Goal: Task Accomplishment & Management: Complete application form

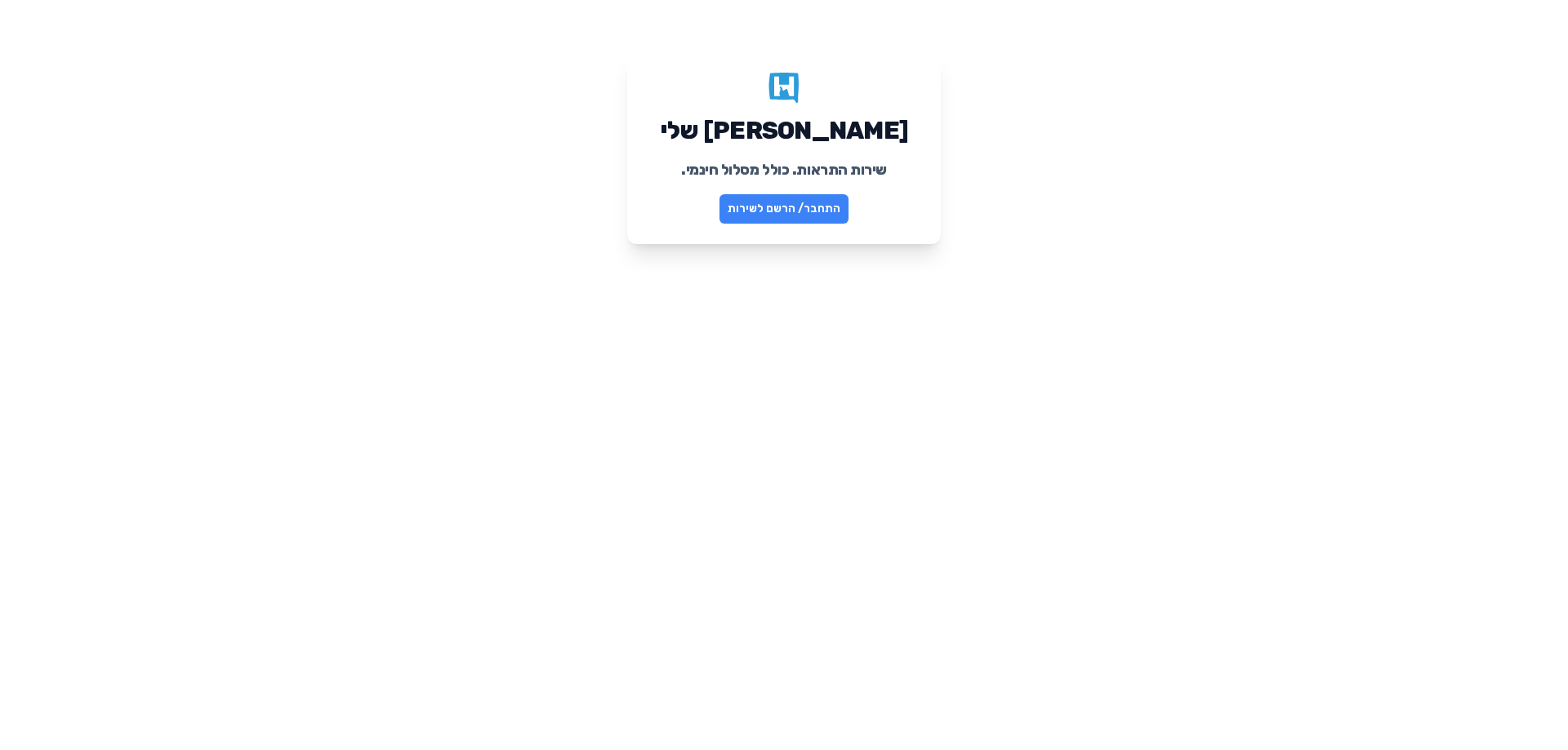
click at [784, 213] on link "התחבר/ הרשם לשירות" at bounding box center [783, 209] width 129 height 29
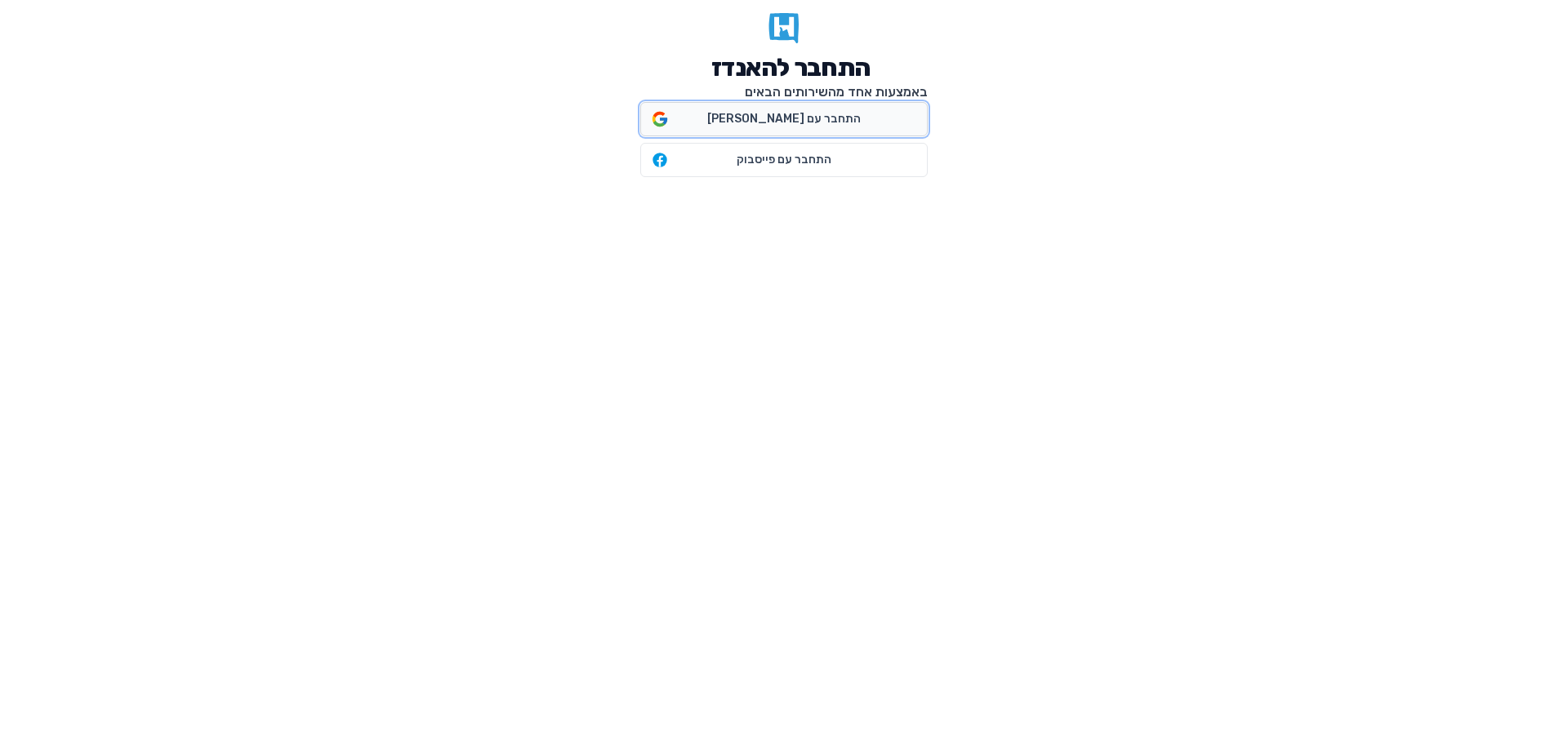
click at [782, 116] on span "התחבר עם גוגל" at bounding box center [784, 119] width 153 height 16
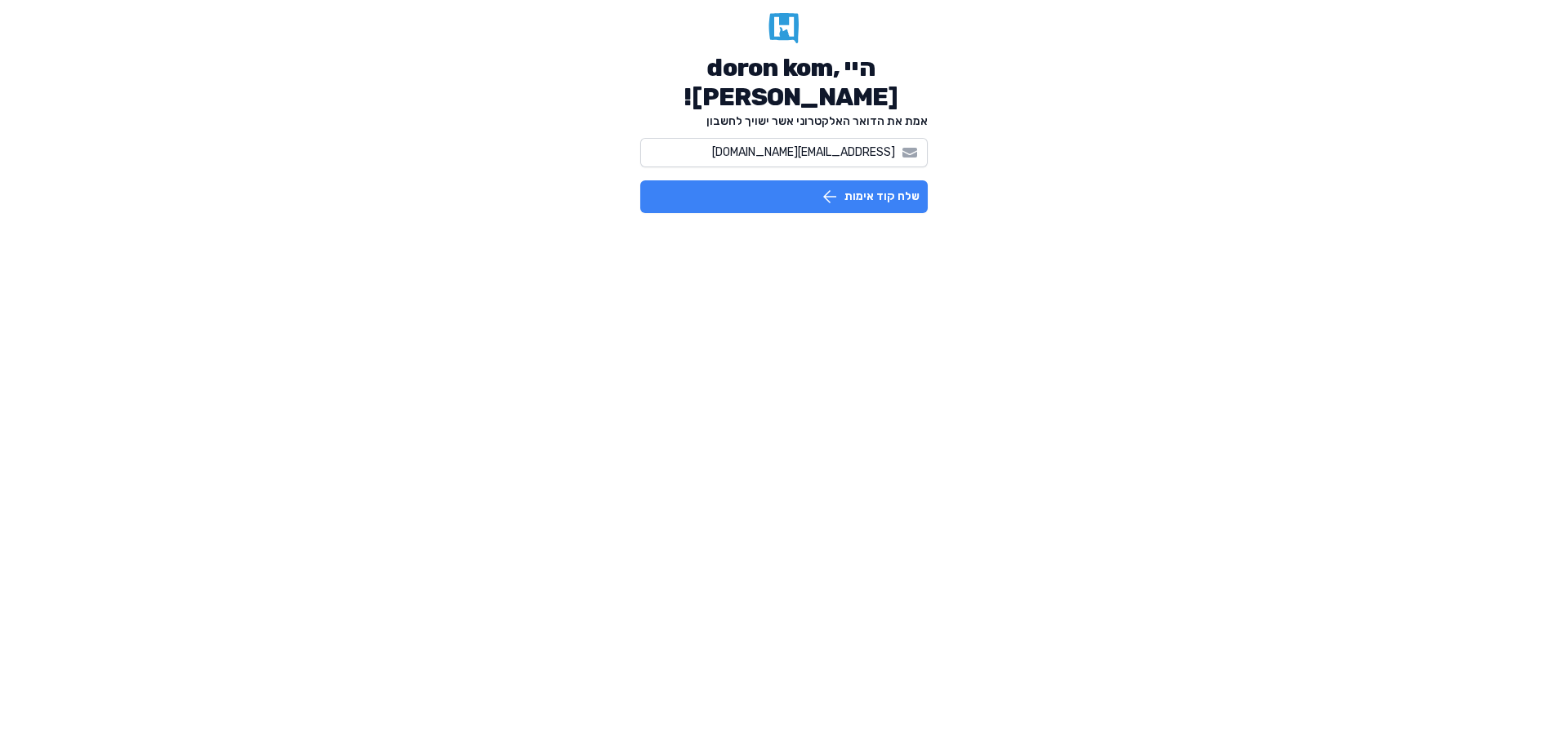
click at [868, 200] on button "שלח קוד אימות" at bounding box center [783, 196] width 287 height 33
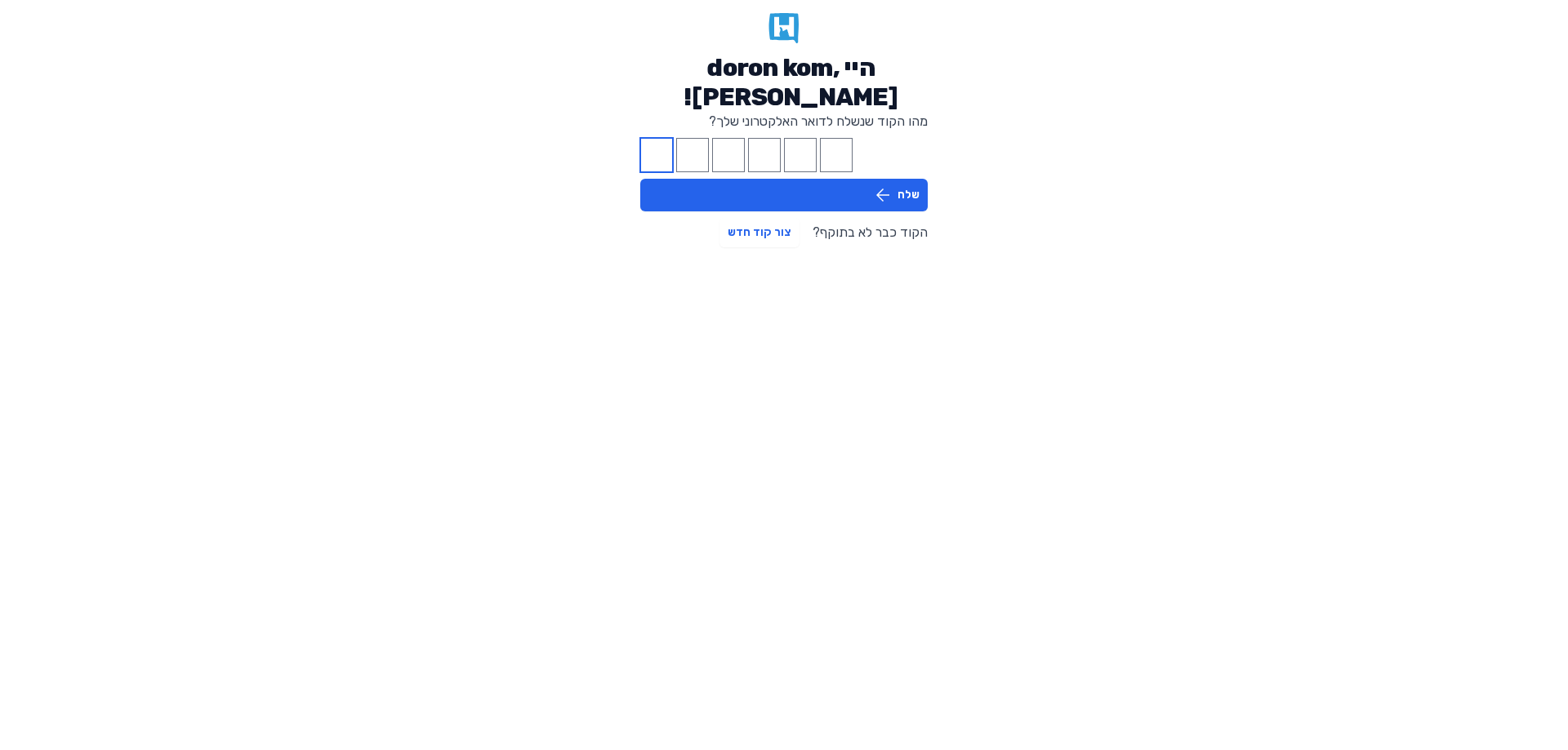
click at [660, 156] on input "Please enter OTP character 1" at bounding box center [656, 155] width 33 height 35
type input "7"
type input "0"
type input "3"
type input "4"
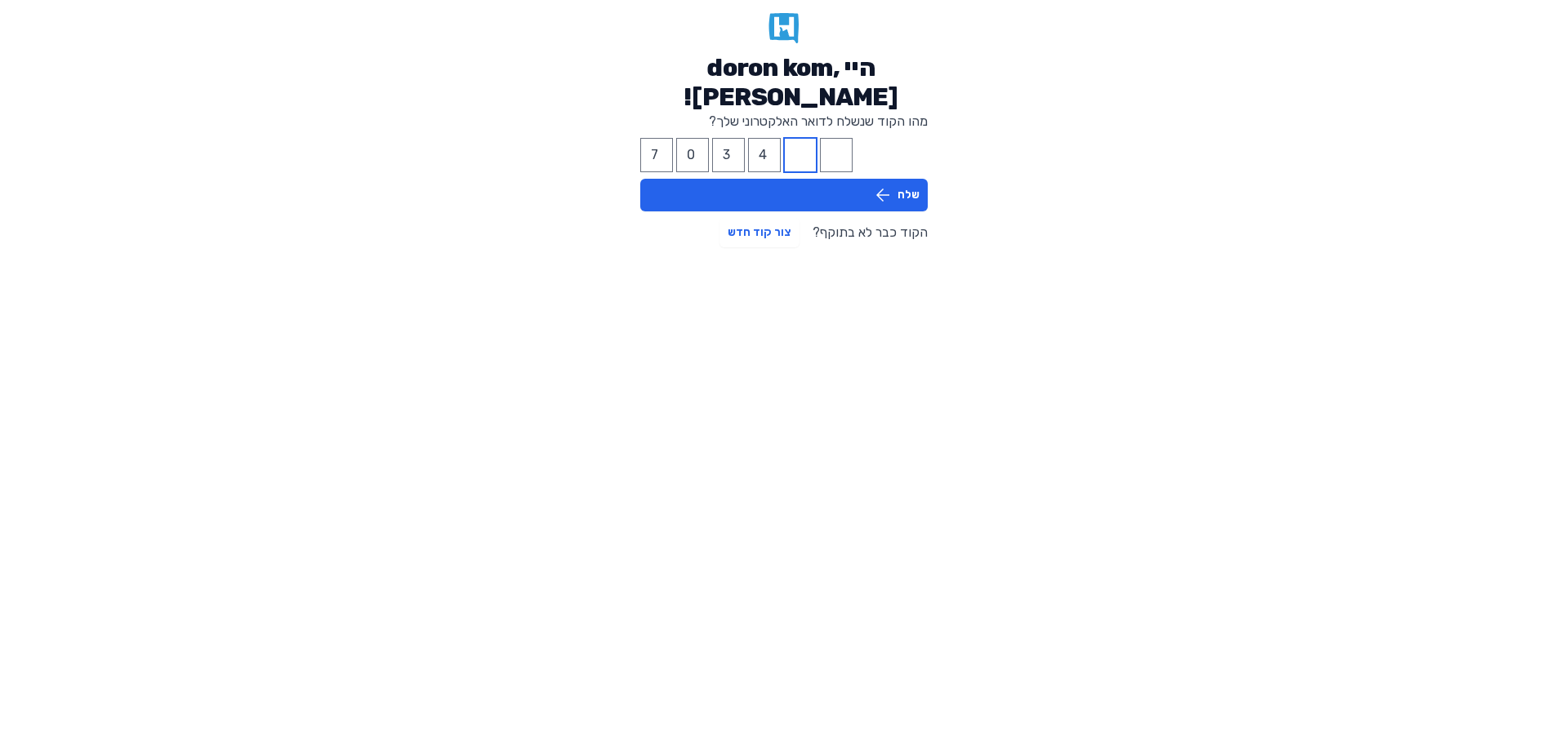
type input "4"
type input "3"
click at [914, 202] on button "שלח" at bounding box center [783, 194] width 287 height 33
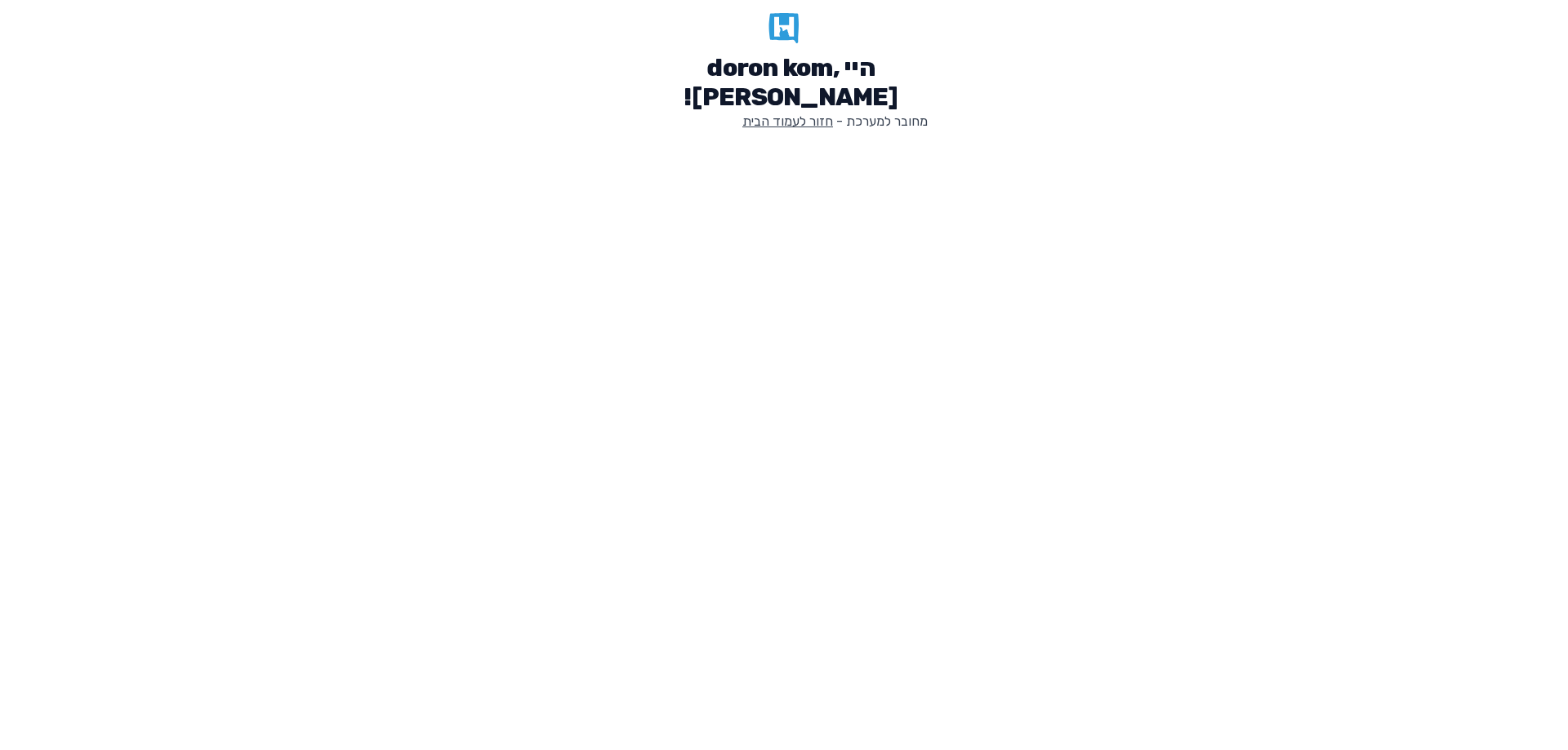
click at [794, 122] on link "חזור לעמוד הבית" at bounding box center [787, 121] width 91 height 15
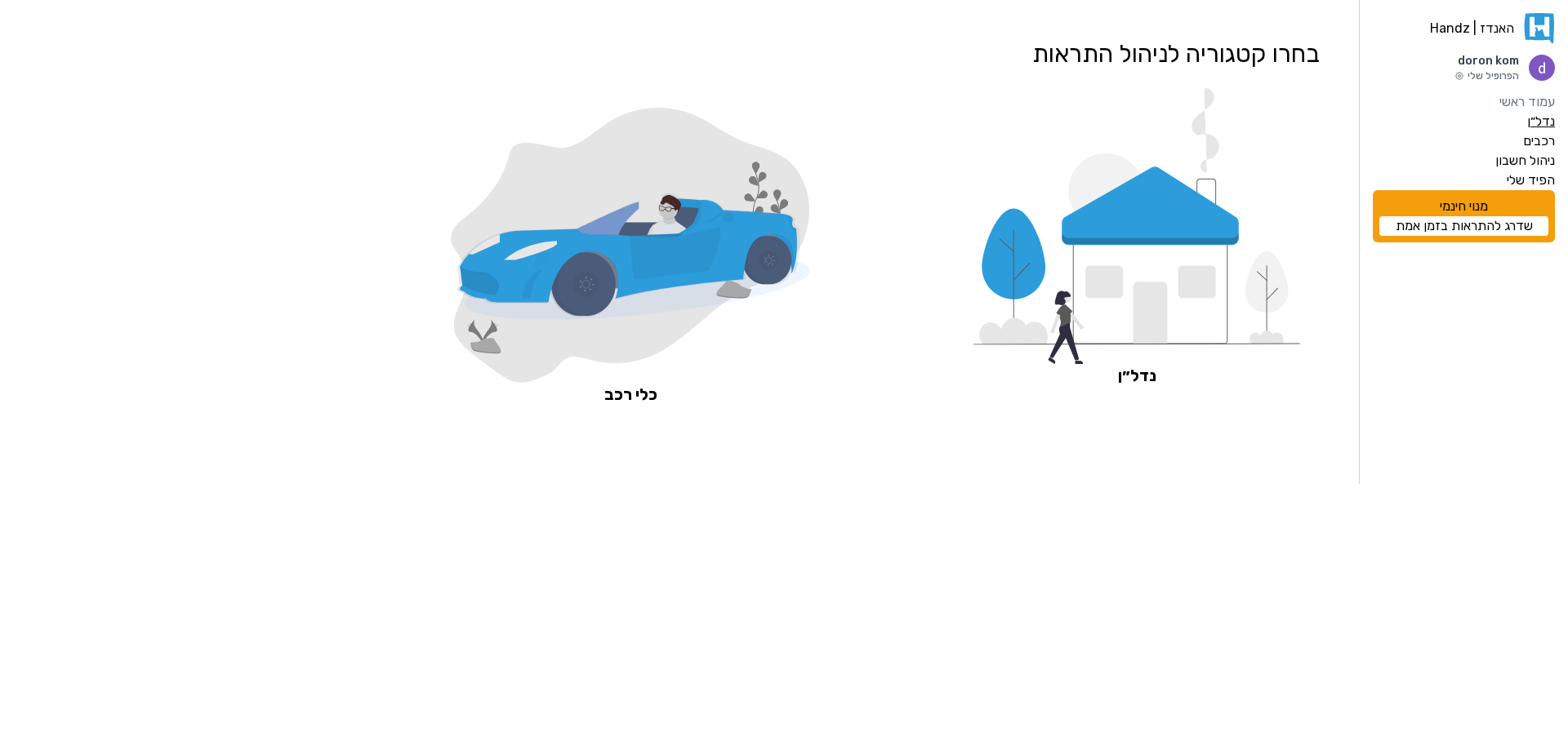
click at [1537, 118] on label "נדל״ן" at bounding box center [1540, 121] width 28 height 19
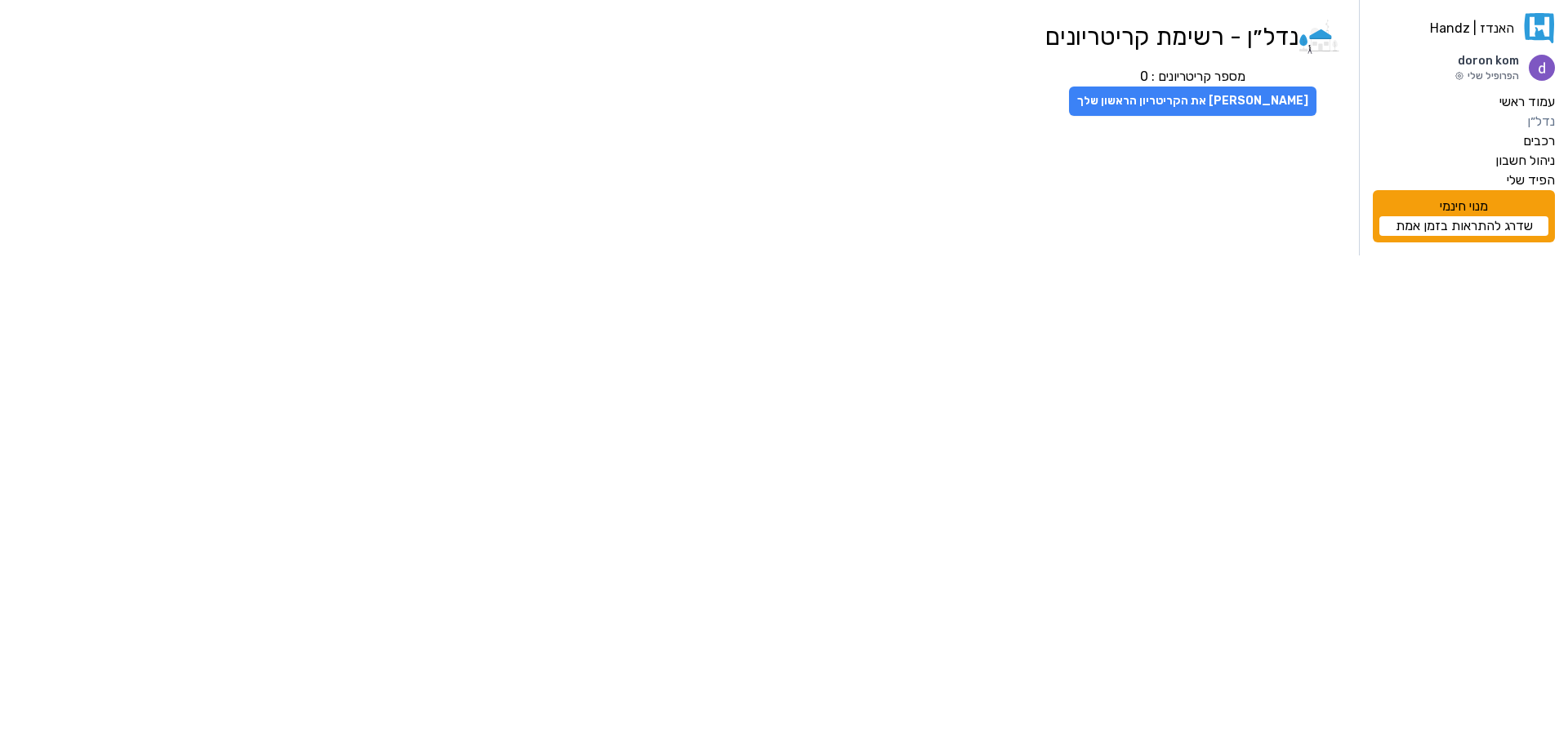
click at [1187, 99] on button "[PERSON_NAME] את הקריטריון הראשון שלך" at bounding box center [1192, 101] width 248 height 29
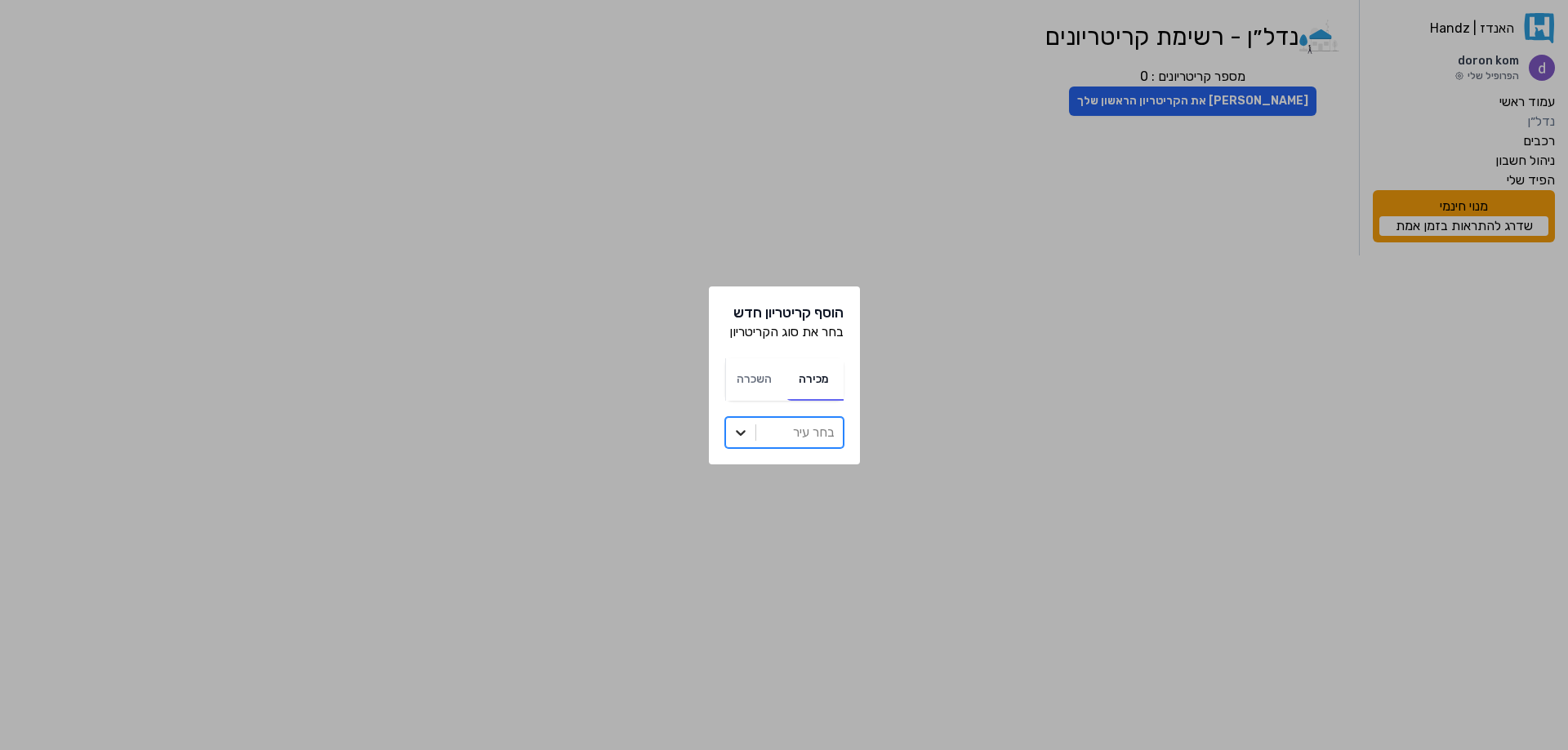
click at [739, 434] on icon at bounding box center [741, 433] width 10 height 6
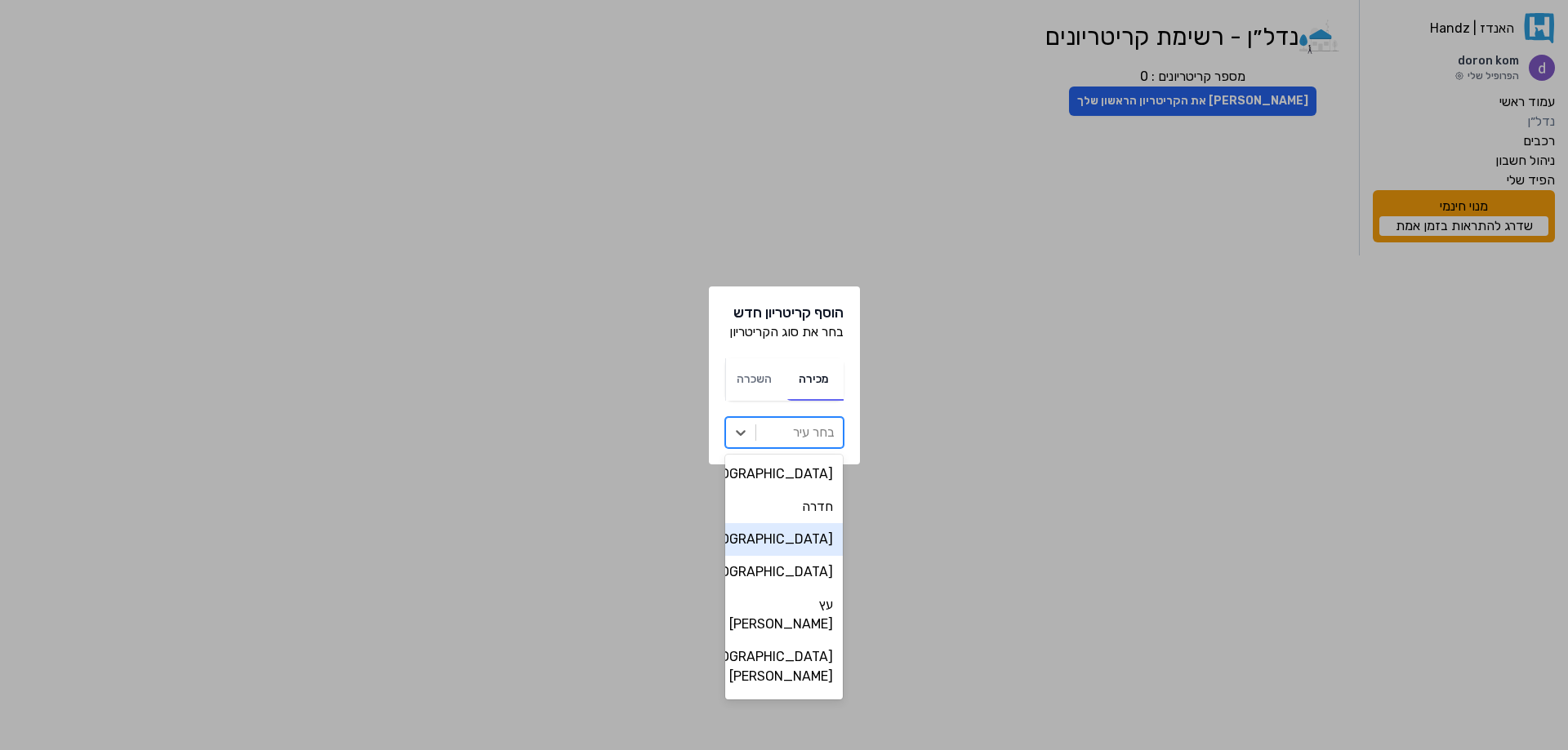
click at [796, 542] on div "[GEOGRAPHIC_DATA]" at bounding box center [784, 540] width 119 height 33
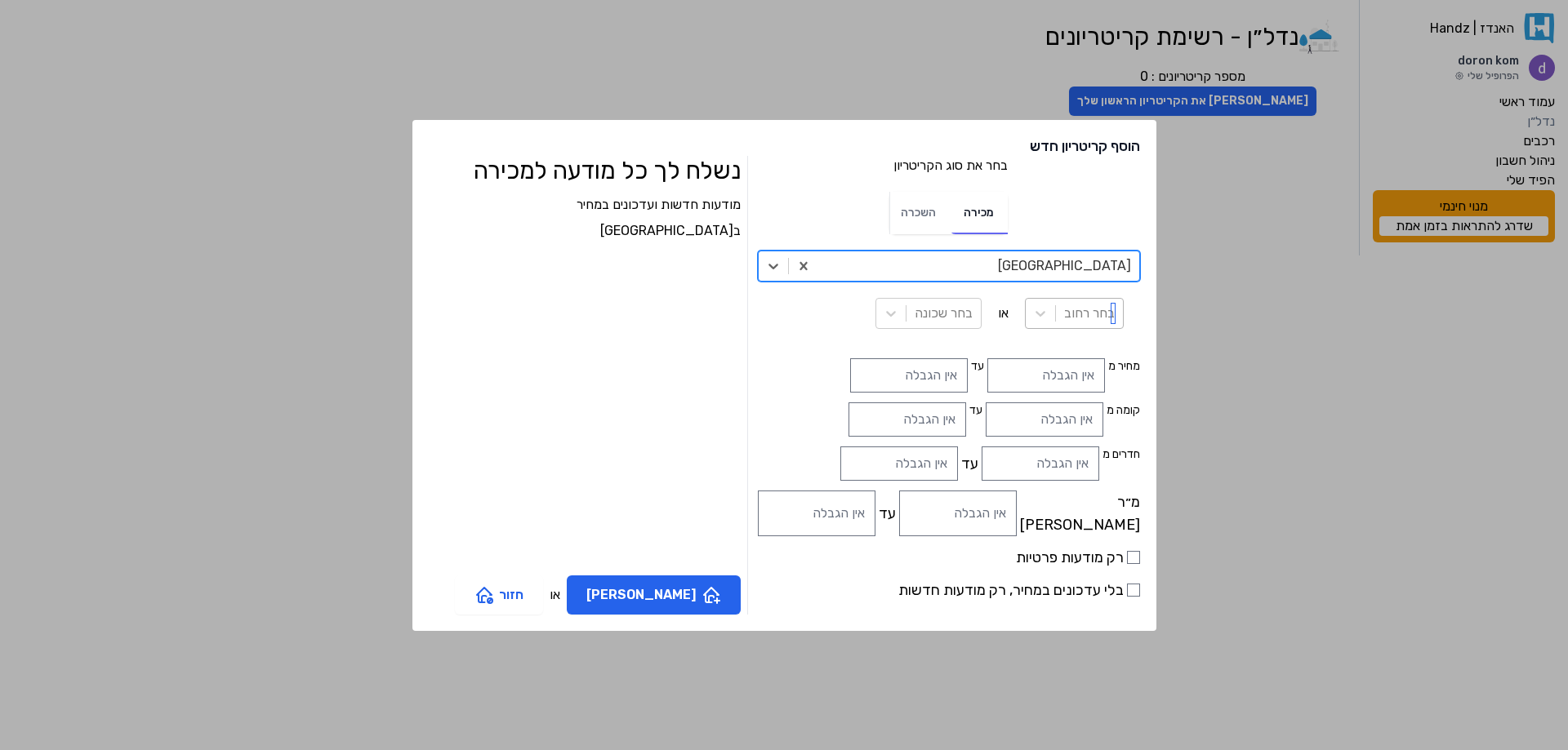
click at [1064, 315] on div at bounding box center [1090, 313] width 51 height 23
click at [643, 352] on div "מודעות חדשות ועדכונים במחיר ב [GEOGRAPHIC_DATA]" at bounding box center [584, 380] width 312 height 370
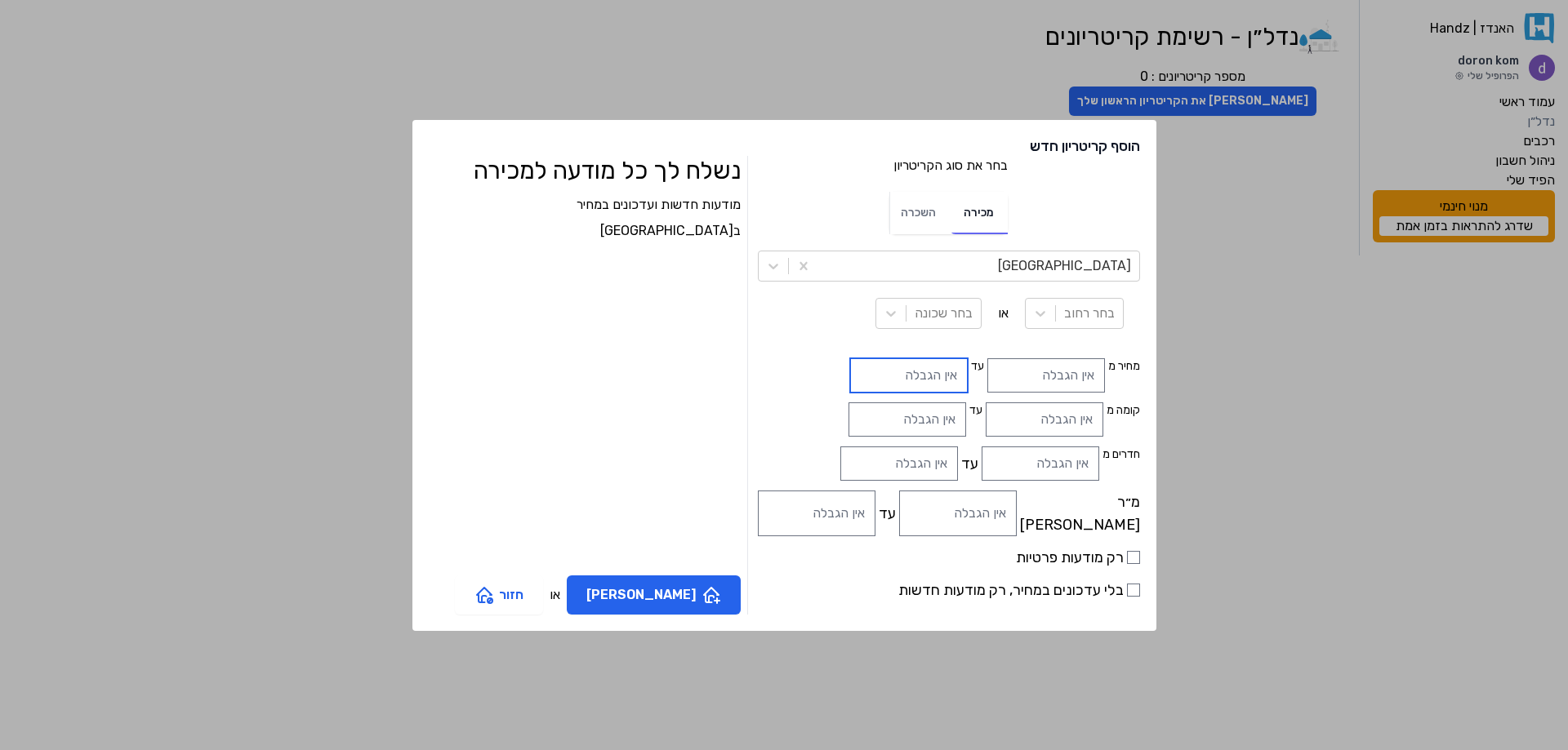
click at [870, 380] on input "text" at bounding box center [909, 375] width 118 height 35
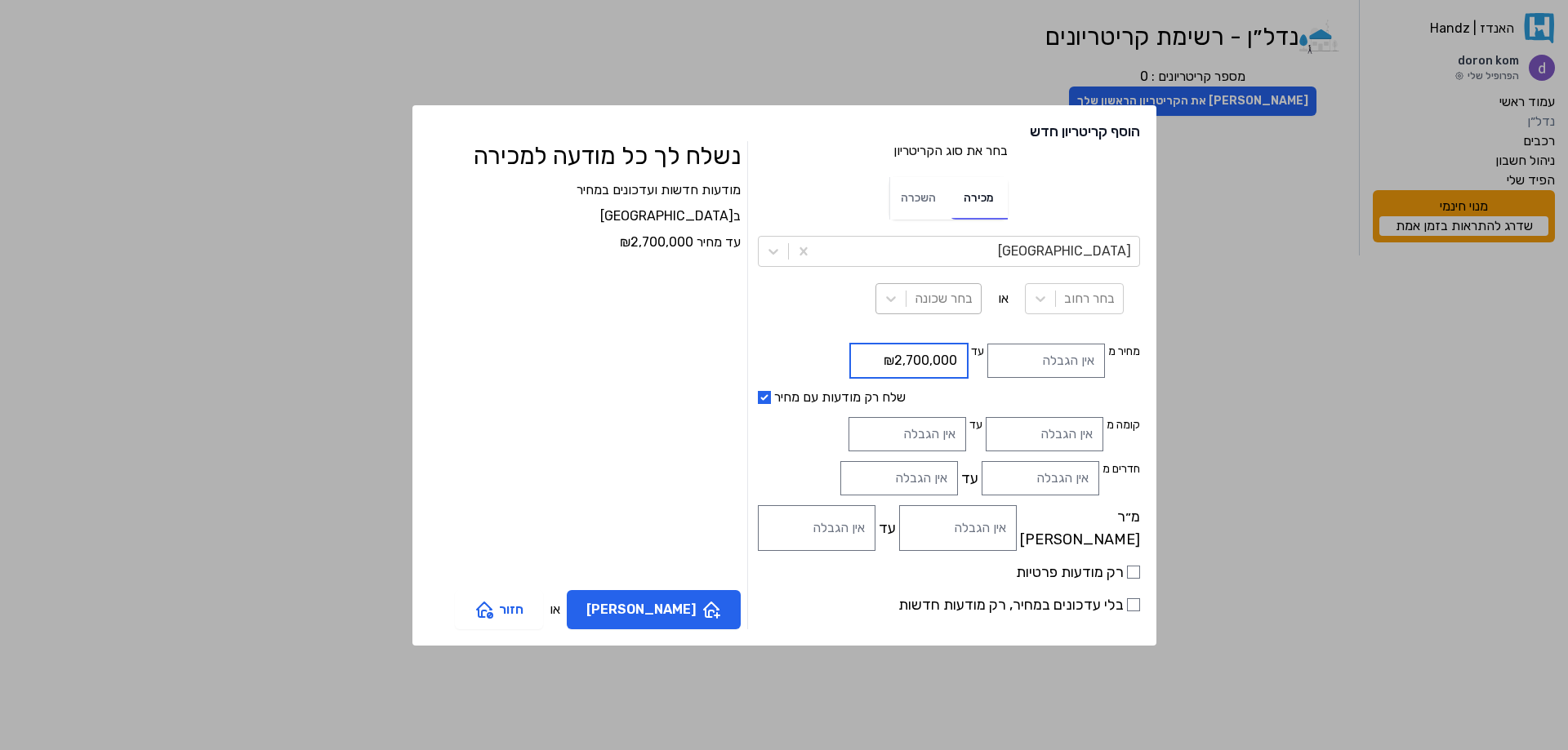
type input "₪2,700,000"
click at [915, 301] on div at bounding box center [943, 298] width 58 height 23
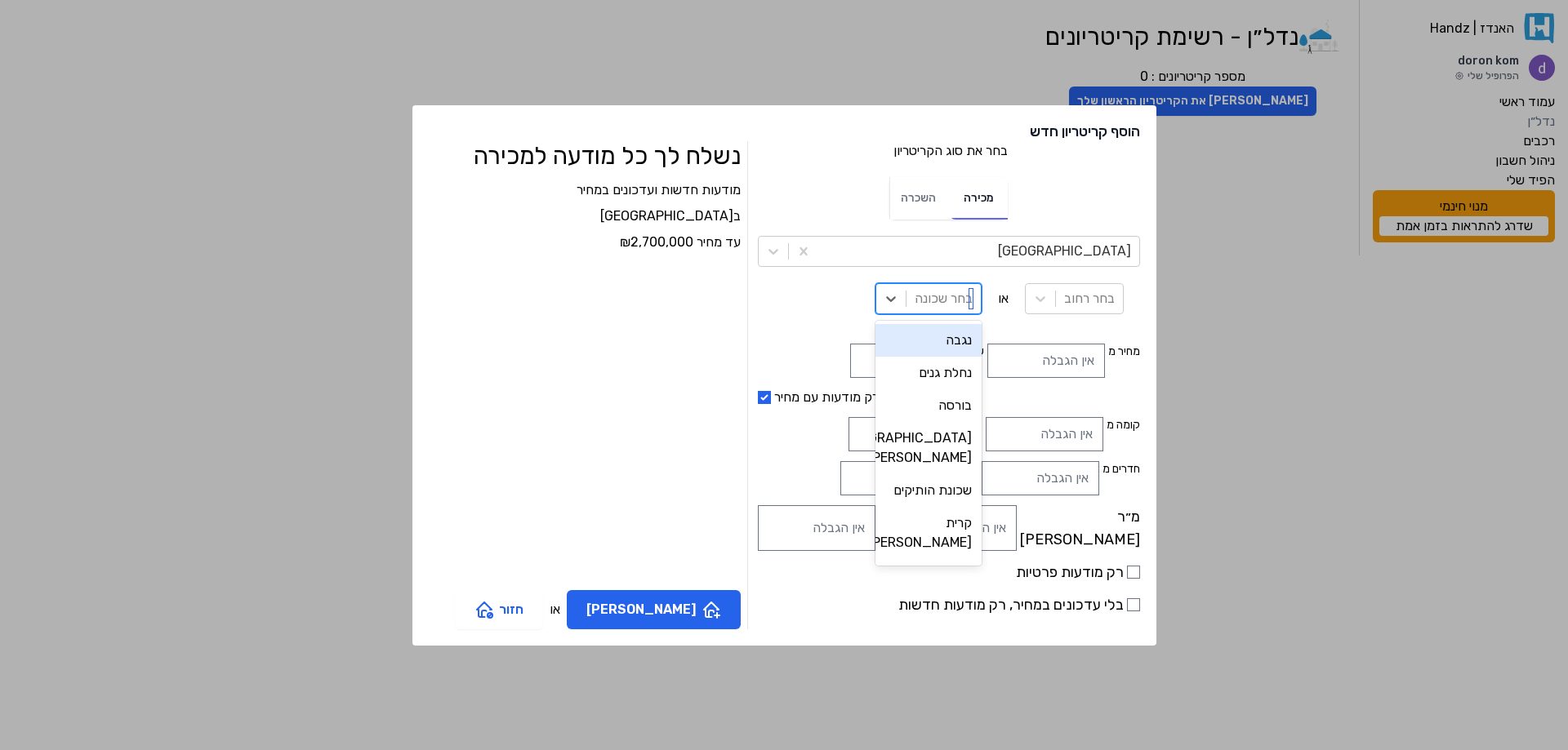
click at [892, 339] on div "נגבה" at bounding box center [929, 340] width 106 height 33
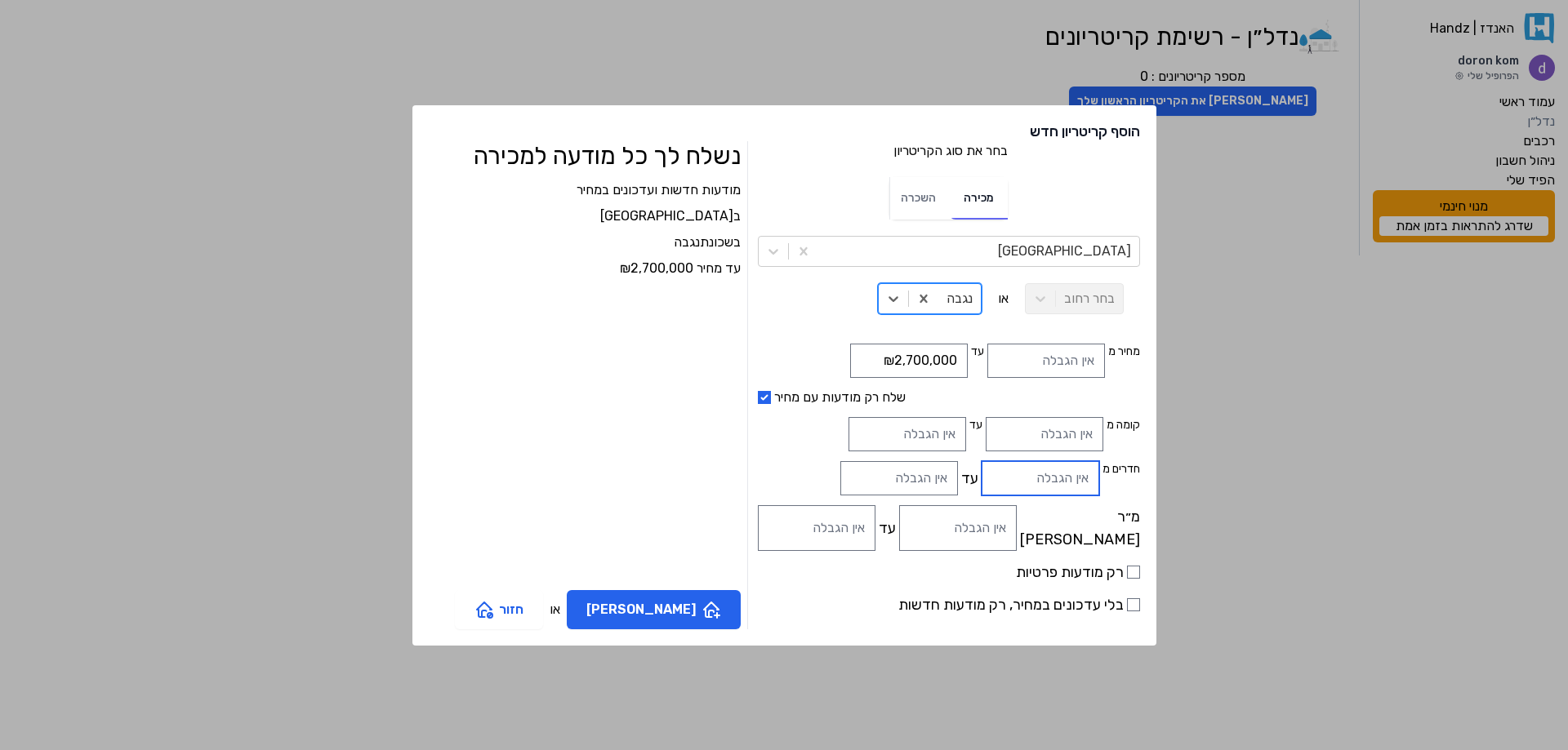
click at [982, 487] on input "חדרים מ" at bounding box center [1041, 478] width 118 height 35
click at [982, 474] on input "1" at bounding box center [1041, 478] width 118 height 35
click at [982, 483] on input "0" at bounding box center [1041, 478] width 118 height 35
click at [982, 483] on input "-1" at bounding box center [1041, 478] width 118 height 35
click at [982, 483] on input "-2" at bounding box center [1041, 478] width 118 height 35
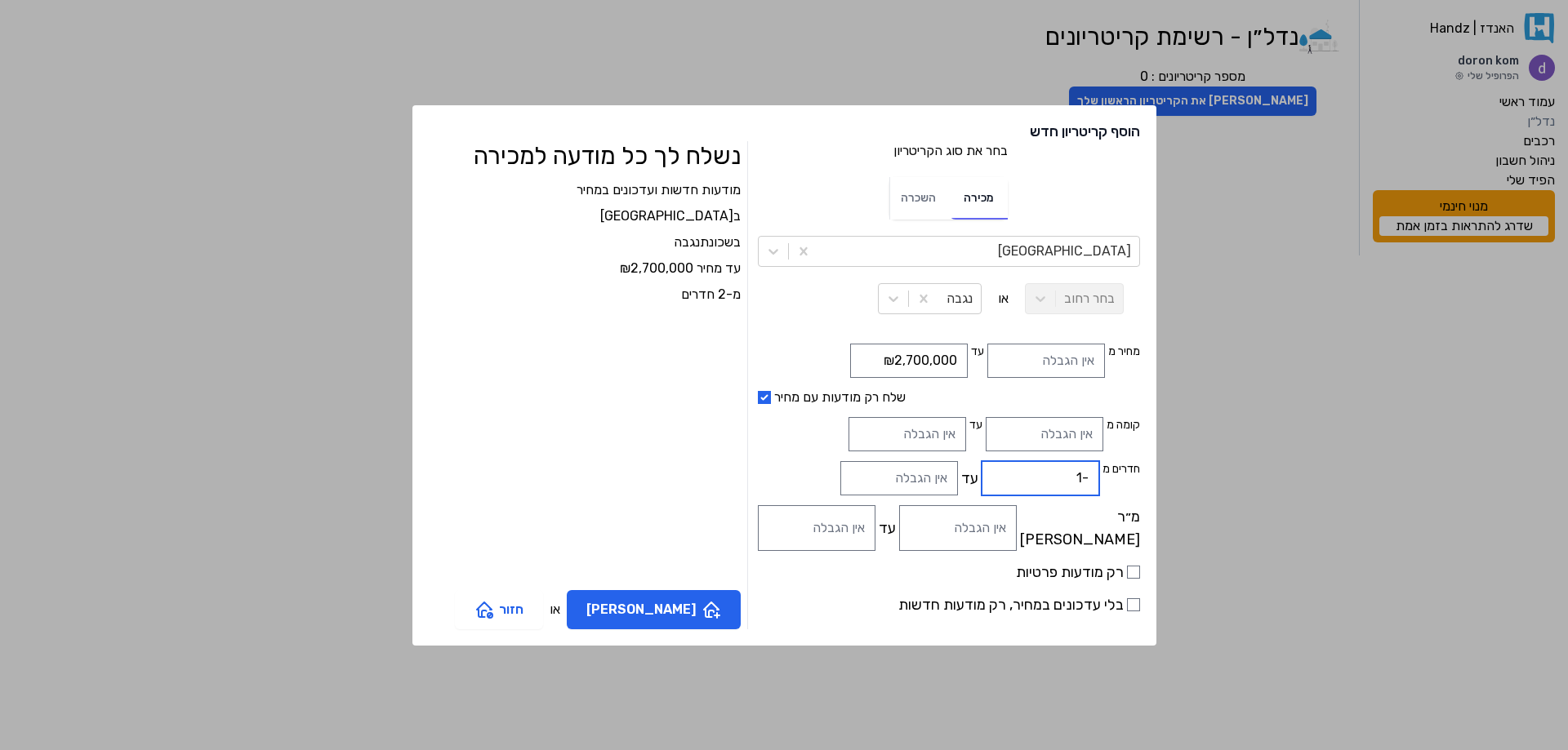
click at [982, 474] on input "-1" at bounding box center [1041, 478] width 118 height 35
click at [982, 474] on input "0" at bounding box center [1041, 478] width 118 height 35
click at [982, 474] on input "1" at bounding box center [1041, 478] width 118 height 35
click at [982, 474] on input "2" at bounding box center [1041, 478] width 118 height 35
click at [982, 474] on input "3" at bounding box center [1041, 478] width 118 height 35
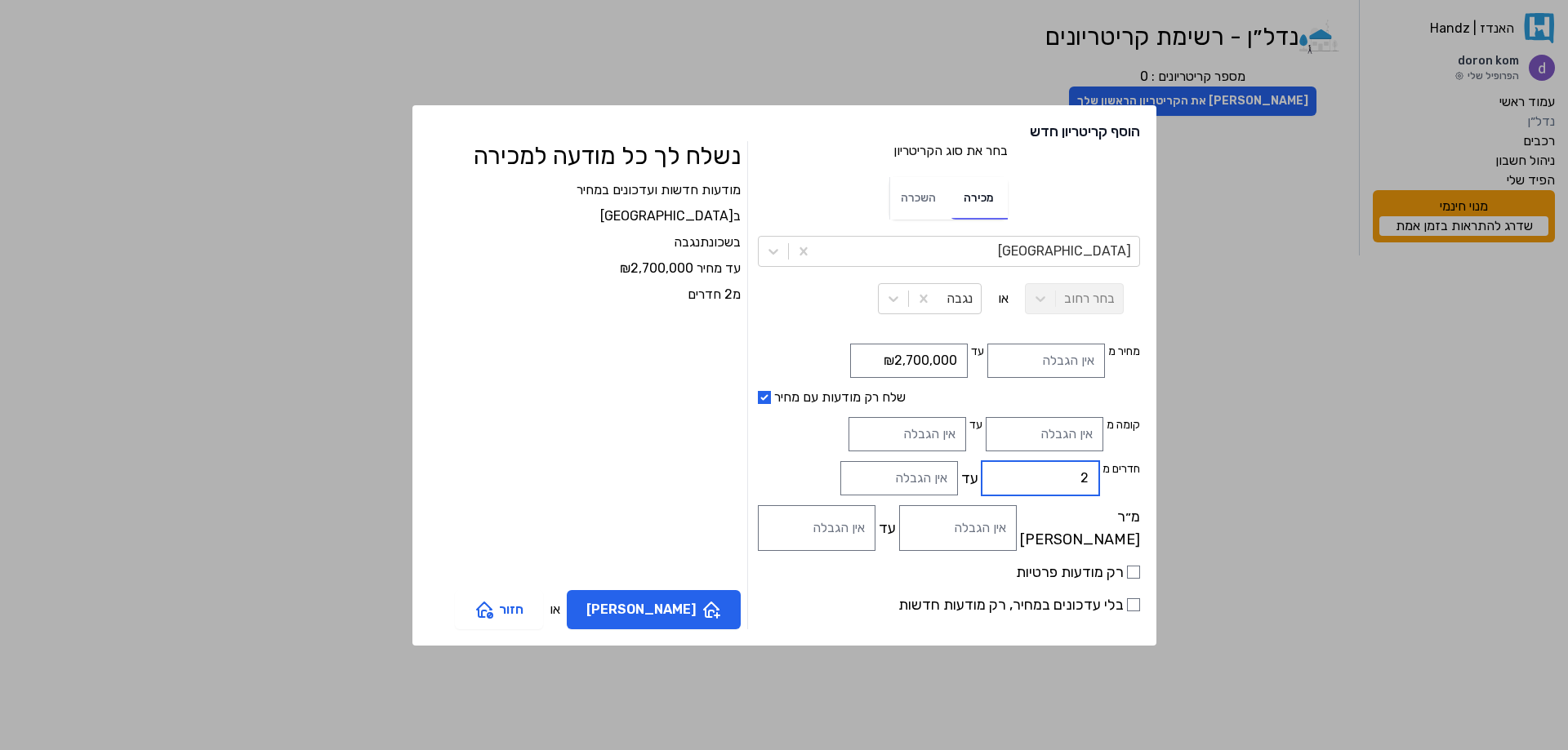
type input "2"
click at [982, 484] on input "2" at bounding box center [1041, 478] width 118 height 35
click at [867, 481] on input "עד" at bounding box center [899, 478] width 118 height 35
click at [840, 477] on input "-1" at bounding box center [899, 478] width 118 height 35
click at [840, 476] on input "0" at bounding box center [899, 478] width 118 height 35
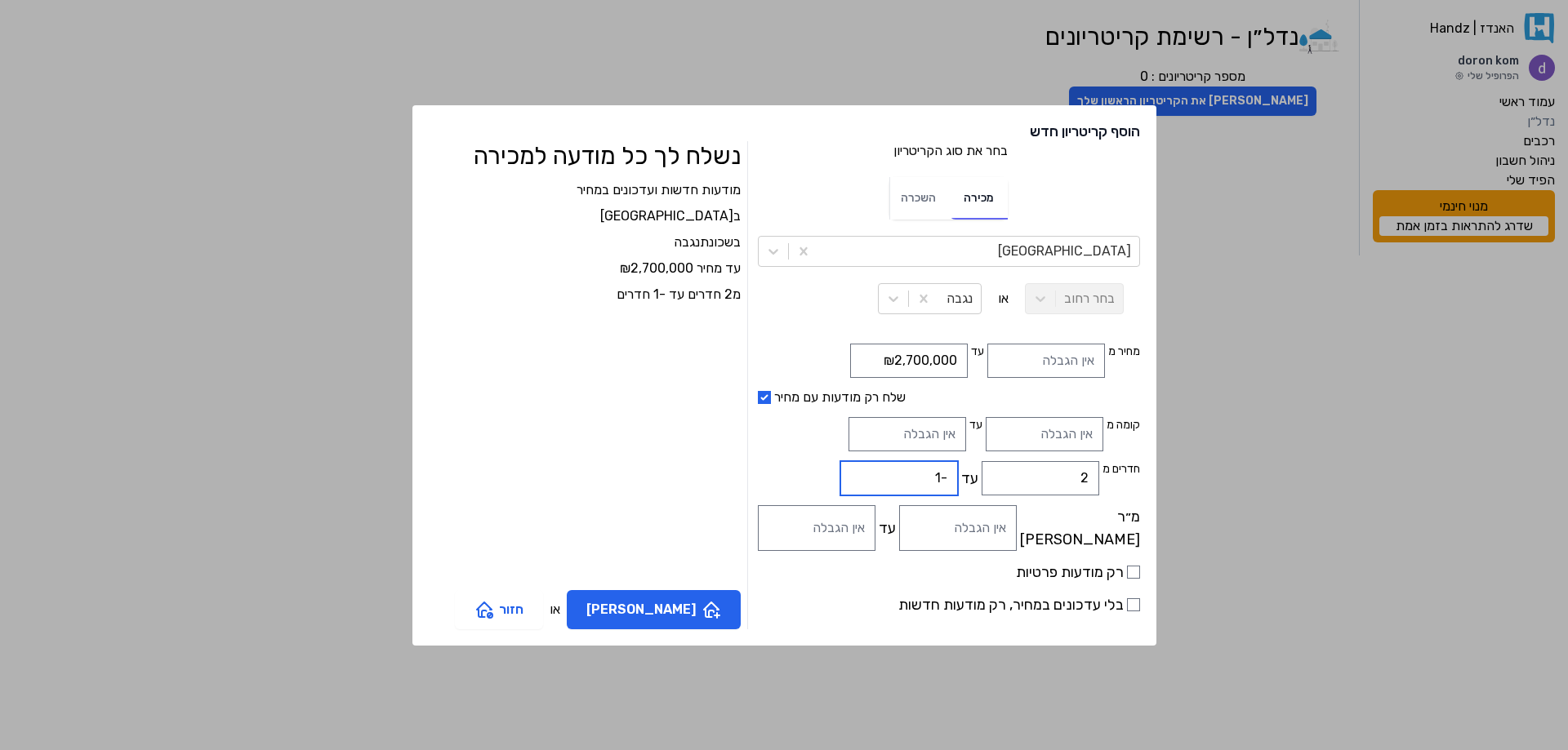
click at [840, 486] on input "-1" at bounding box center [899, 478] width 118 height 35
click at [840, 475] on input "0" at bounding box center [899, 478] width 118 height 35
click at [840, 475] on input "1" at bounding box center [899, 478] width 118 height 35
click at [840, 475] on input "2" at bounding box center [899, 478] width 118 height 35
click at [840, 475] on input "3" at bounding box center [899, 478] width 118 height 35
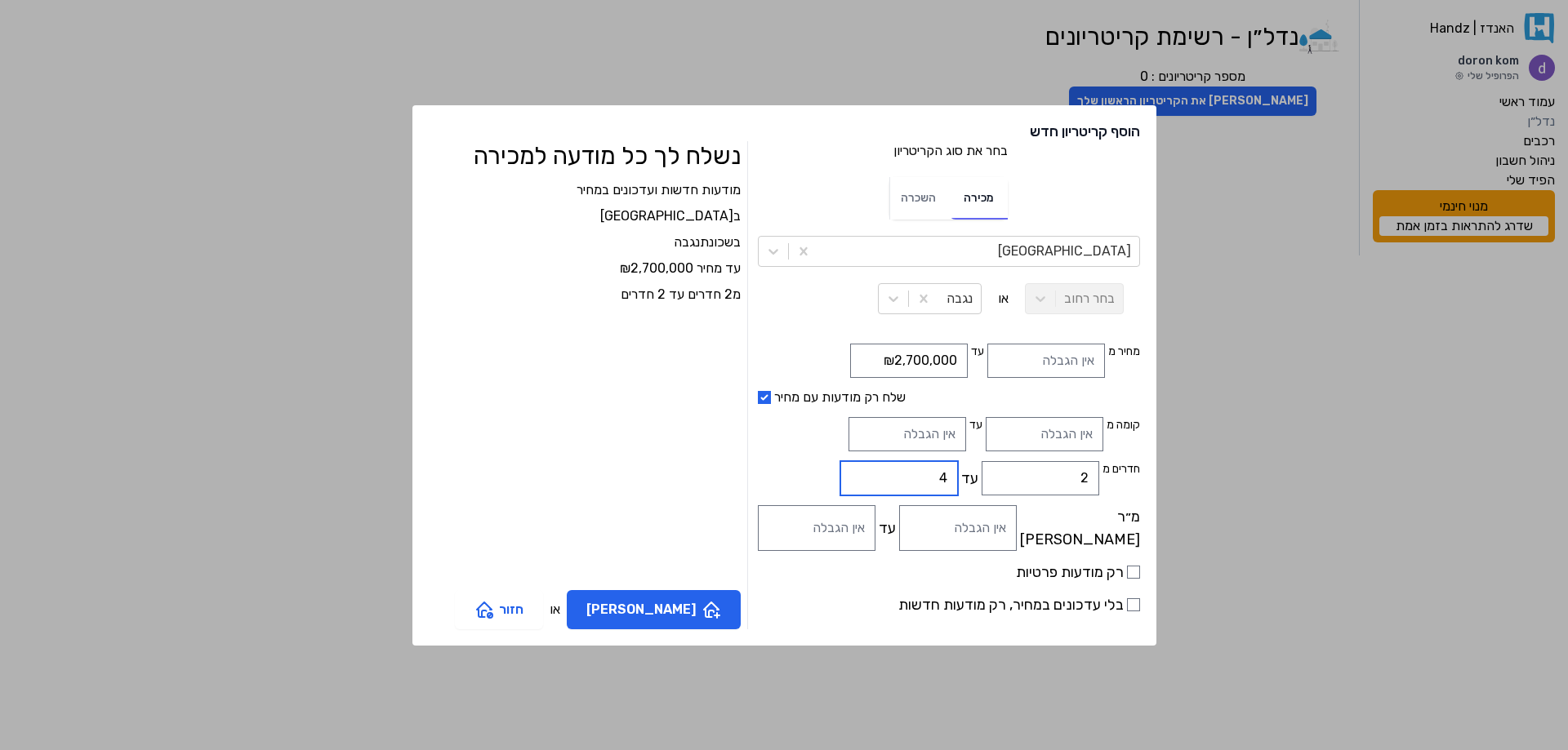
type input "4"
click at [840, 475] on input "4" at bounding box center [899, 478] width 118 height 35
click at [943, 525] on input "1" at bounding box center [958, 528] width 118 height 45
click at [943, 525] on input "2" at bounding box center [958, 528] width 118 height 45
click at [943, 525] on input "11" at bounding box center [958, 528] width 118 height 45
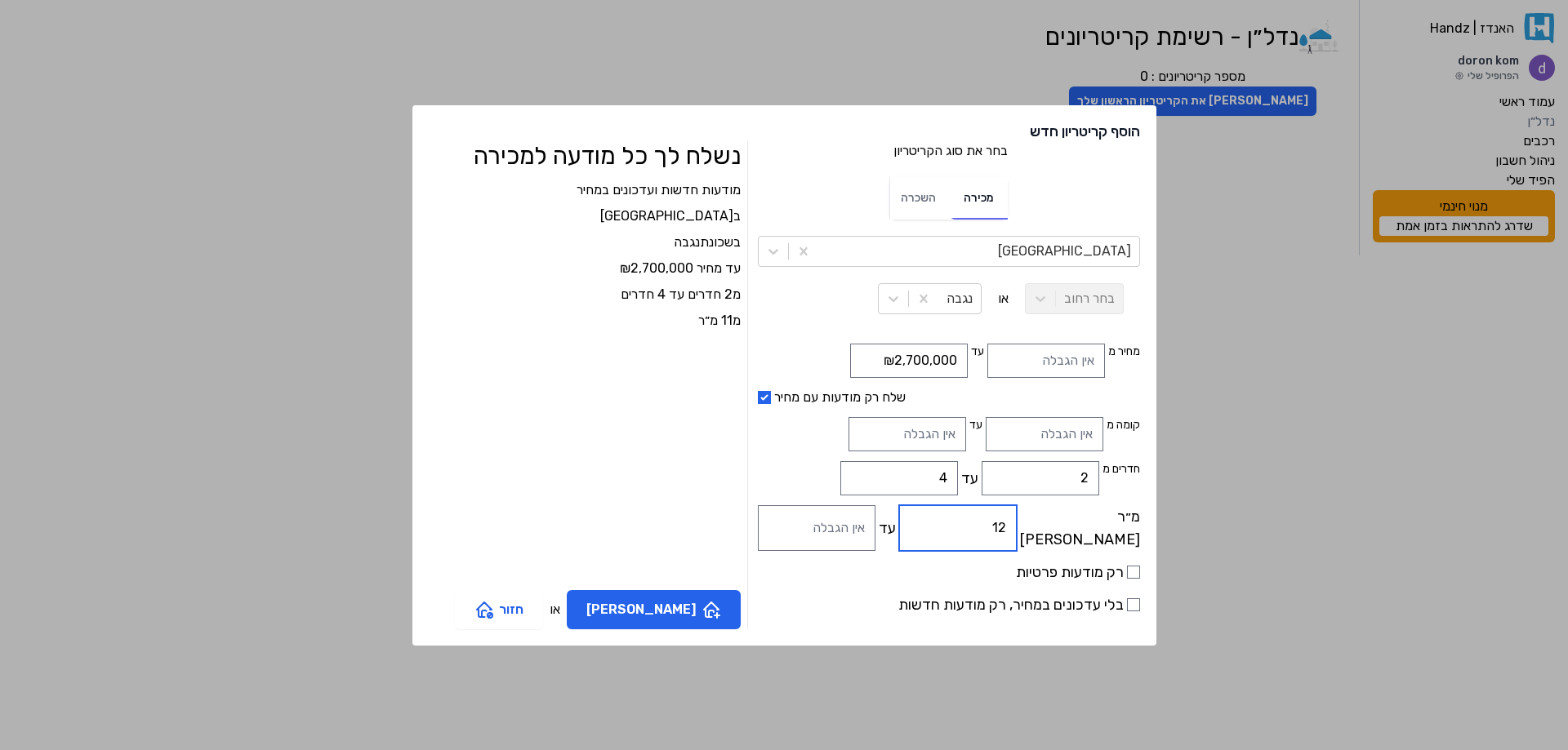
click at [943, 525] on input "12" at bounding box center [958, 528] width 118 height 45
click at [943, 525] on input "13" at bounding box center [958, 528] width 118 height 45
click at [943, 525] on input "14" at bounding box center [958, 528] width 118 height 45
click at [943, 525] on input "18" at bounding box center [958, 528] width 118 height 45
click at [943, 525] on input "19" at bounding box center [958, 528] width 118 height 45
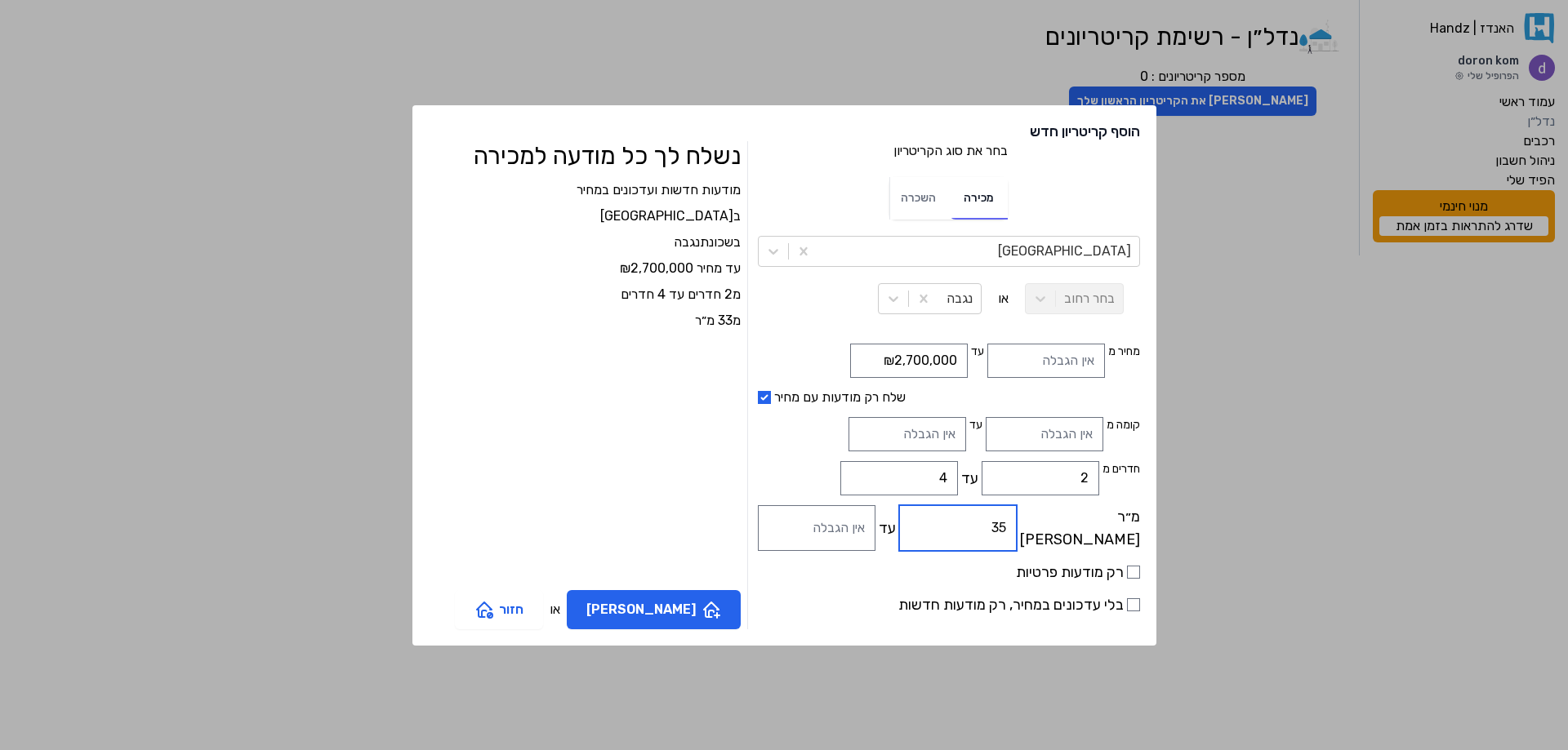
click at [943, 525] on input "35" at bounding box center [958, 528] width 118 height 45
click at [943, 525] on input "36" at bounding box center [958, 528] width 118 height 45
click at [943, 525] on input "40" at bounding box center [958, 528] width 118 height 45
click at [943, 525] on input "41" at bounding box center [958, 528] width 118 height 45
click at [943, 525] on input "42" at bounding box center [958, 528] width 118 height 45
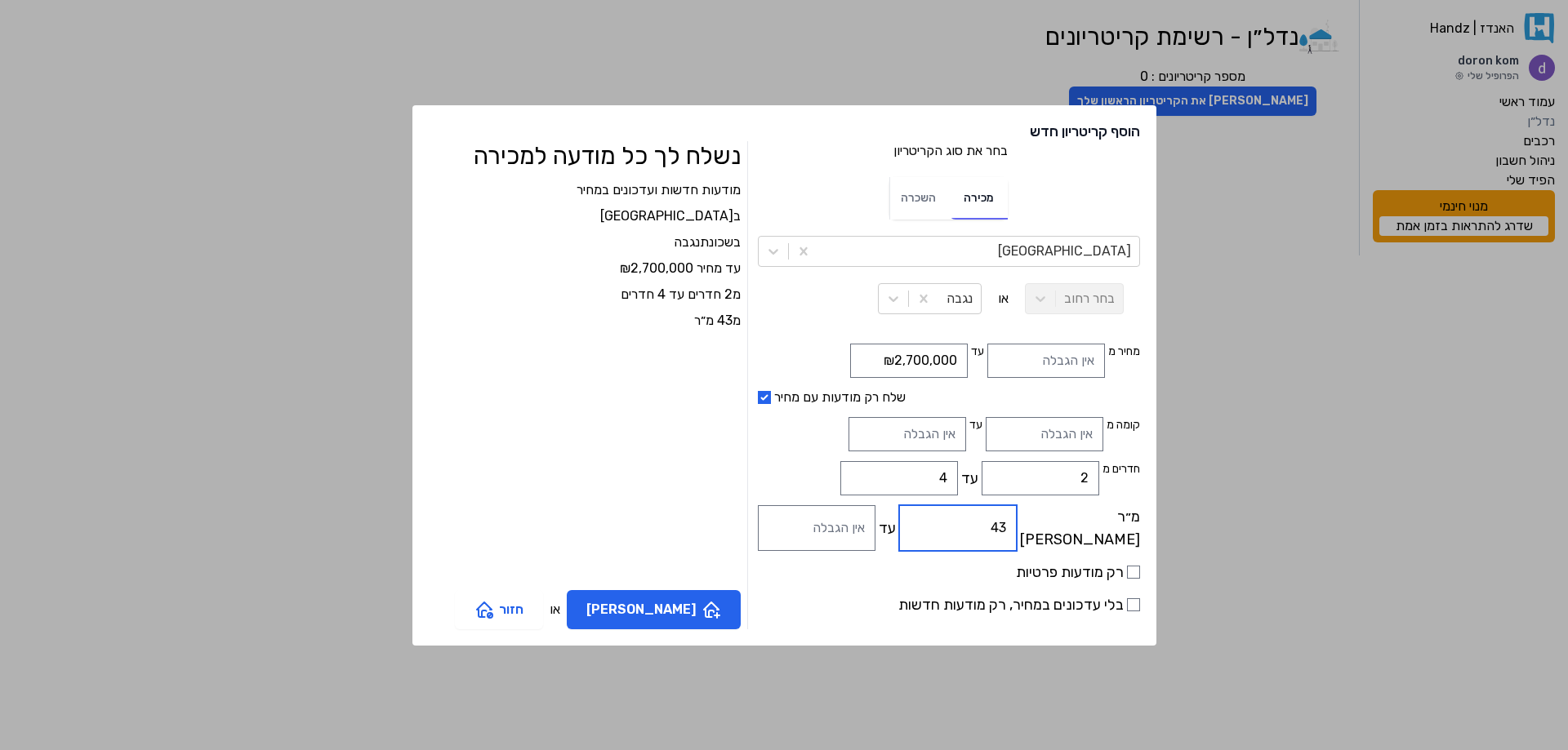
click at [943, 525] on input "43" at bounding box center [958, 528] width 118 height 45
click at [943, 525] on input "44" at bounding box center [958, 528] width 118 height 45
click at [943, 525] on input "45" at bounding box center [958, 528] width 118 height 45
click at [943, 525] on input "46" at bounding box center [958, 528] width 118 height 45
click at [943, 525] on input "47" at bounding box center [958, 528] width 118 height 45
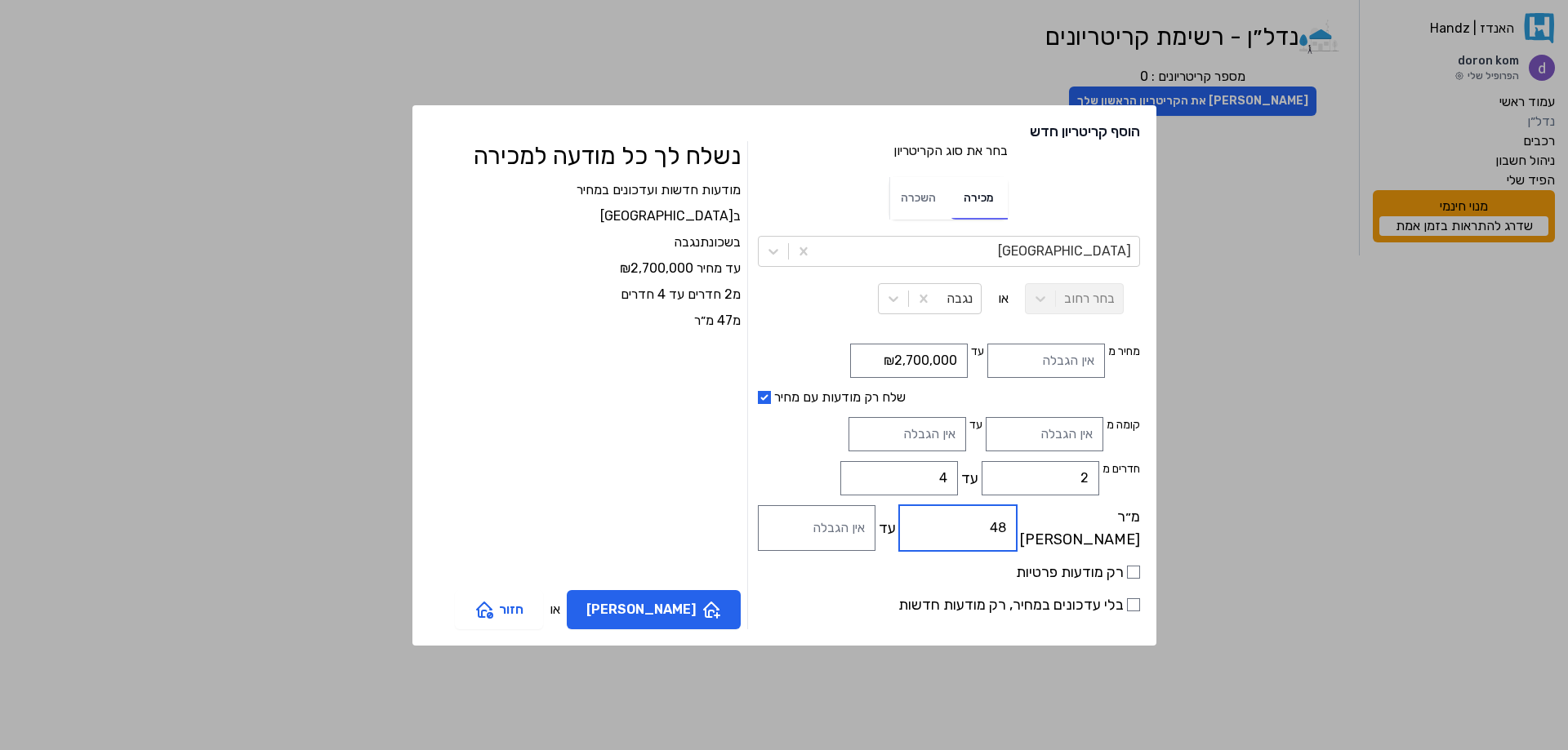
click at [943, 525] on input "48" at bounding box center [958, 528] width 118 height 45
click at [943, 525] on input "49" at bounding box center [958, 528] width 118 height 45
click at [943, 525] on input "50" at bounding box center [958, 528] width 118 height 45
click at [943, 525] on input "51" at bounding box center [958, 528] width 118 height 45
click at [943, 525] on input "52" at bounding box center [958, 528] width 118 height 45
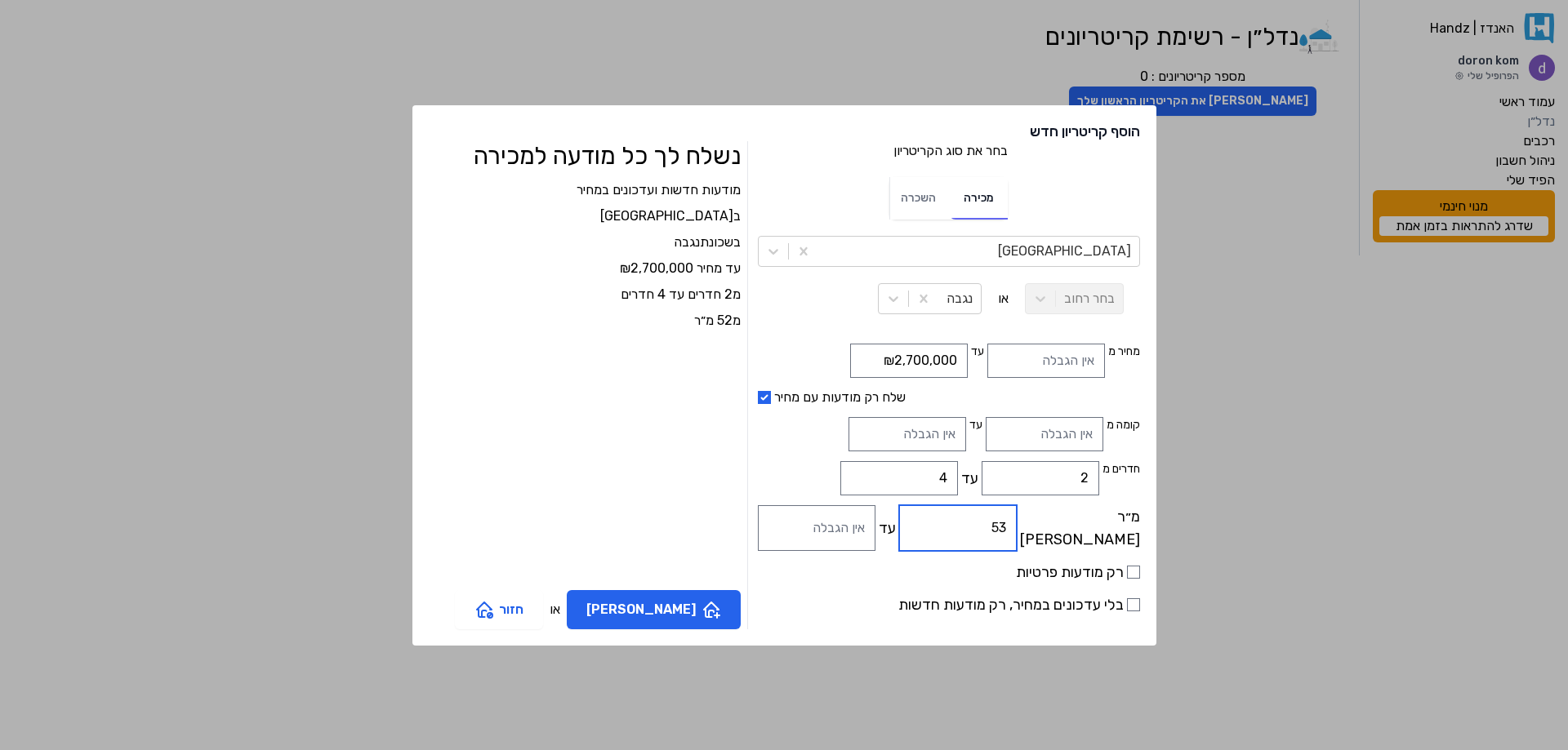
click at [943, 525] on input "53" at bounding box center [958, 528] width 118 height 45
click at [943, 525] on input "54" at bounding box center [958, 528] width 118 height 45
click at [943, 525] on input "55" at bounding box center [958, 528] width 118 height 45
click at [943, 525] on input "56" at bounding box center [958, 528] width 118 height 45
click at [943, 525] on input "57" at bounding box center [958, 528] width 118 height 45
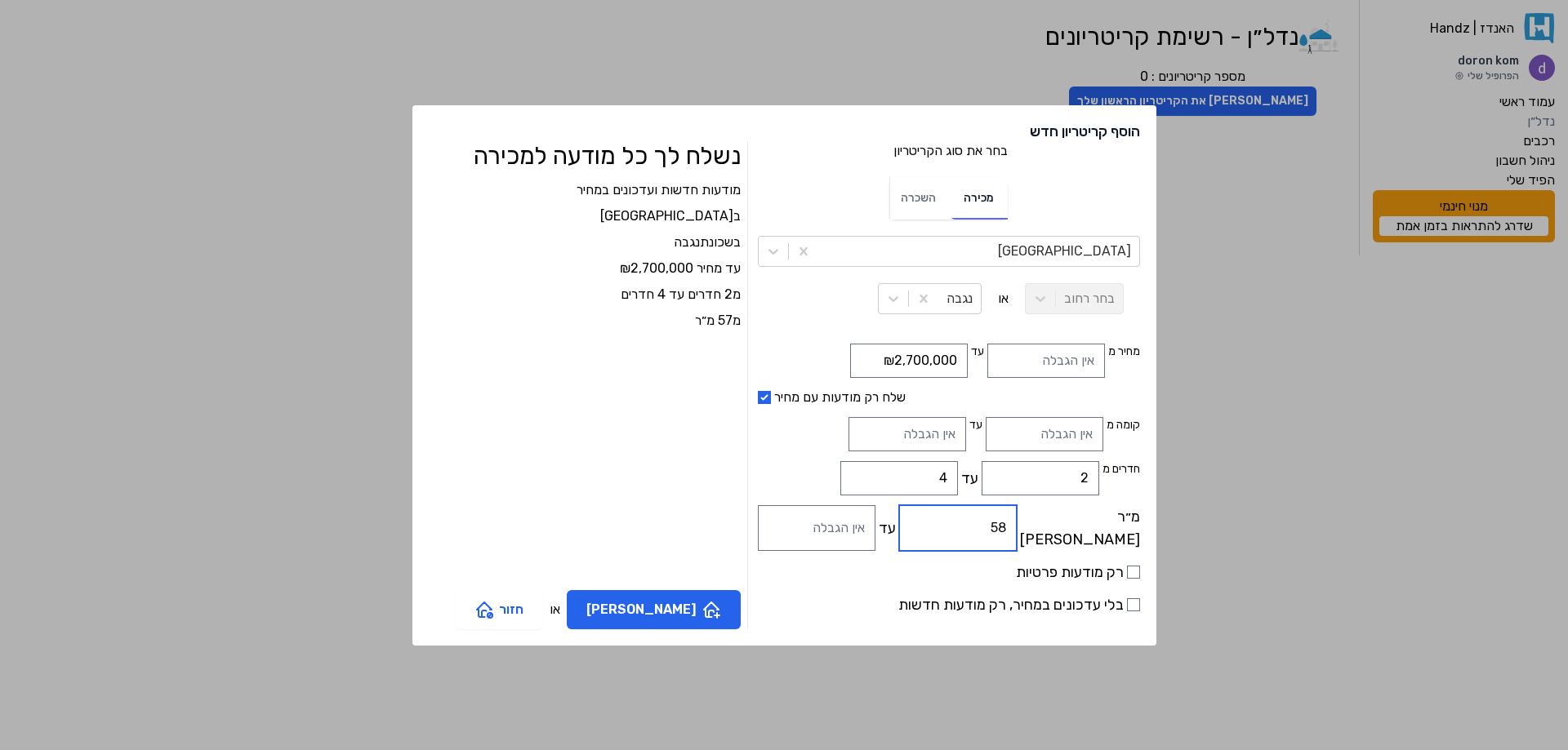
click at [943, 525] on input "58" at bounding box center [958, 528] width 118 height 45
click at [943, 525] on input "59" at bounding box center [958, 528] width 118 height 45
type input "60"
click at [943, 525] on input "60" at bounding box center [958, 528] width 118 height 45
click at [660, 484] on div "מודעות חדשות ועדכונים במחיר ב [GEOGRAPHIC_DATA] בשכונת [GEOGRAPHIC_DATA] עד מחי…" at bounding box center [584, 380] width 312 height 400
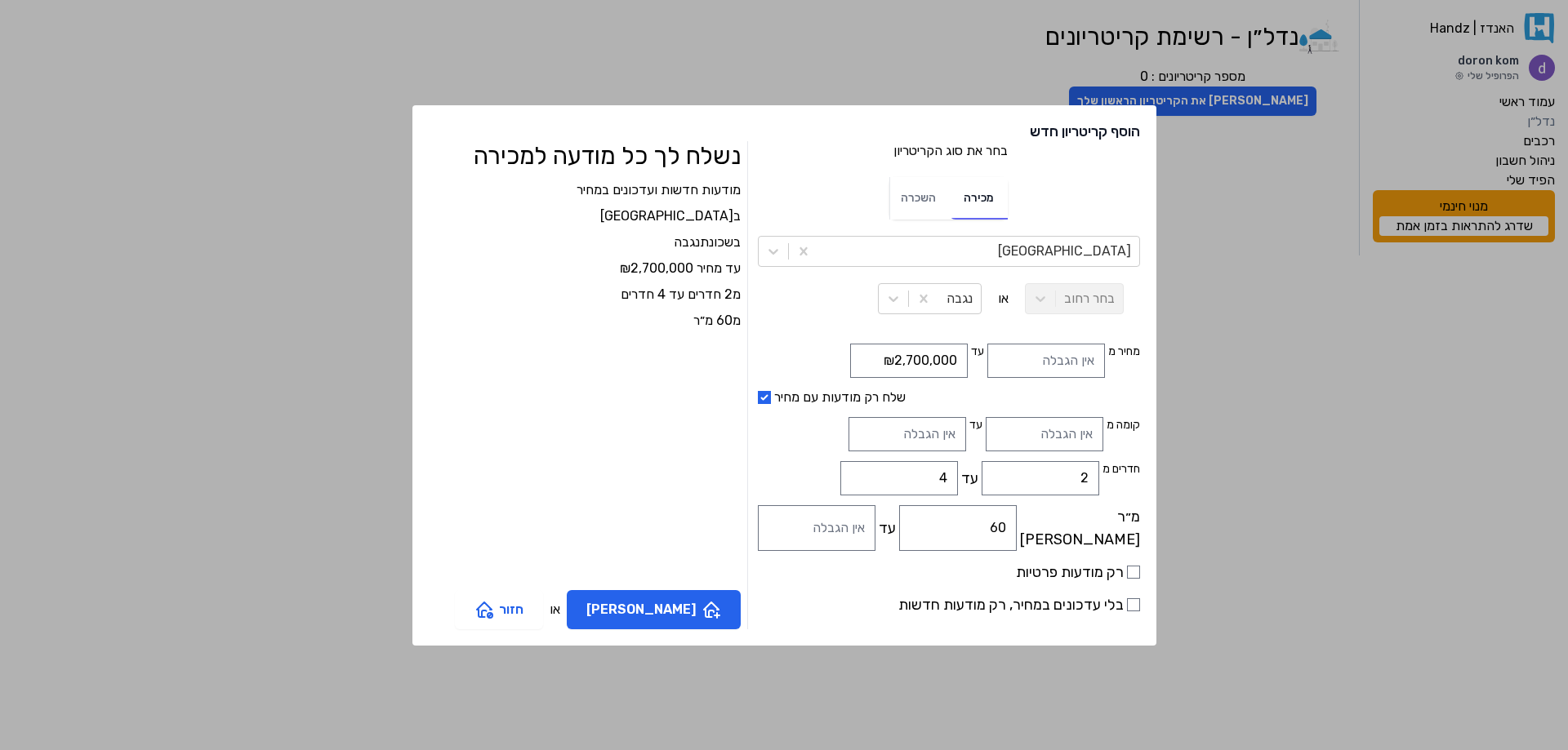
click at [660, 484] on div "מודעות חדשות ועדכונים במחיר ב [GEOGRAPHIC_DATA] בשכונת [GEOGRAPHIC_DATA] עד מחי…" at bounding box center [584, 380] width 312 height 400
click at [686, 609] on button "[PERSON_NAME]" at bounding box center [653, 609] width 174 height 40
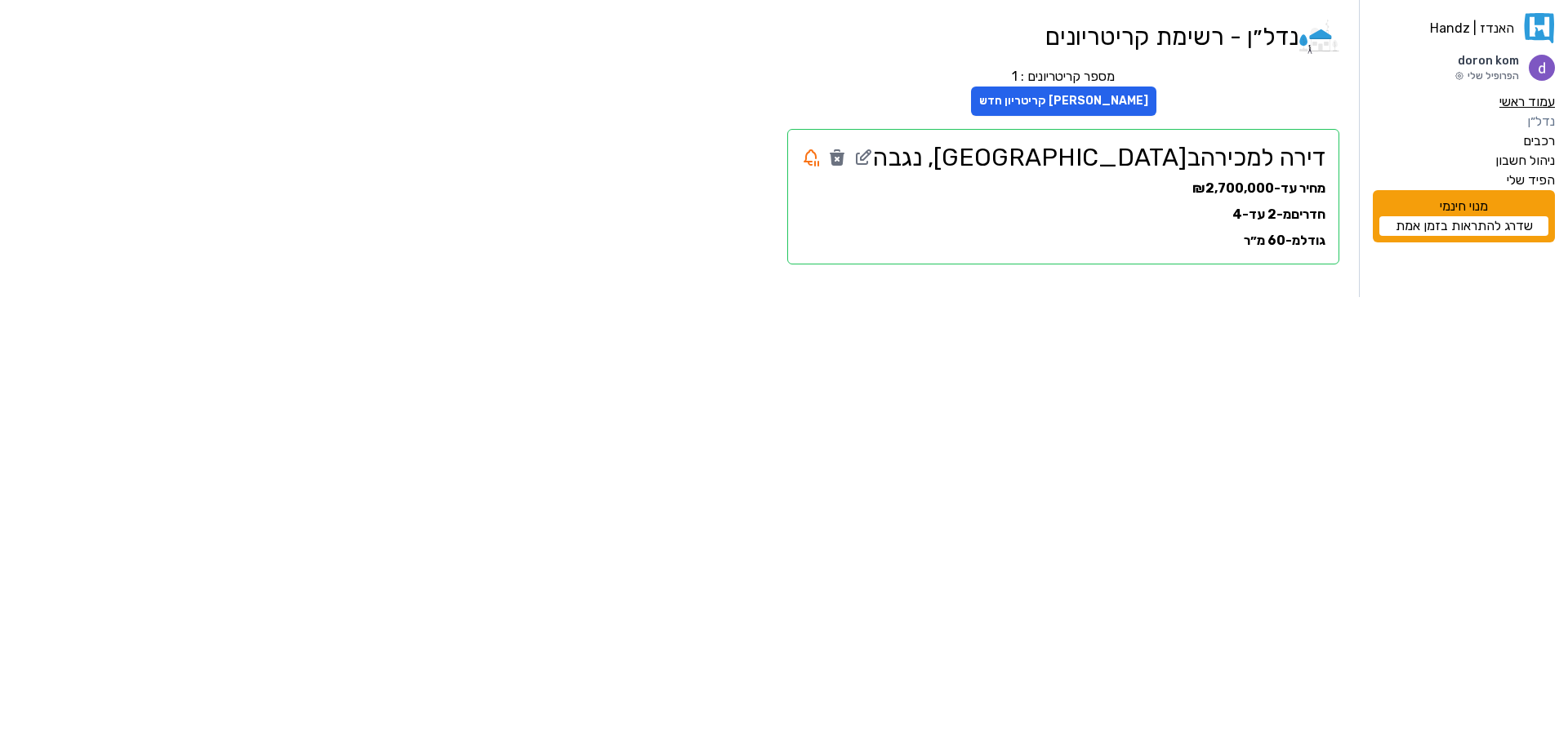
click at [1517, 101] on label "עמוד ראשי" at bounding box center [1527, 102] width 56 height 19
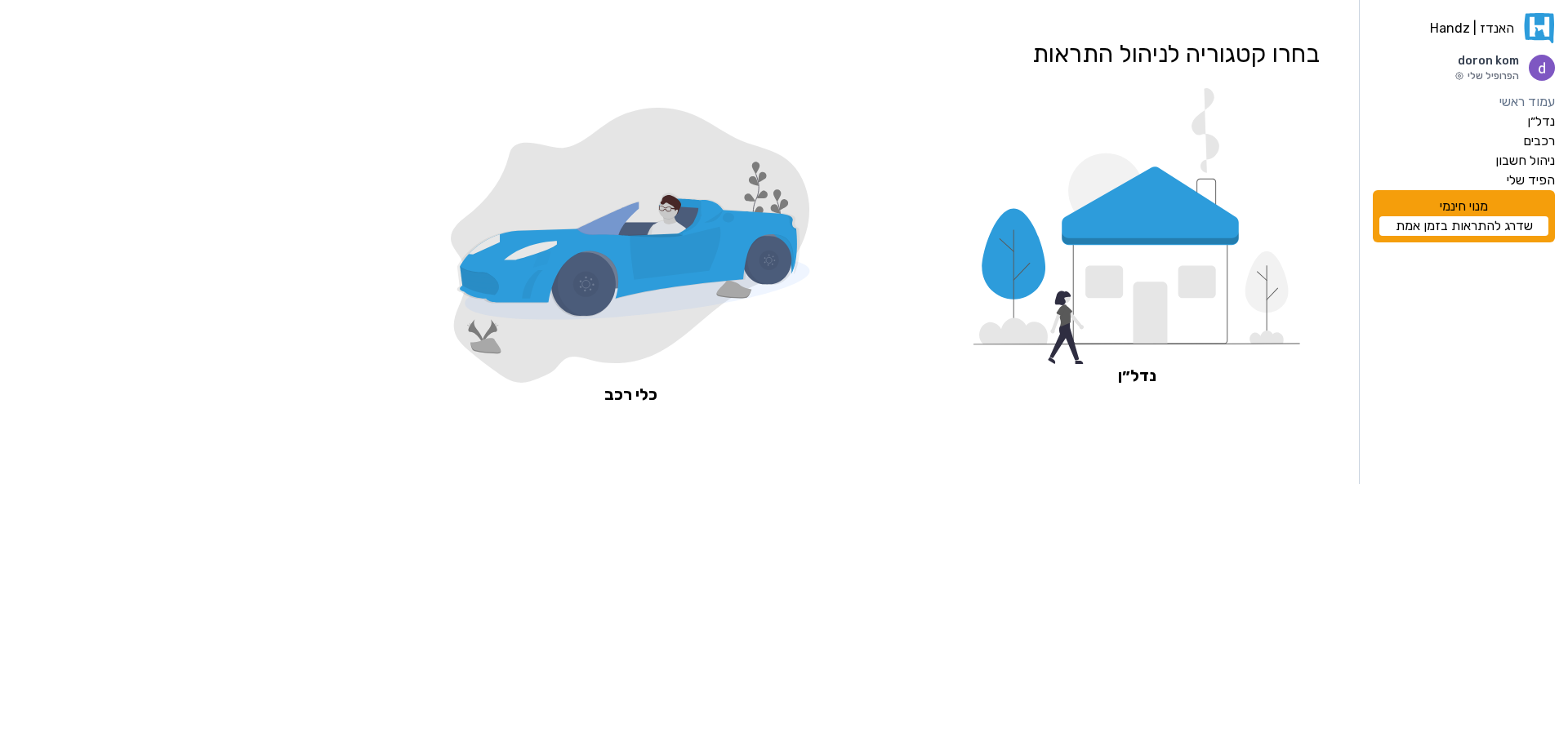
click at [1129, 211] on icon at bounding box center [1150, 205] width 177 height 78
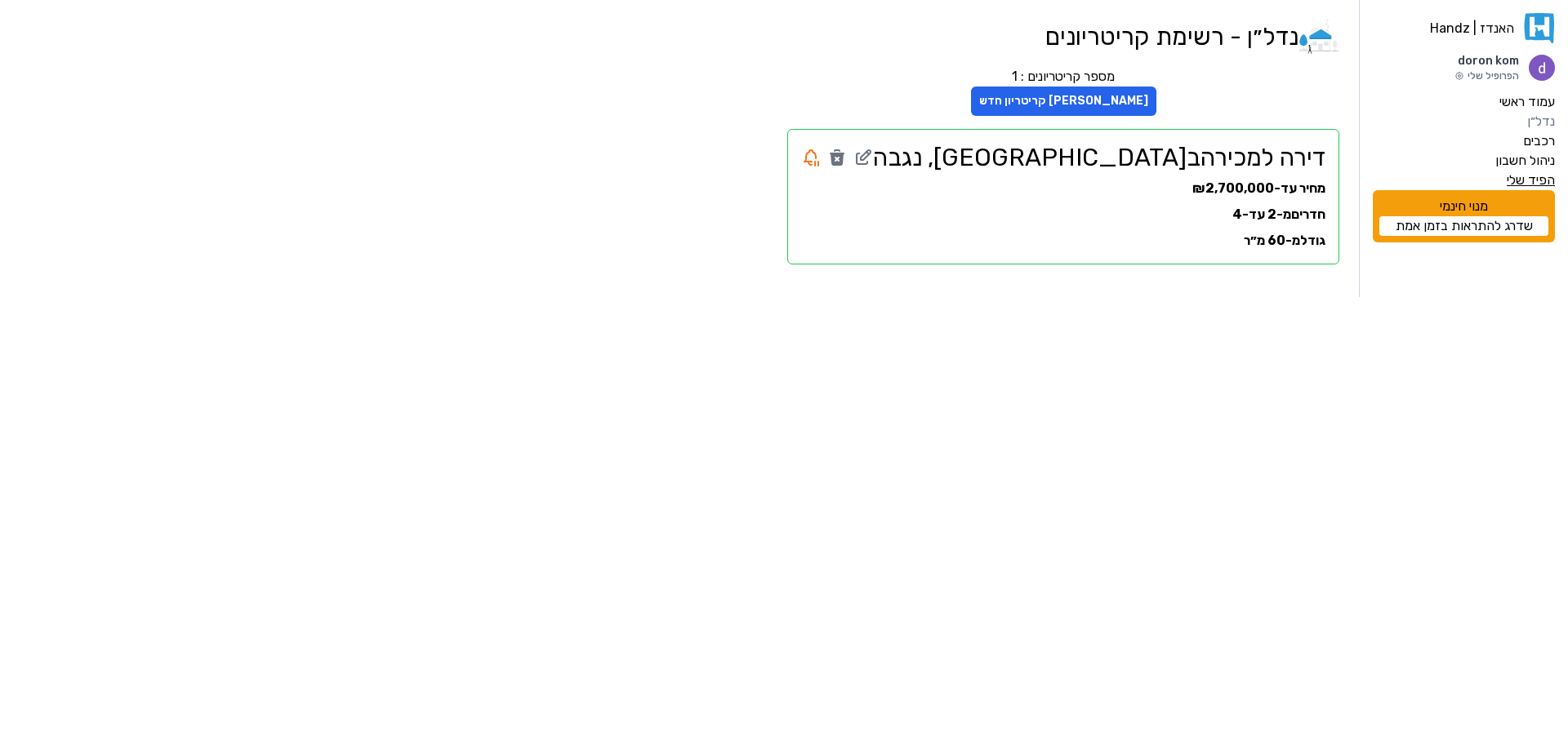
click at [1522, 179] on label "הפיד שלי" at bounding box center [1530, 180] width 48 height 19
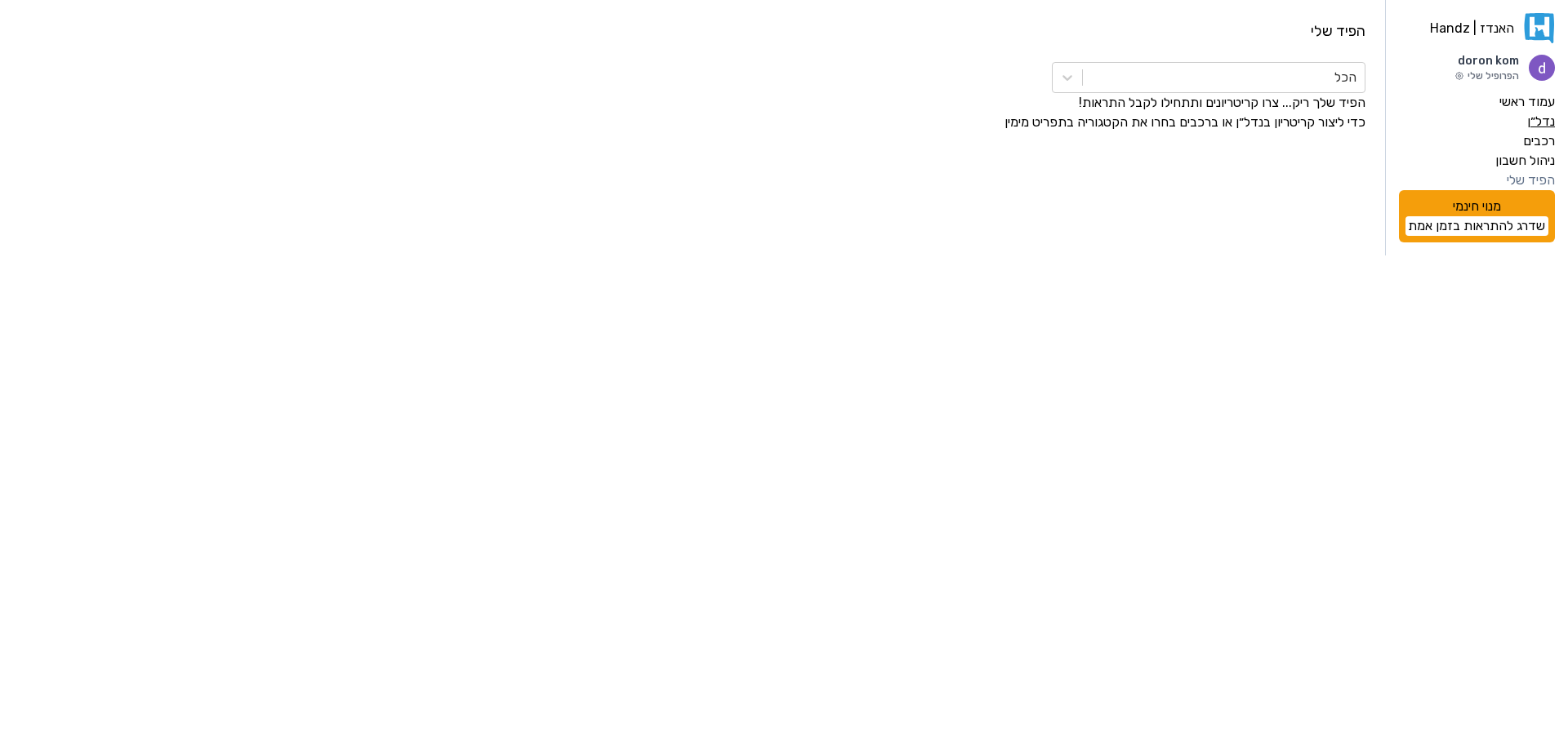
click at [1537, 120] on label "נדל״ן" at bounding box center [1540, 121] width 28 height 19
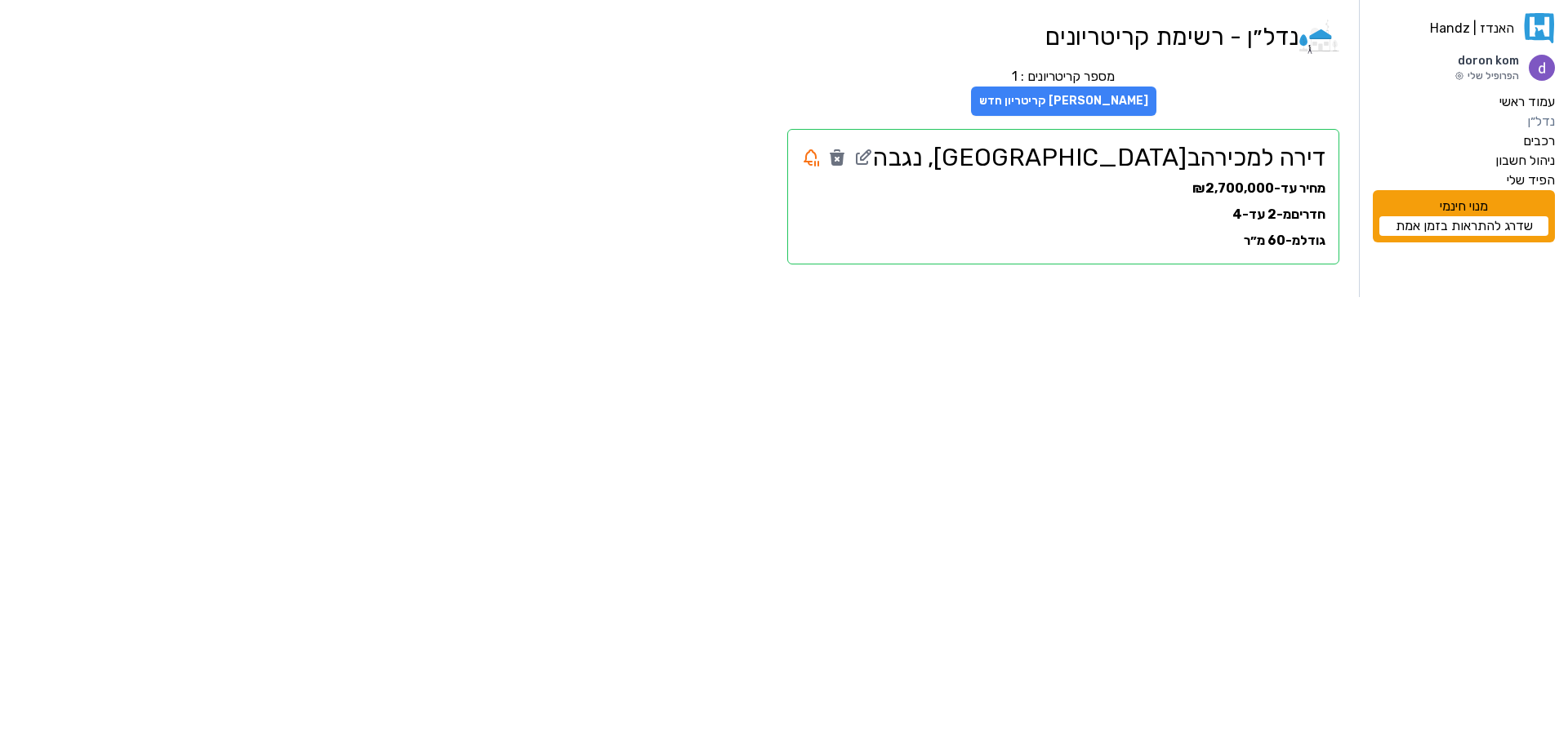
click at [1132, 102] on button "[PERSON_NAME] קריטריון חדש" at bounding box center [1064, 101] width 185 height 29
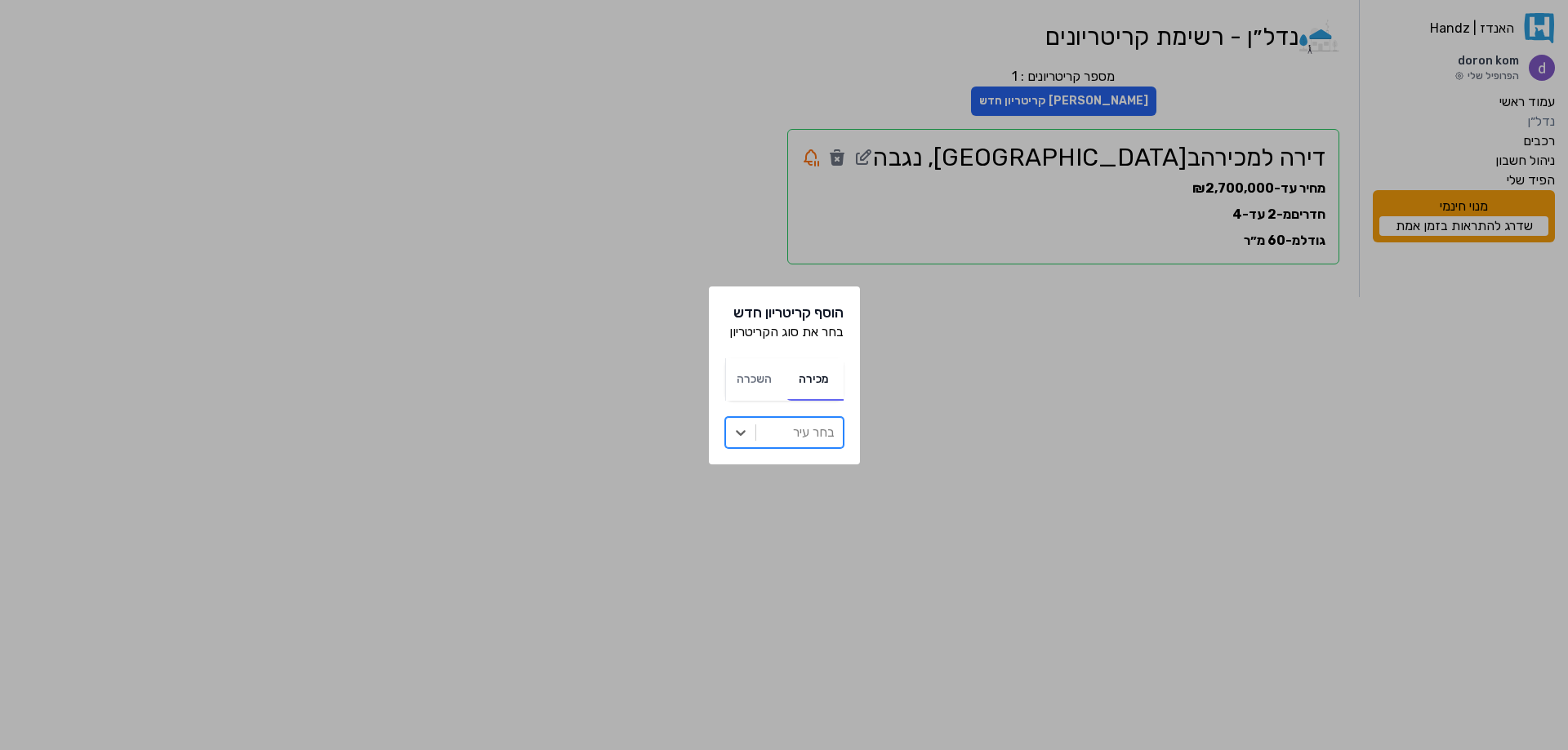
click at [792, 430] on div at bounding box center [799, 432] width 70 height 23
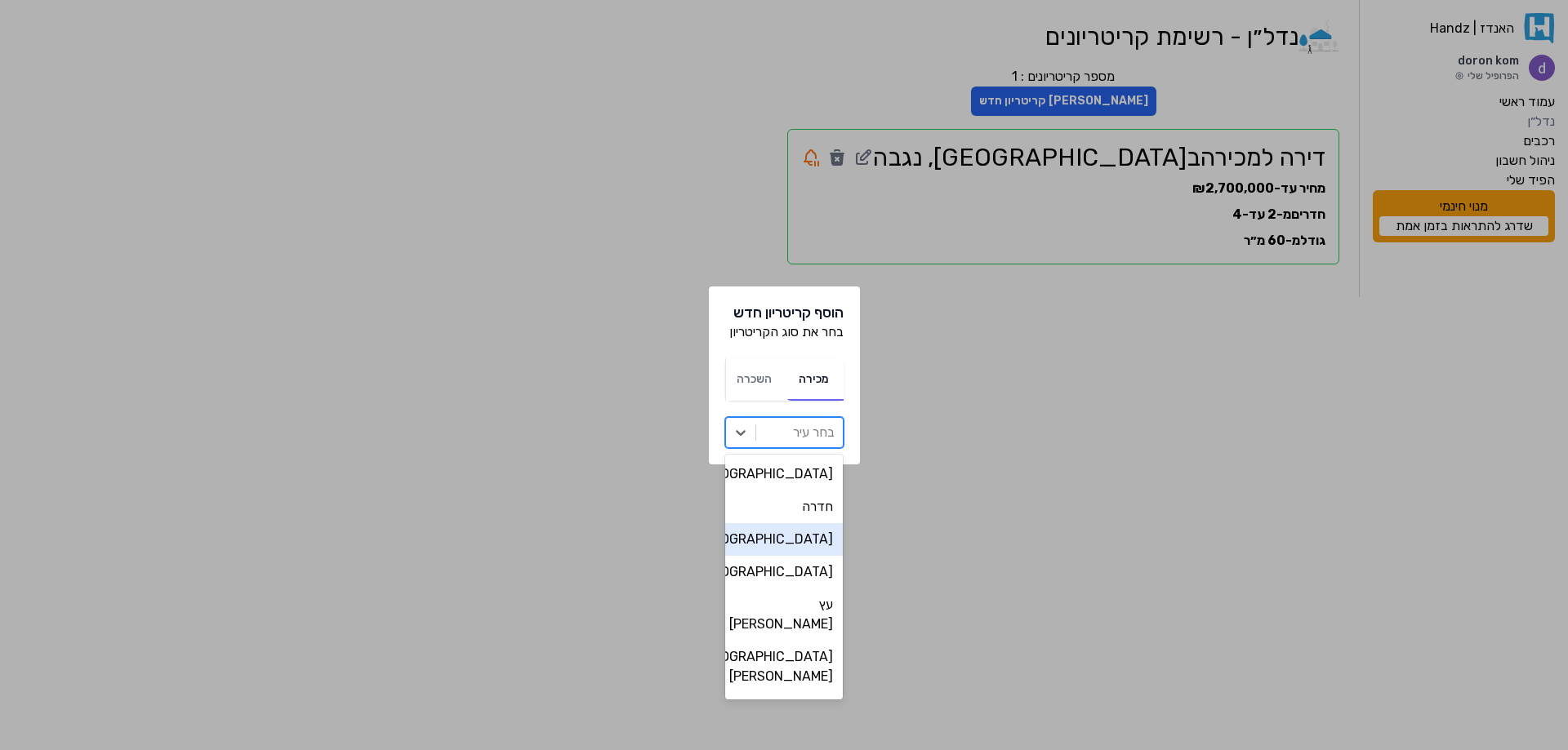
click at [797, 536] on div "[GEOGRAPHIC_DATA]" at bounding box center [784, 540] width 119 height 33
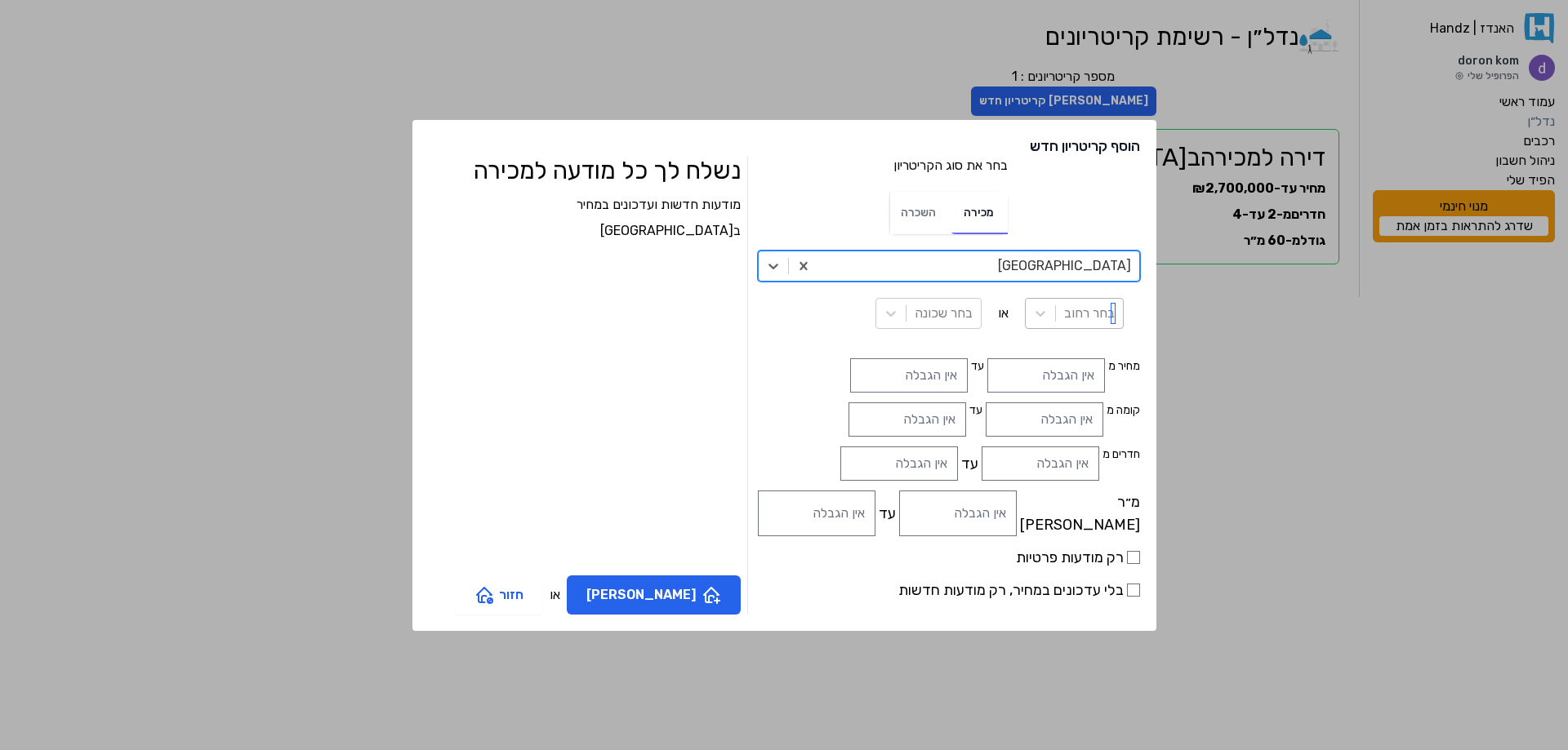
click at [1056, 311] on div "בחר רחוב" at bounding box center [1090, 313] width 67 height 29
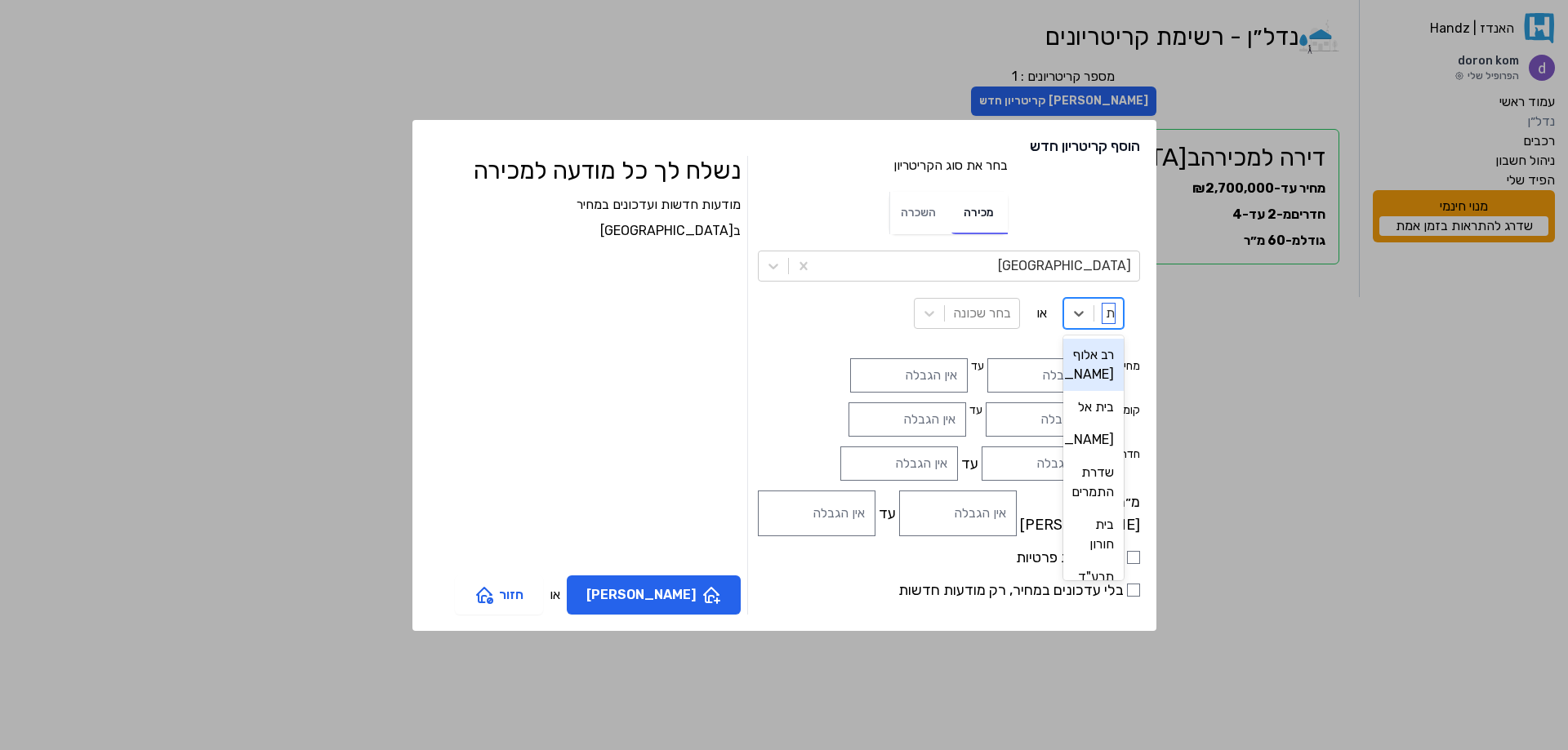
type input "תל"
click at [1057, 360] on div "תל חי" at bounding box center [1091, 354] width 67 height 33
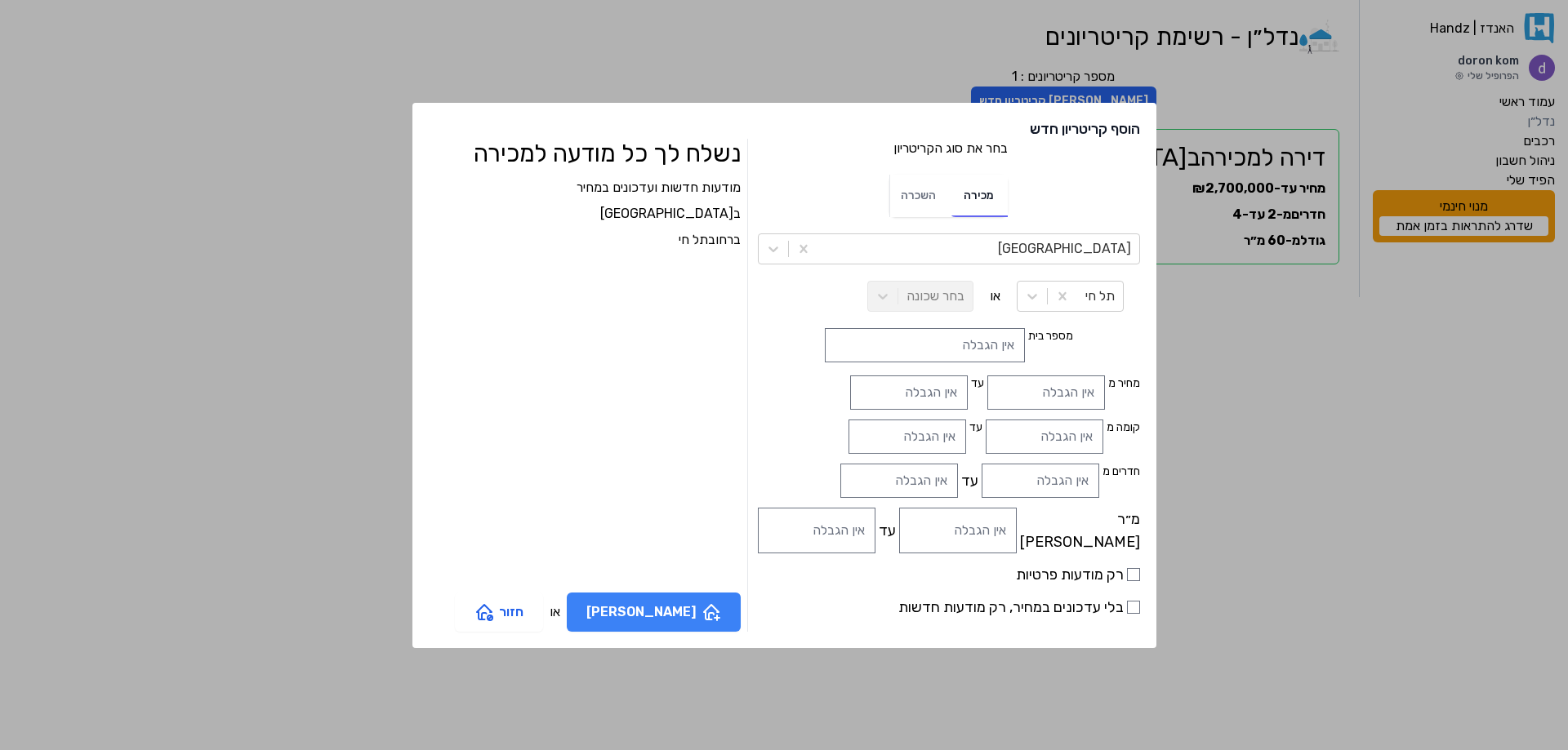
click at [684, 614] on button "[PERSON_NAME]" at bounding box center [653, 612] width 174 height 40
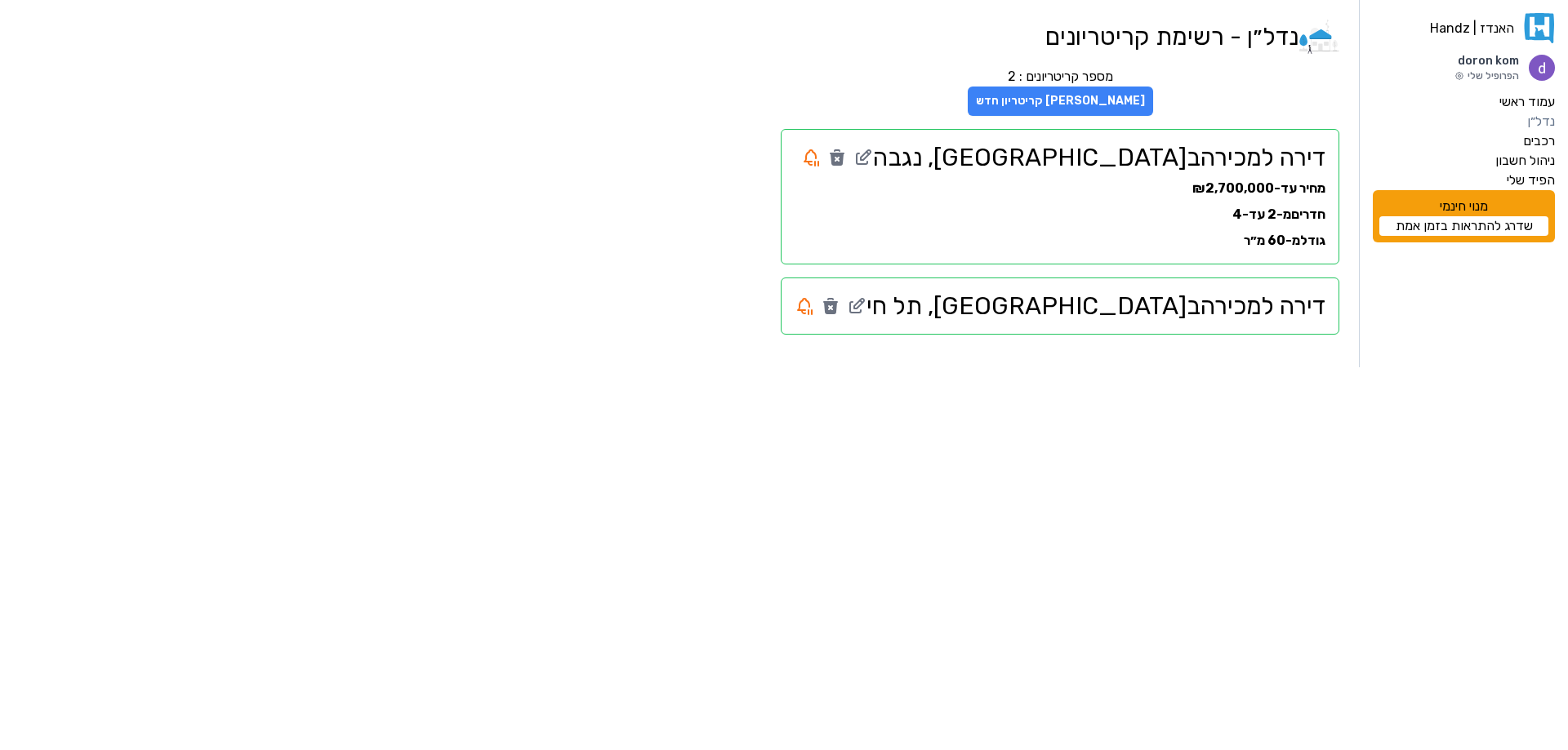
click at [1153, 101] on button "[PERSON_NAME] קריטריון חדש" at bounding box center [1060, 101] width 185 height 29
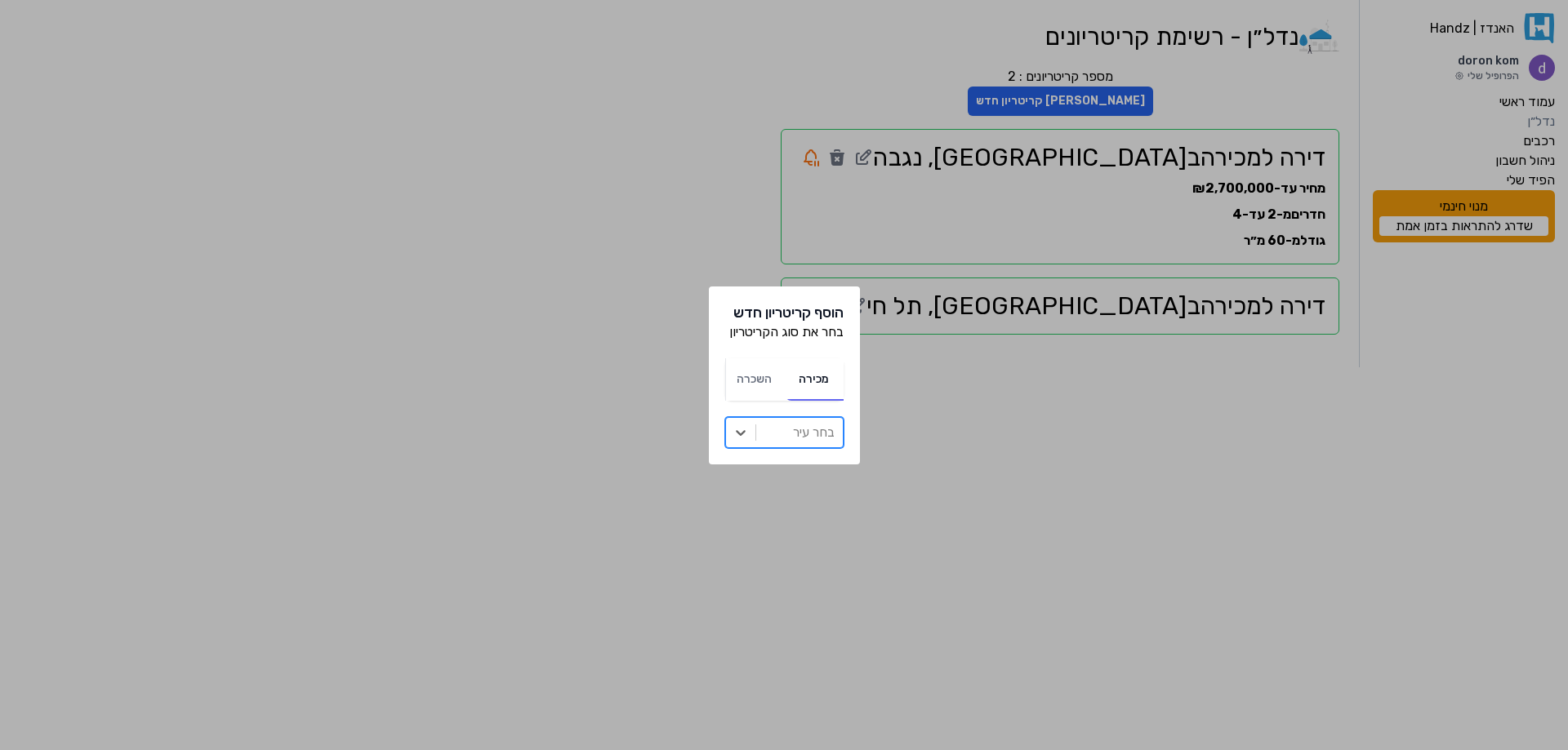
click at [800, 438] on div at bounding box center [799, 432] width 70 height 23
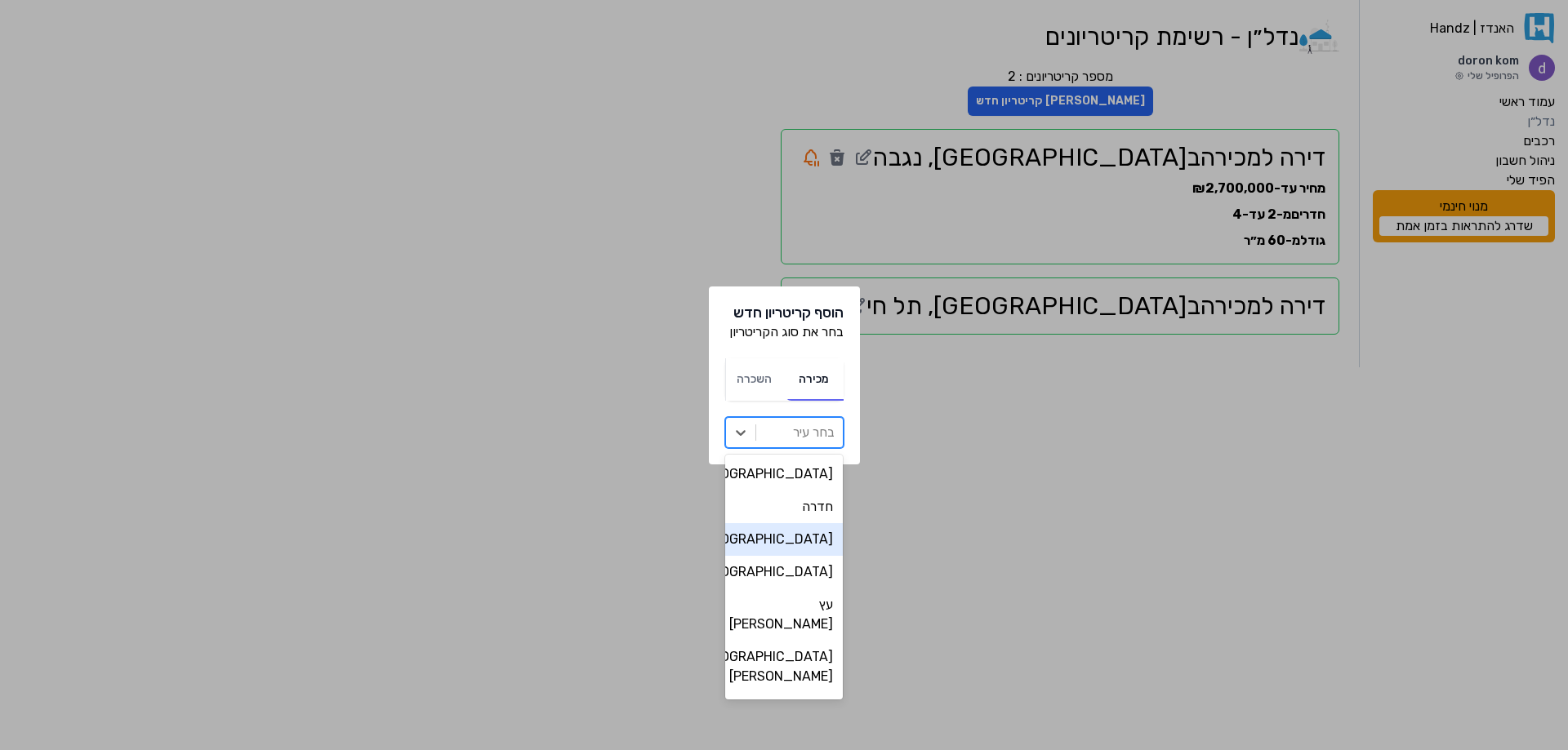
click at [799, 538] on div "[GEOGRAPHIC_DATA]" at bounding box center [784, 540] width 119 height 33
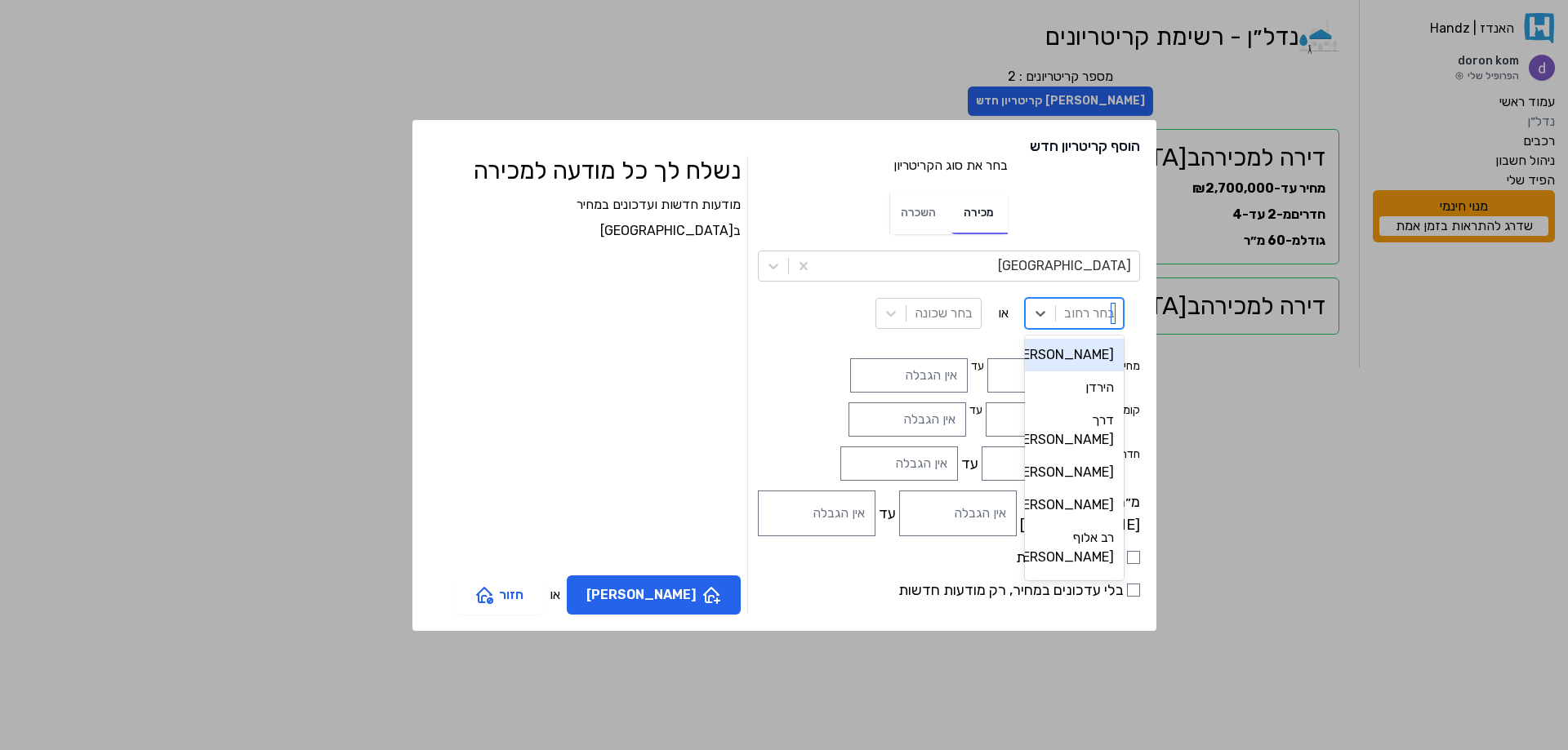
click at [1064, 315] on div at bounding box center [1090, 313] width 51 height 23
click at [1025, 354] on div "[PERSON_NAME]" at bounding box center [1074, 354] width 99 height 33
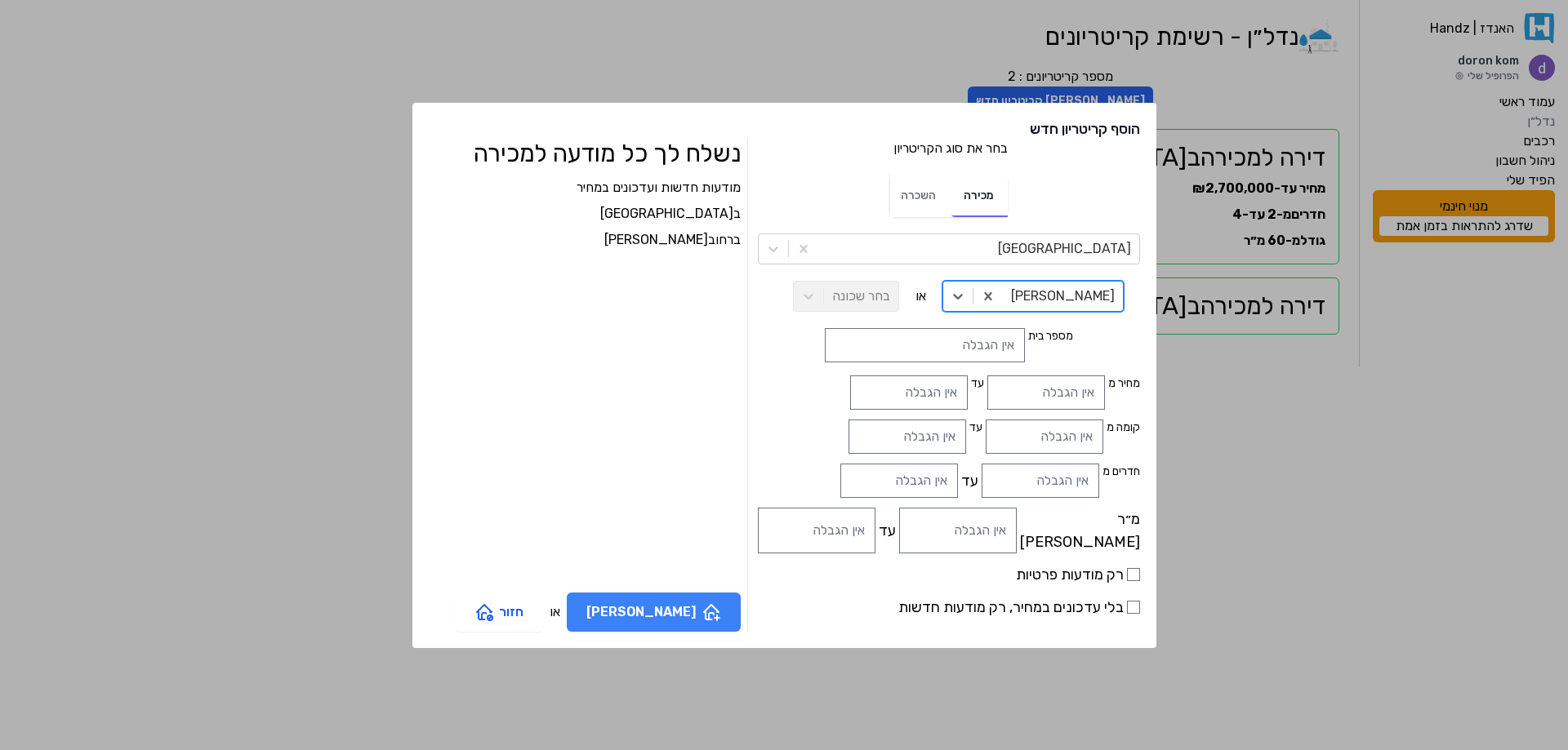
click at [684, 617] on button "[PERSON_NAME]" at bounding box center [653, 612] width 174 height 40
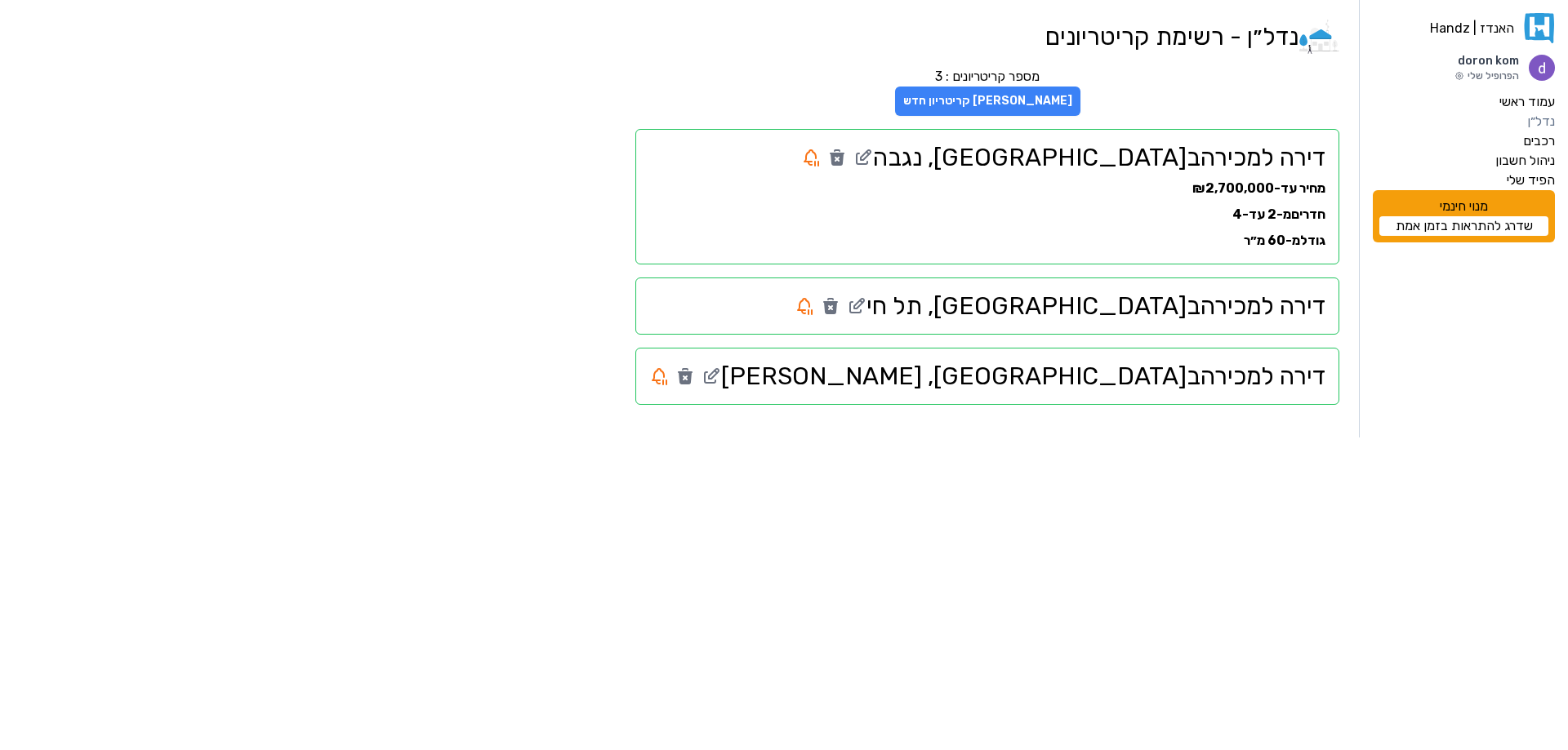
click at [1080, 100] on button "[PERSON_NAME] קריטריון חדש" at bounding box center [988, 101] width 185 height 29
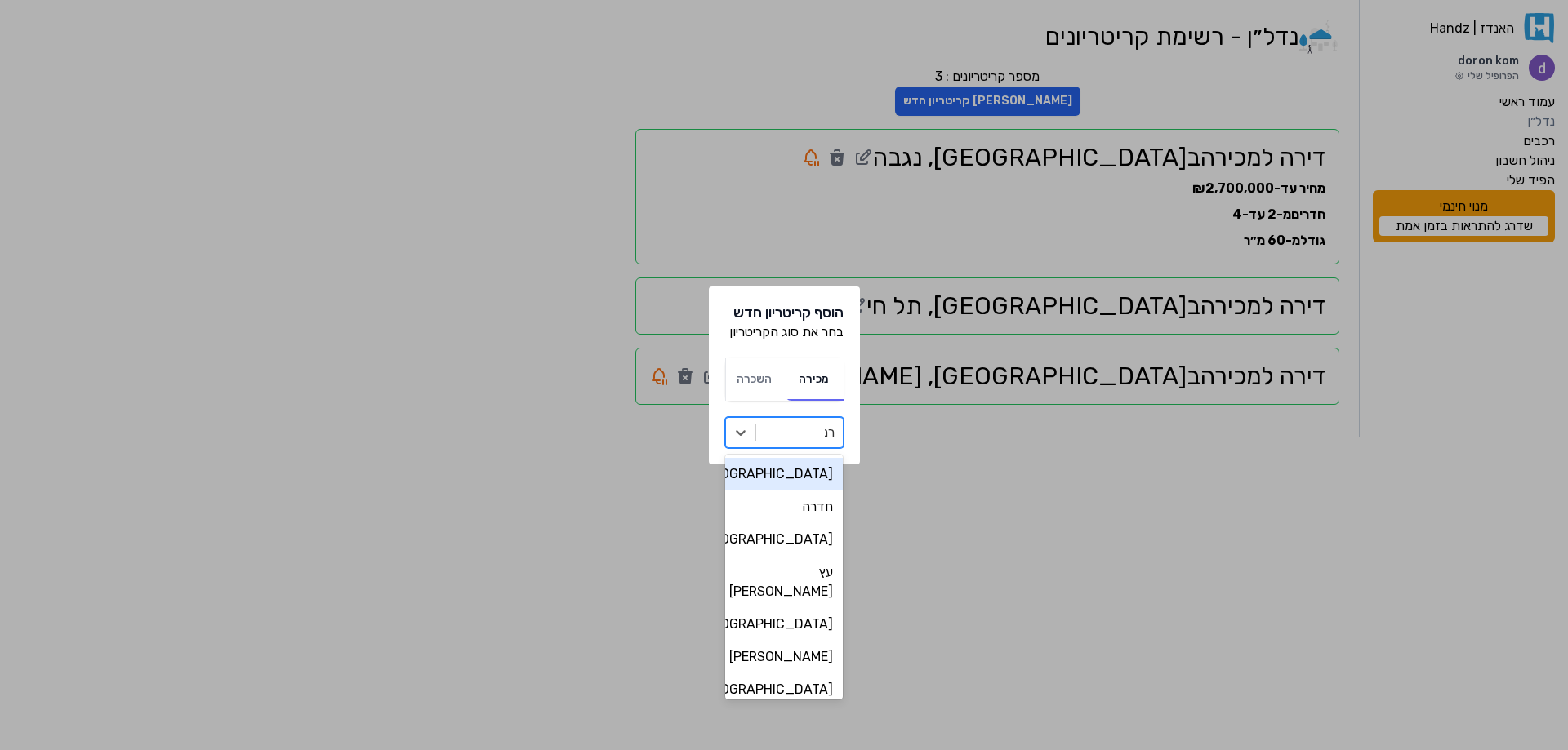
type input "רמת"
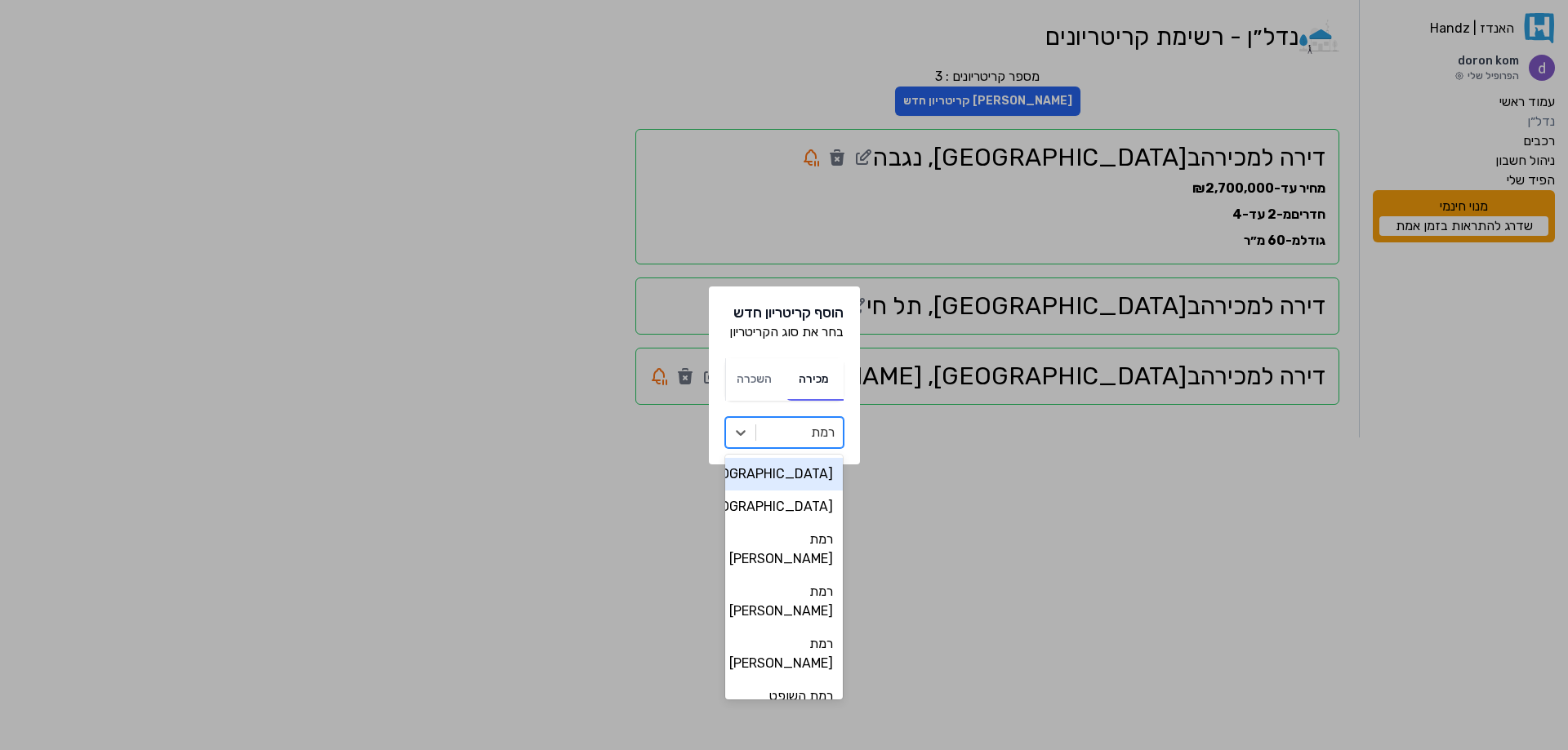
click at [808, 472] on div "[GEOGRAPHIC_DATA]" at bounding box center [784, 474] width 119 height 33
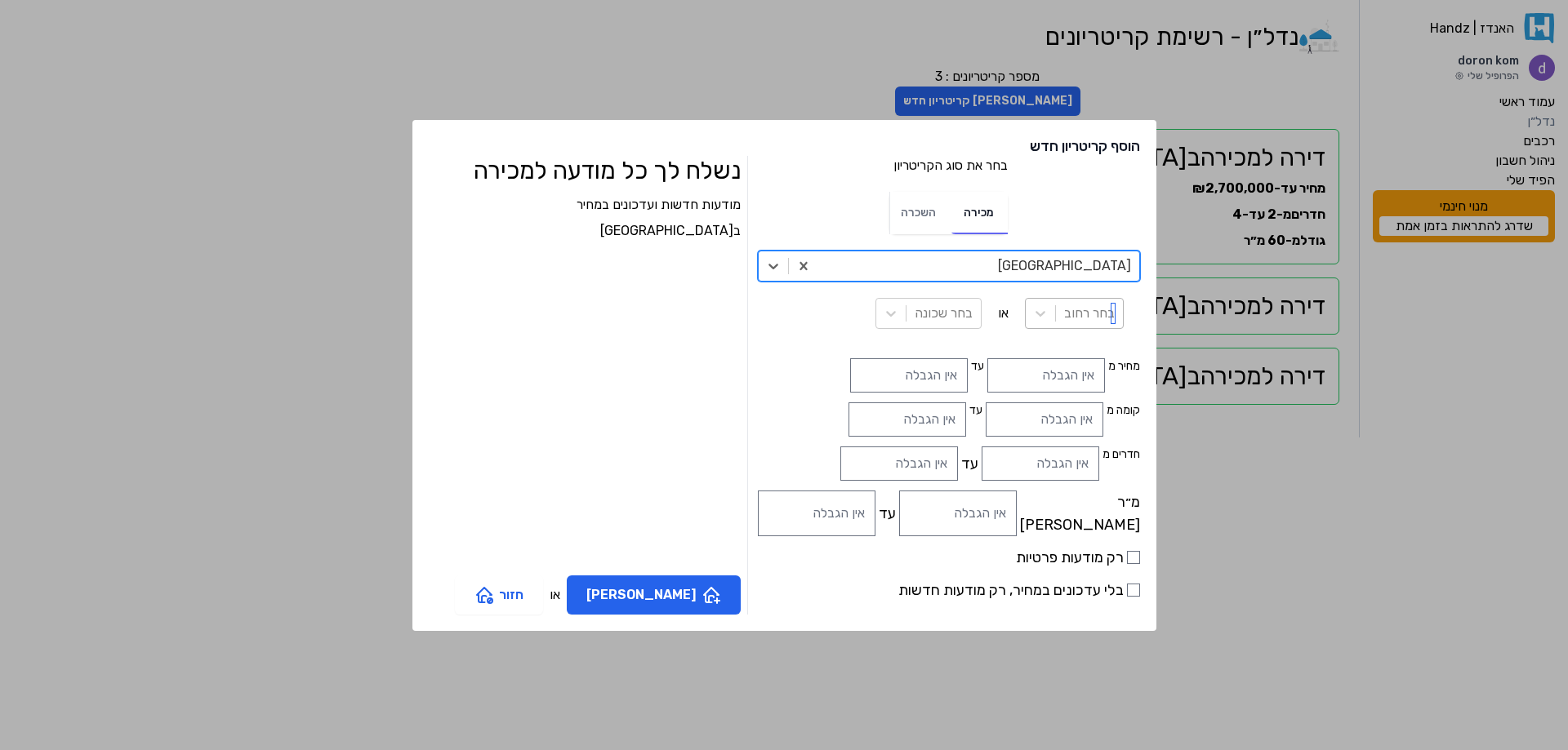
click at [1064, 321] on div at bounding box center [1090, 313] width 51 height 23
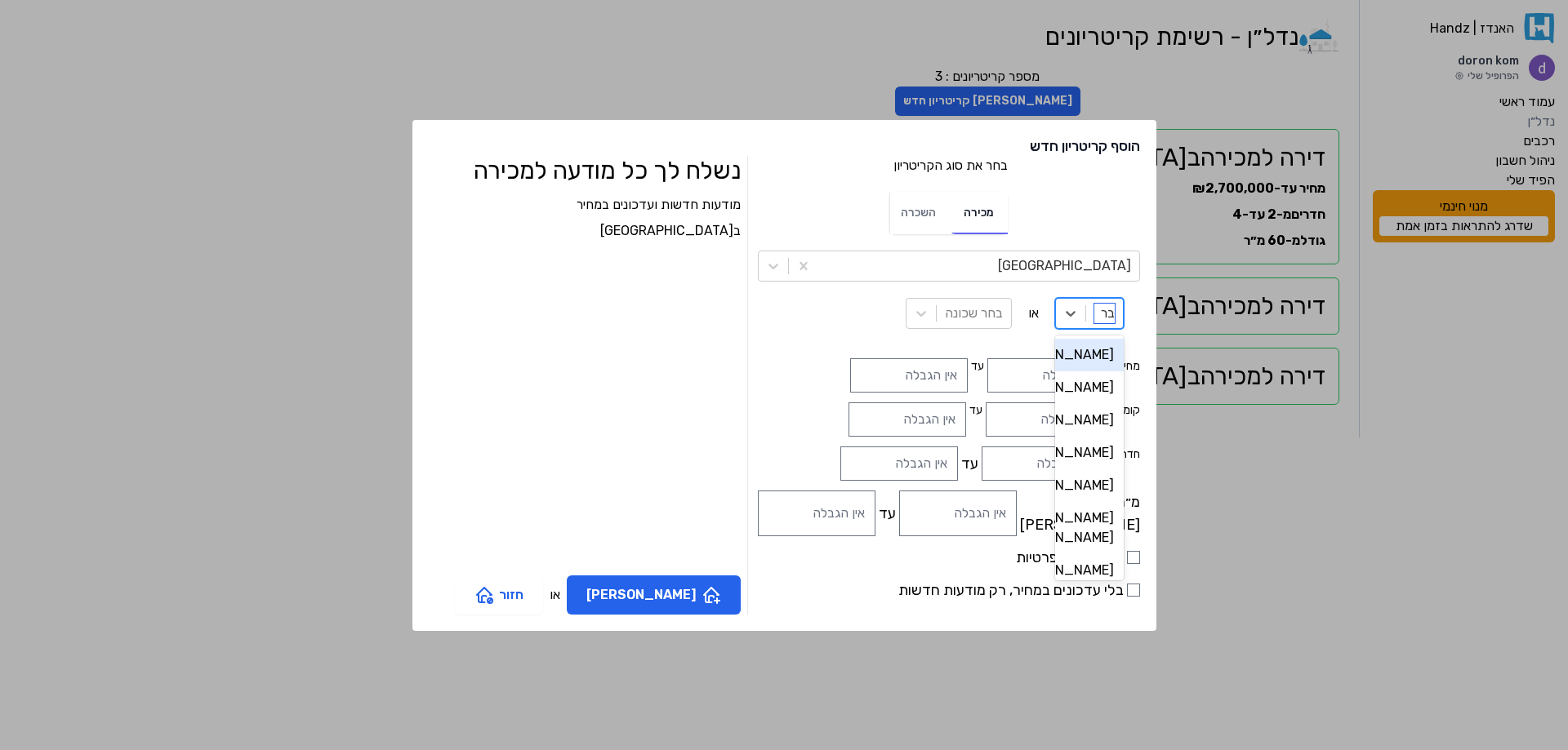
type input "בר י"
click at [1053, 355] on div "[PERSON_NAME]" at bounding box center [1088, 354] width 71 height 33
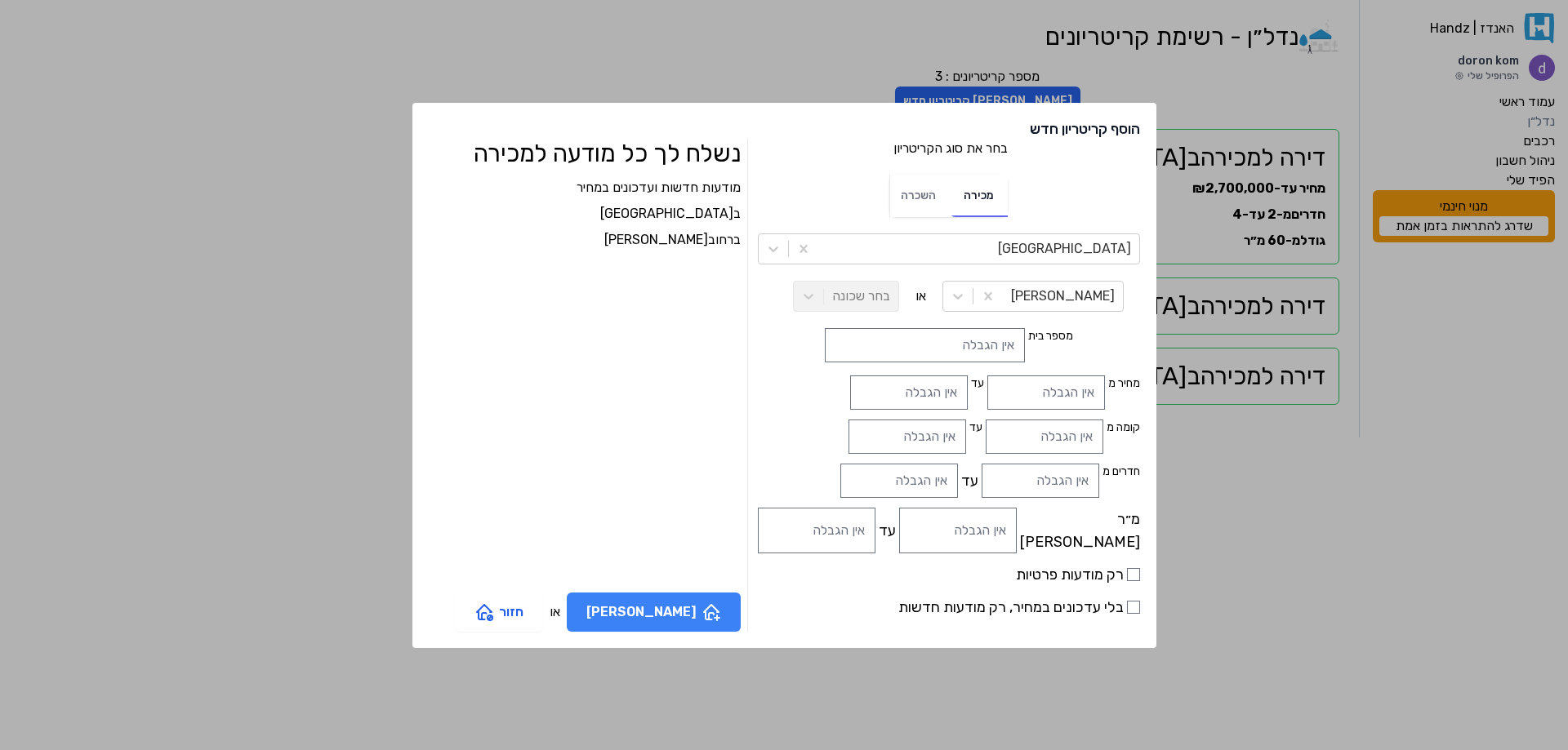
click at [697, 617] on button "[PERSON_NAME]" at bounding box center [653, 612] width 174 height 40
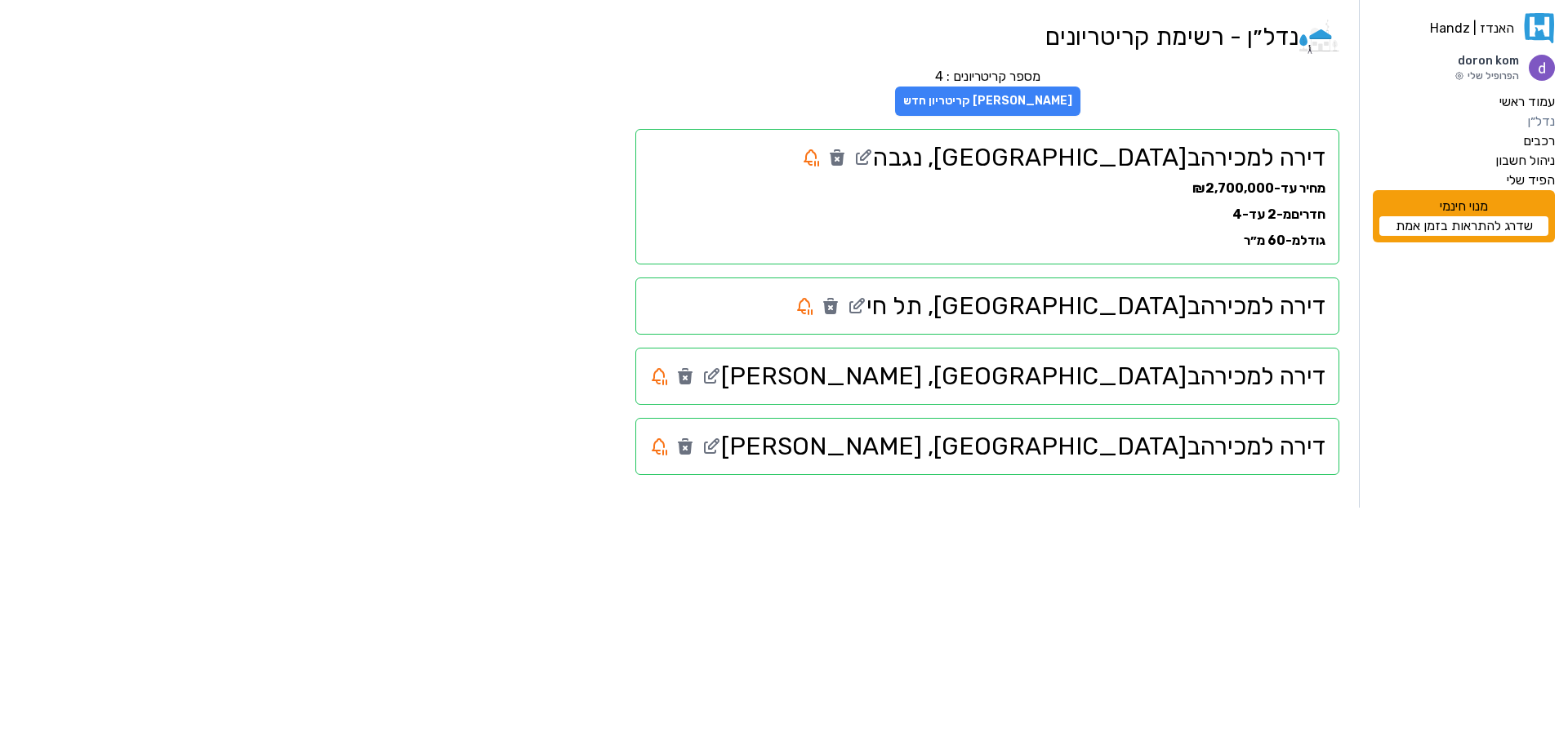
click at [1080, 102] on button "[PERSON_NAME] קריטריון חדש" at bounding box center [988, 101] width 185 height 29
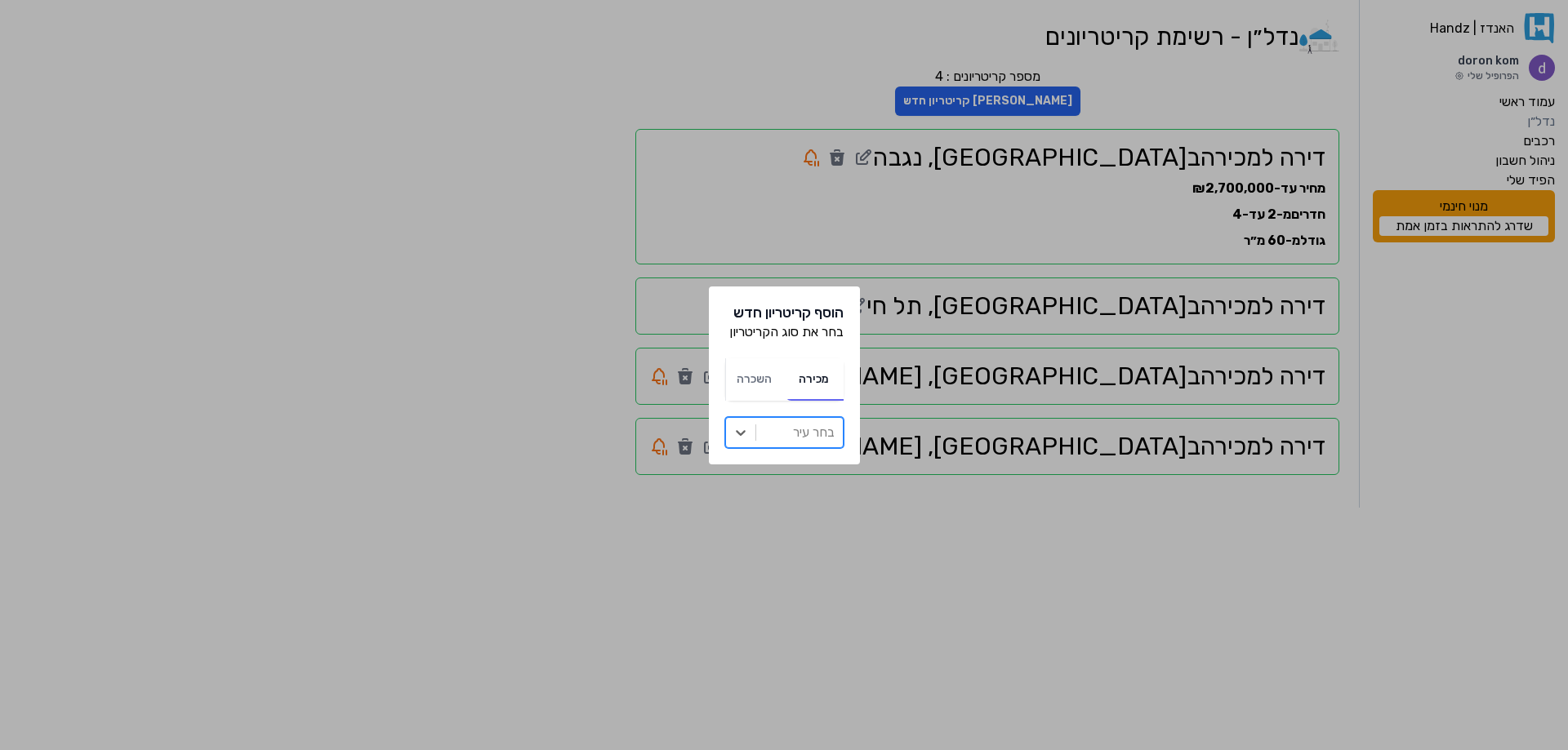
click at [806, 440] on div at bounding box center [799, 432] width 70 height 23
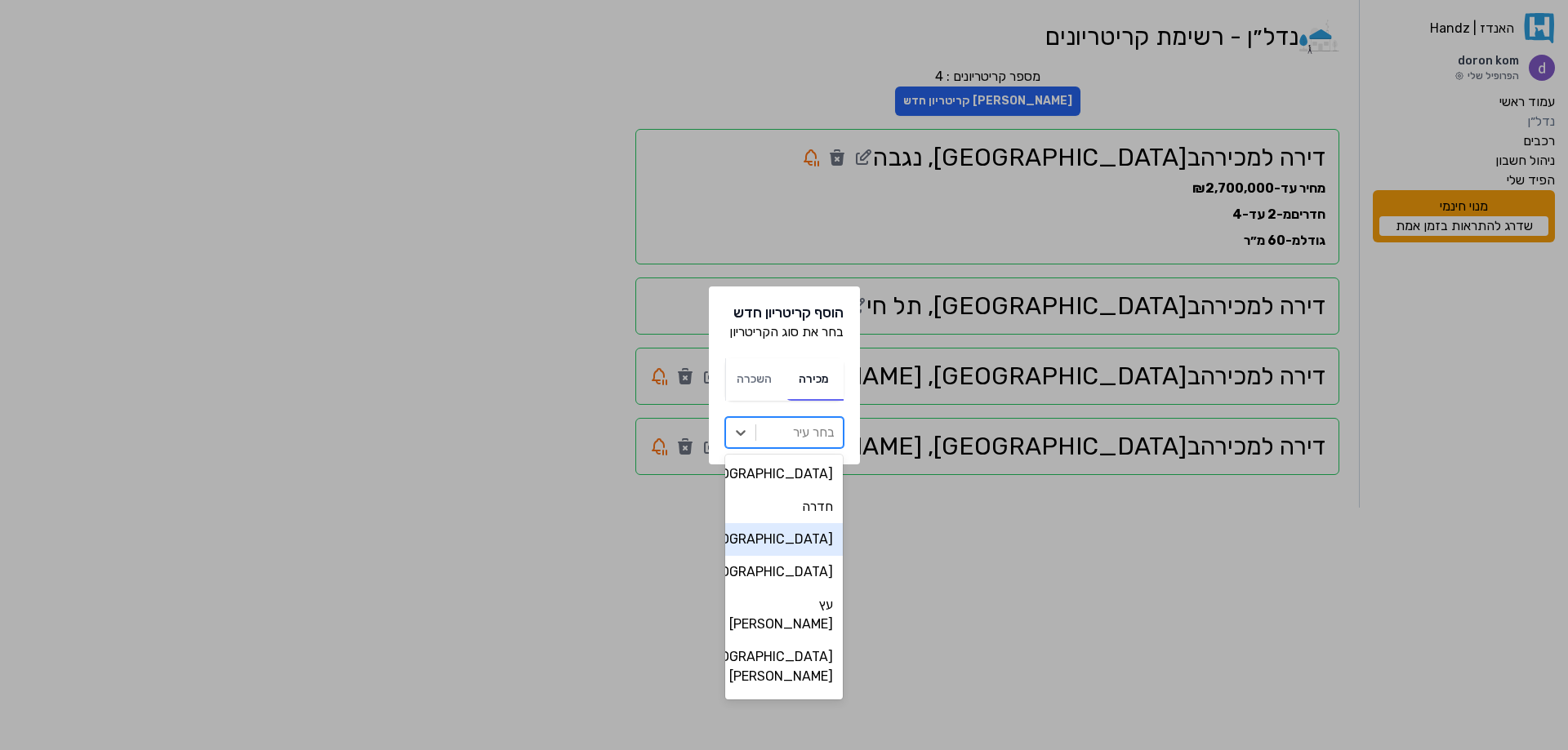
click at [795, 537] on div "[GEOGRAPHIC_DATA]" at bounding box center [784, 540] width 119 height 33
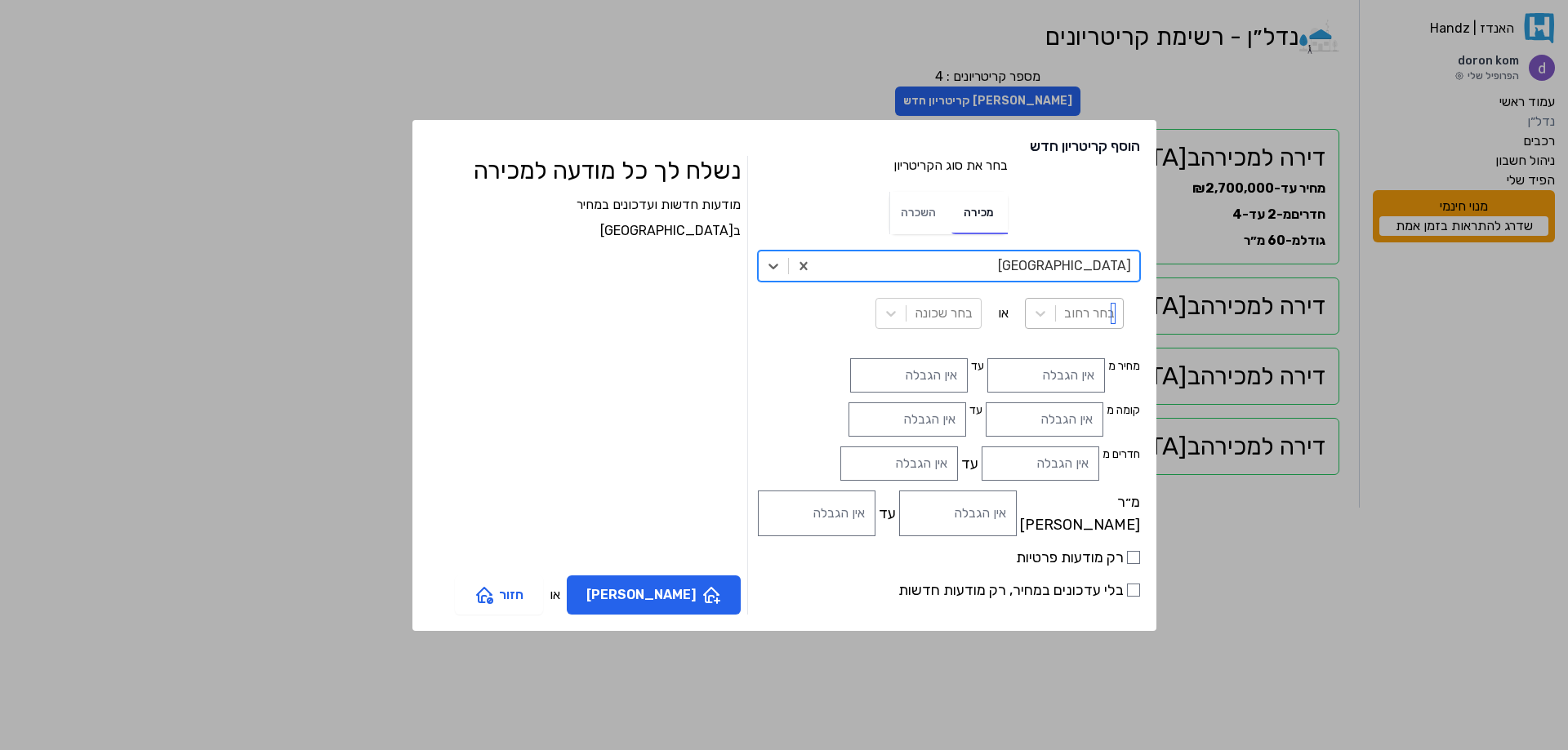
click at [1064, 316] on div at bounding box center [1090, 313] width 51 height 23
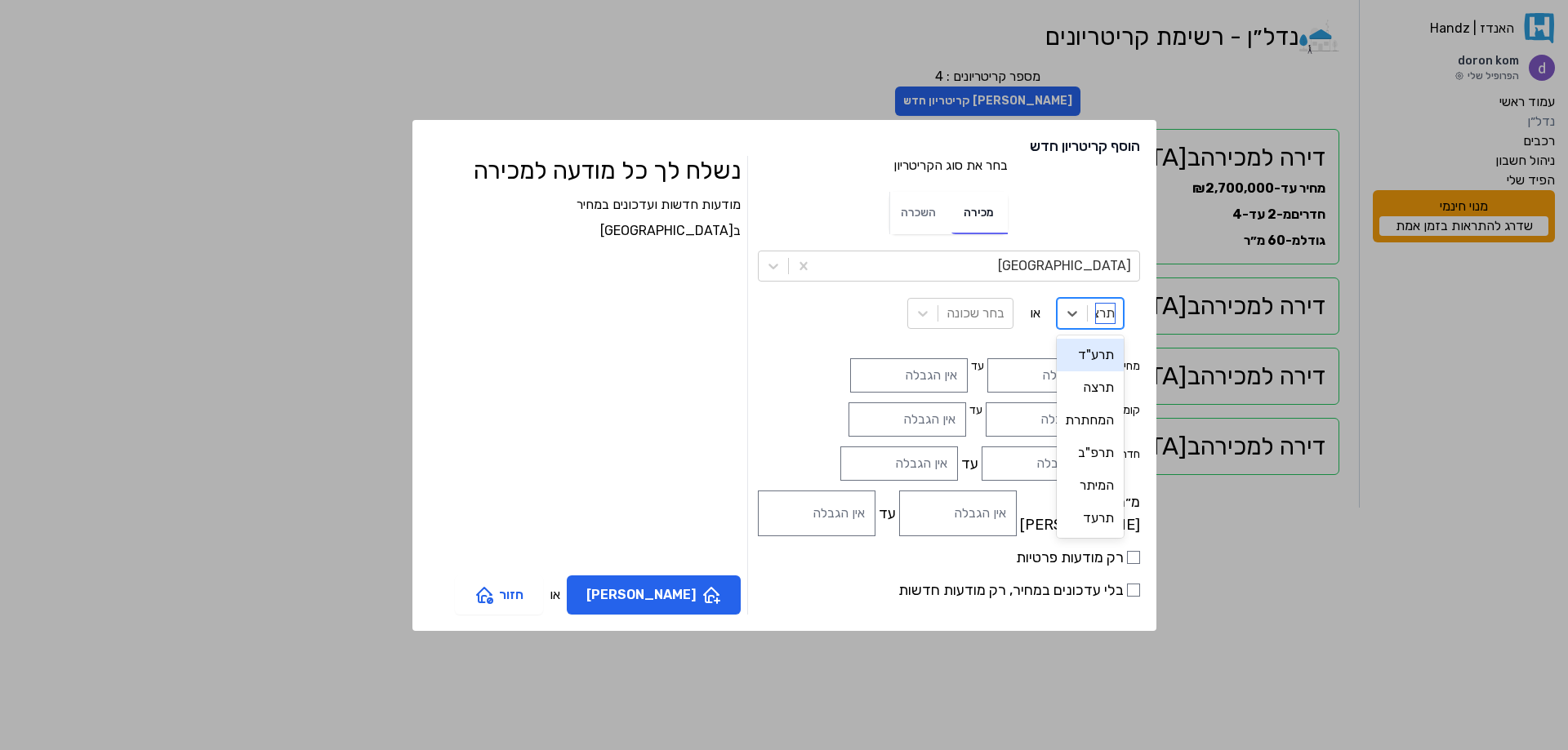
type input "תרצה"
click at [1041, 356] on div "תרצה" at bounding box center [1082, 354] width 83 height 33
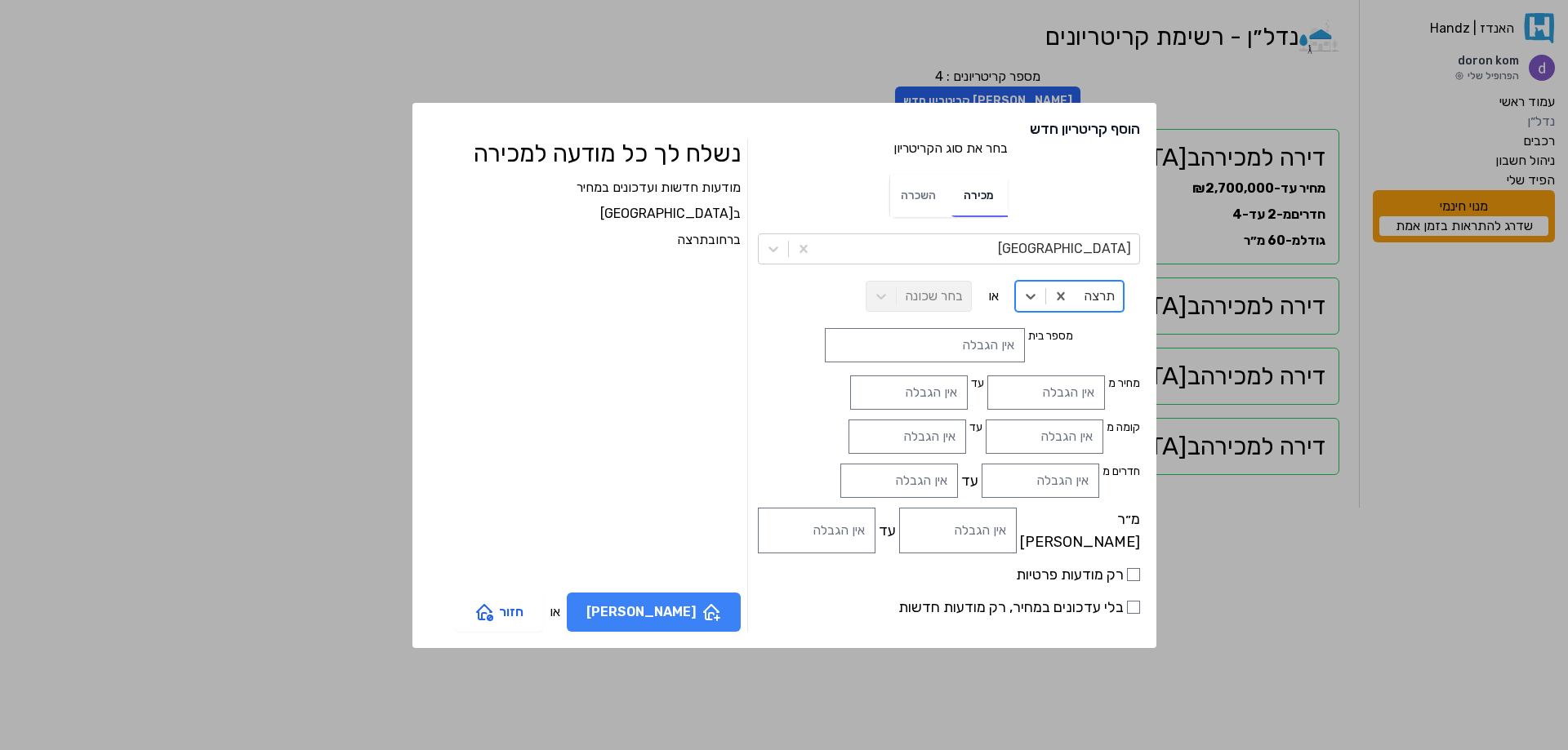
click at [701, 617] on button "[PERSON_NAME]" at bounding box center [653, 612] width 174 height 40
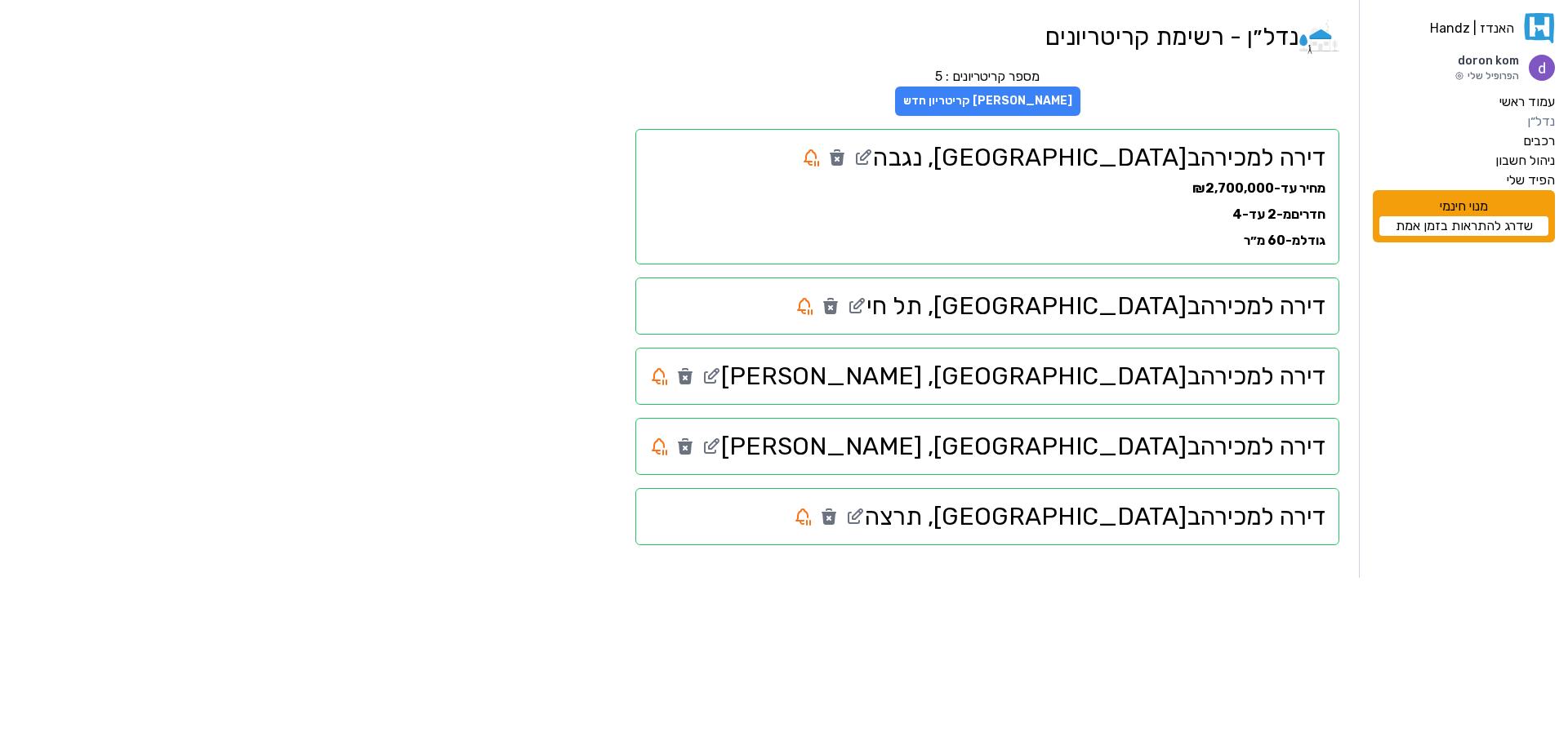
click at [1080, 99] on button "[PERSON_NAME] קריטריון חדש" at bounding box center [988, 101] width 185 height 29
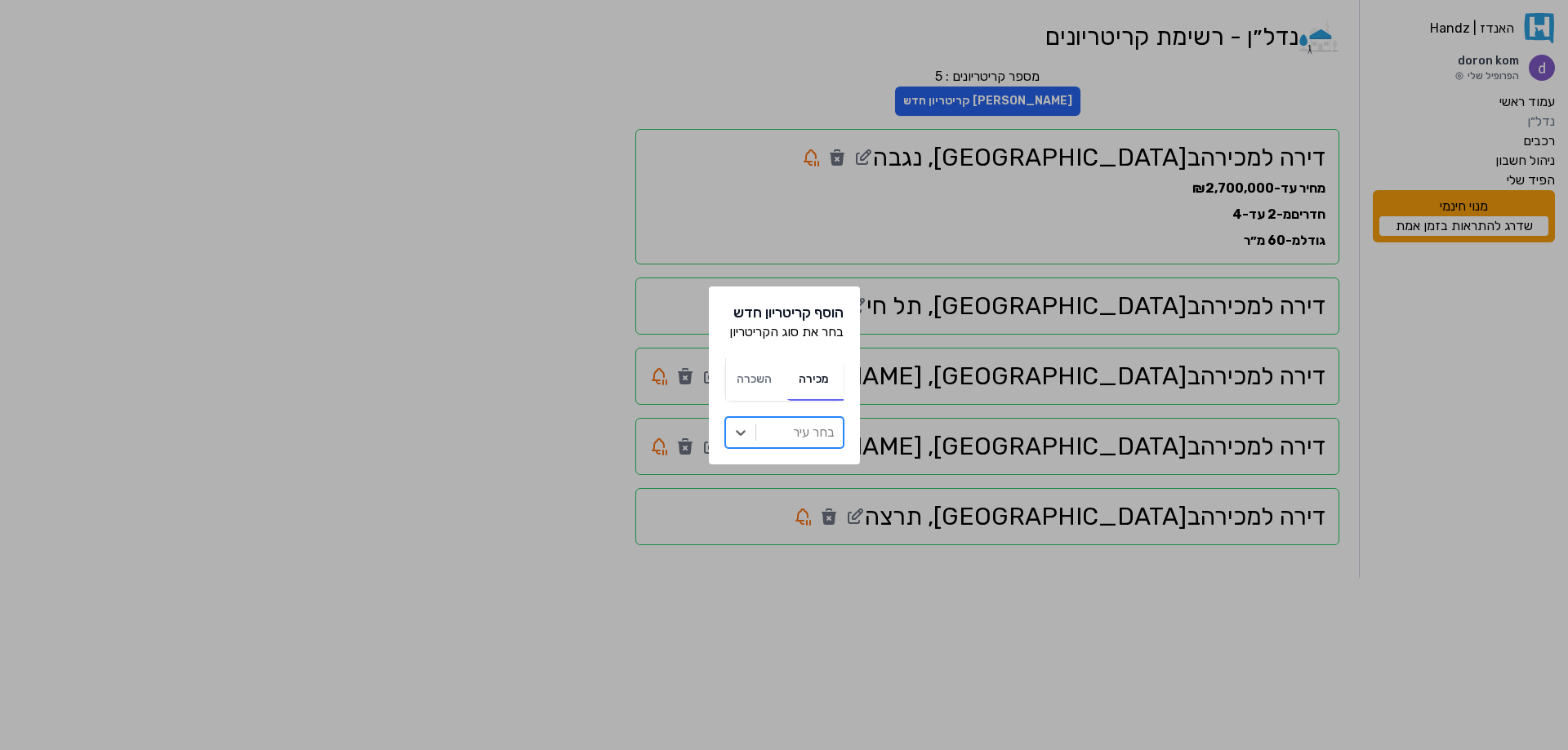
click at [808, 439] on div at bounding box center [799, 432] width 70 height 23
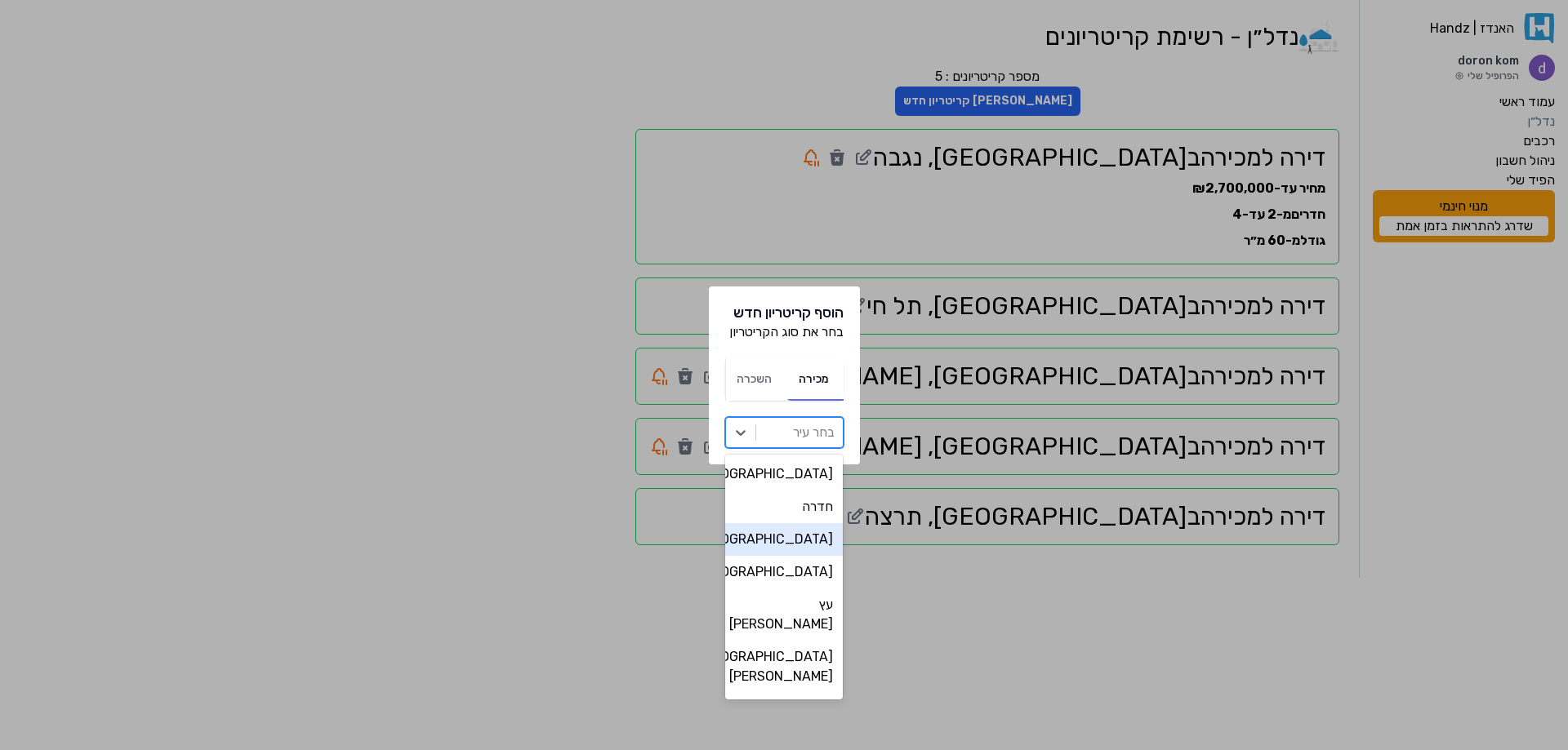
click at [803, 546] on div "[GEOGRAPHIC_DATA]" at bounding box center [784, 540] width 119 height 33
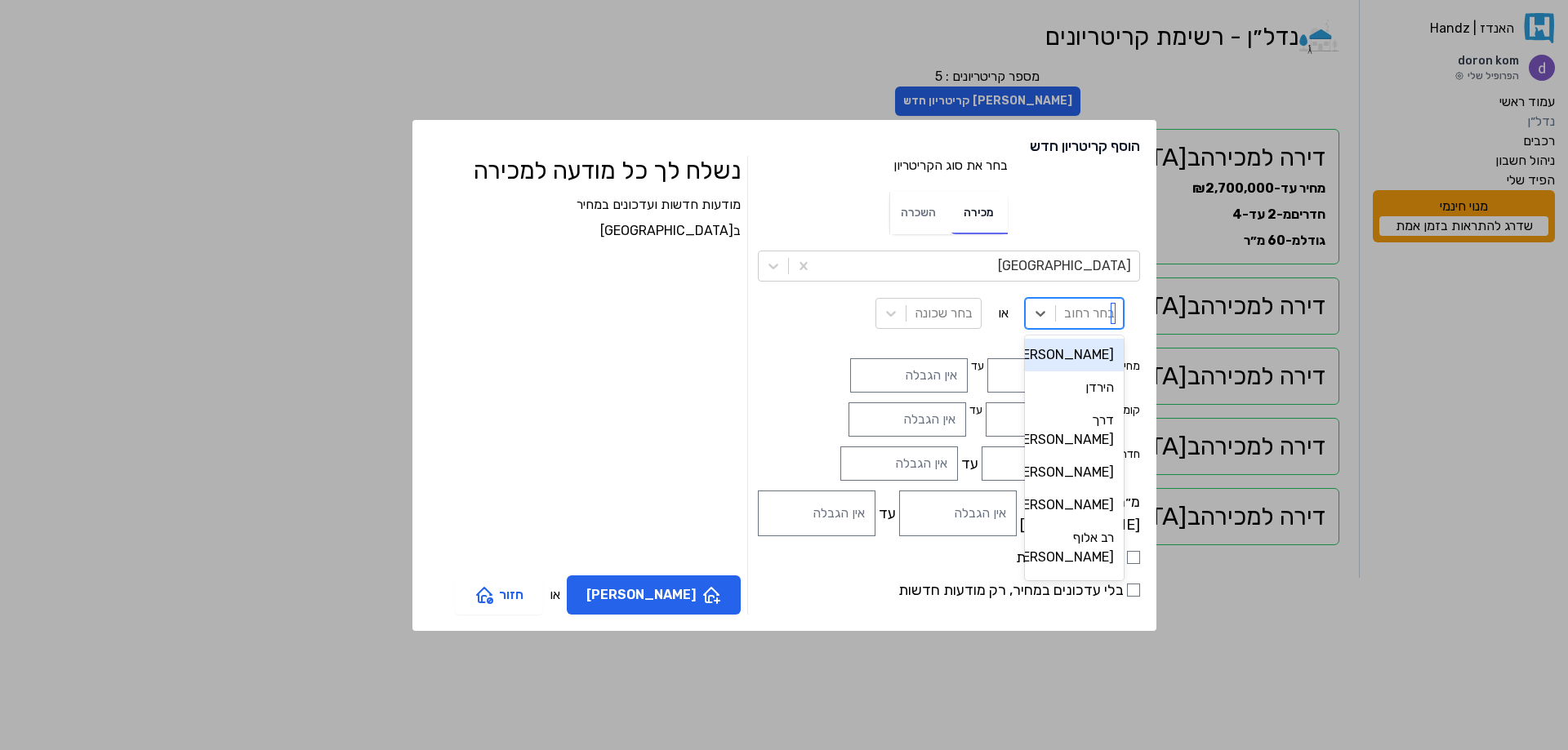
click at [1064, 311] on div at bounding box center [1090, 313] width 51 height 23
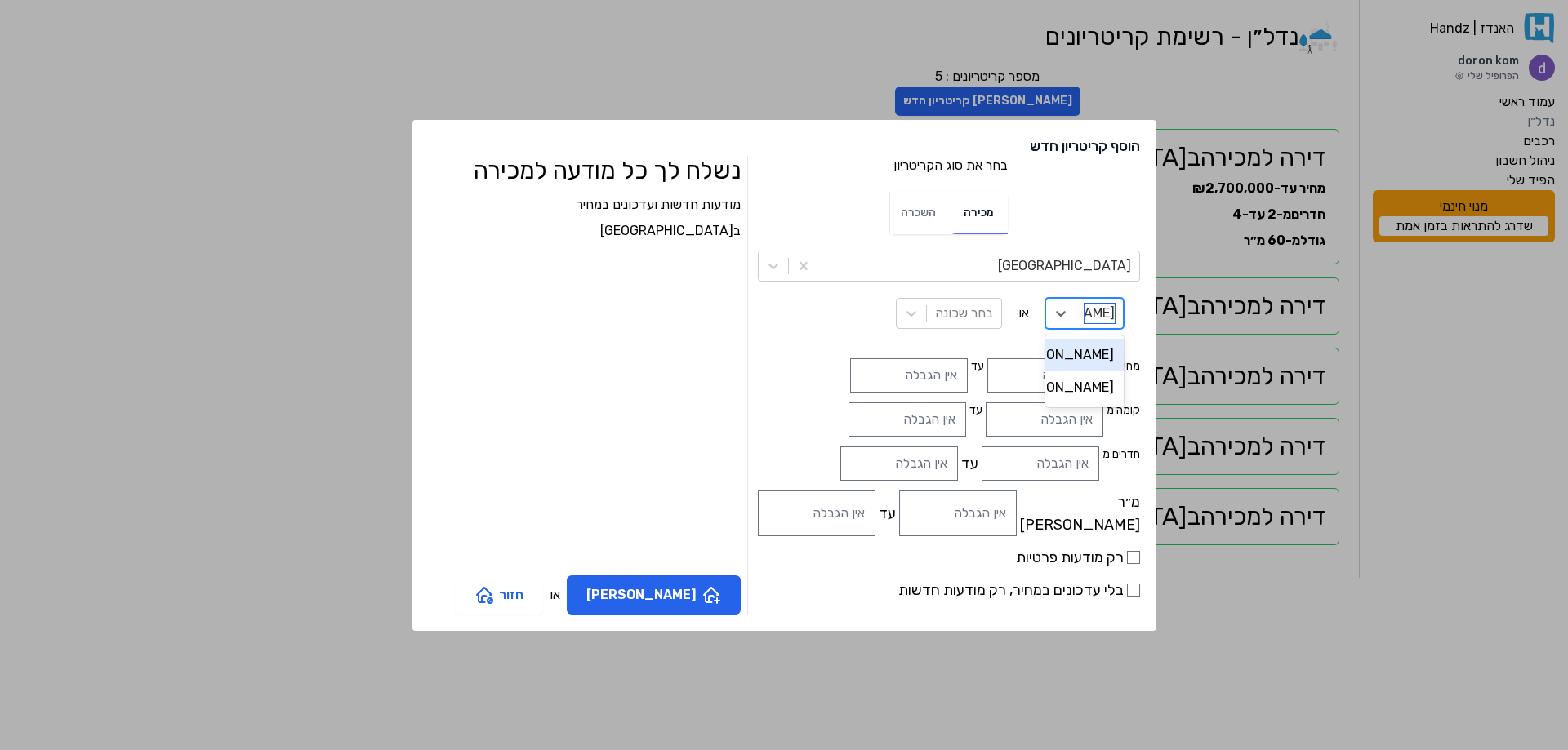
type input "[PERSON_NAME]"
click at [1042, 354] on div "[PERSON_NAME]" at bounding box center [1082, 354] width 82 height 33
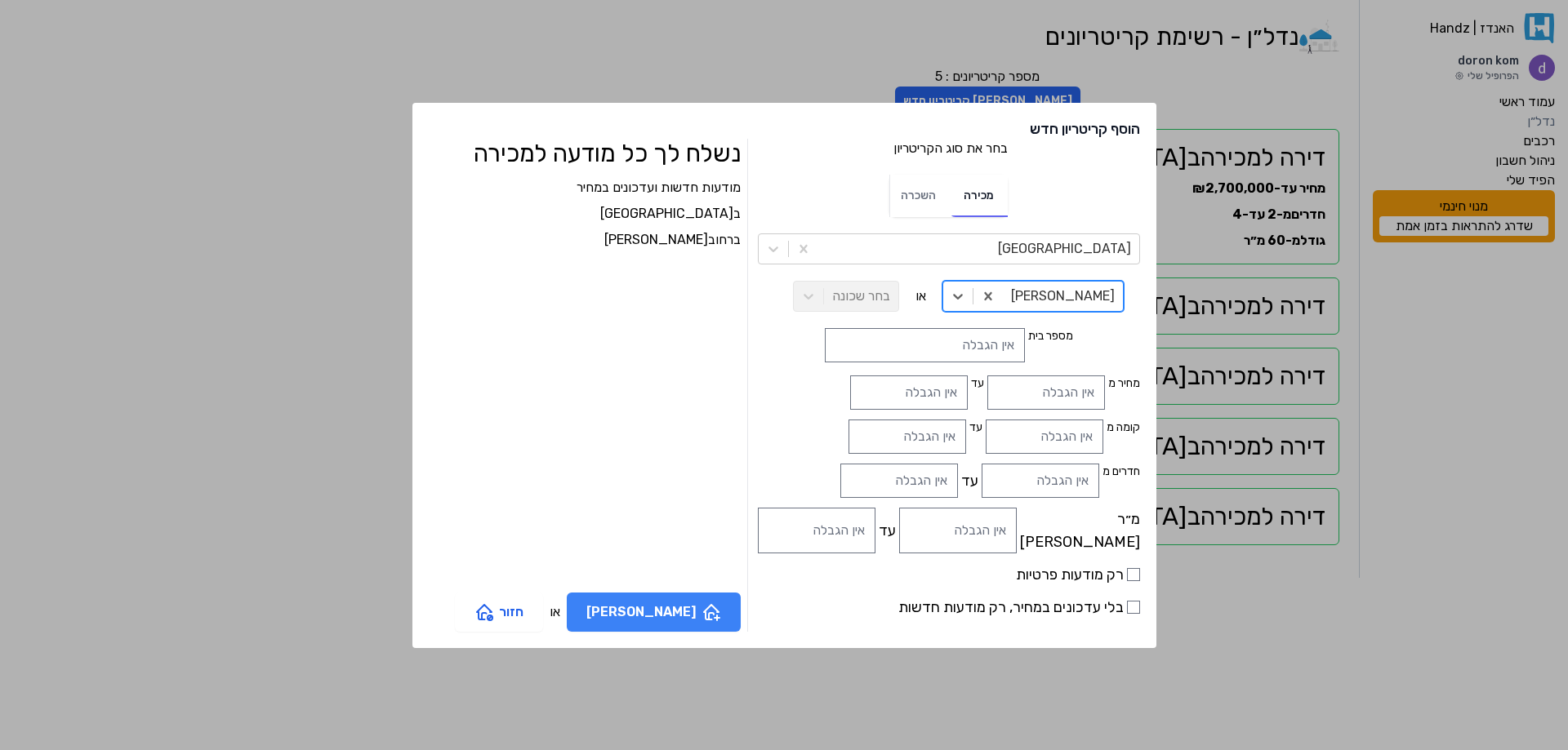
click at [696, 620] on button "[PERSON_NAME]" at bounding box center [653, 612] width 174 height 40
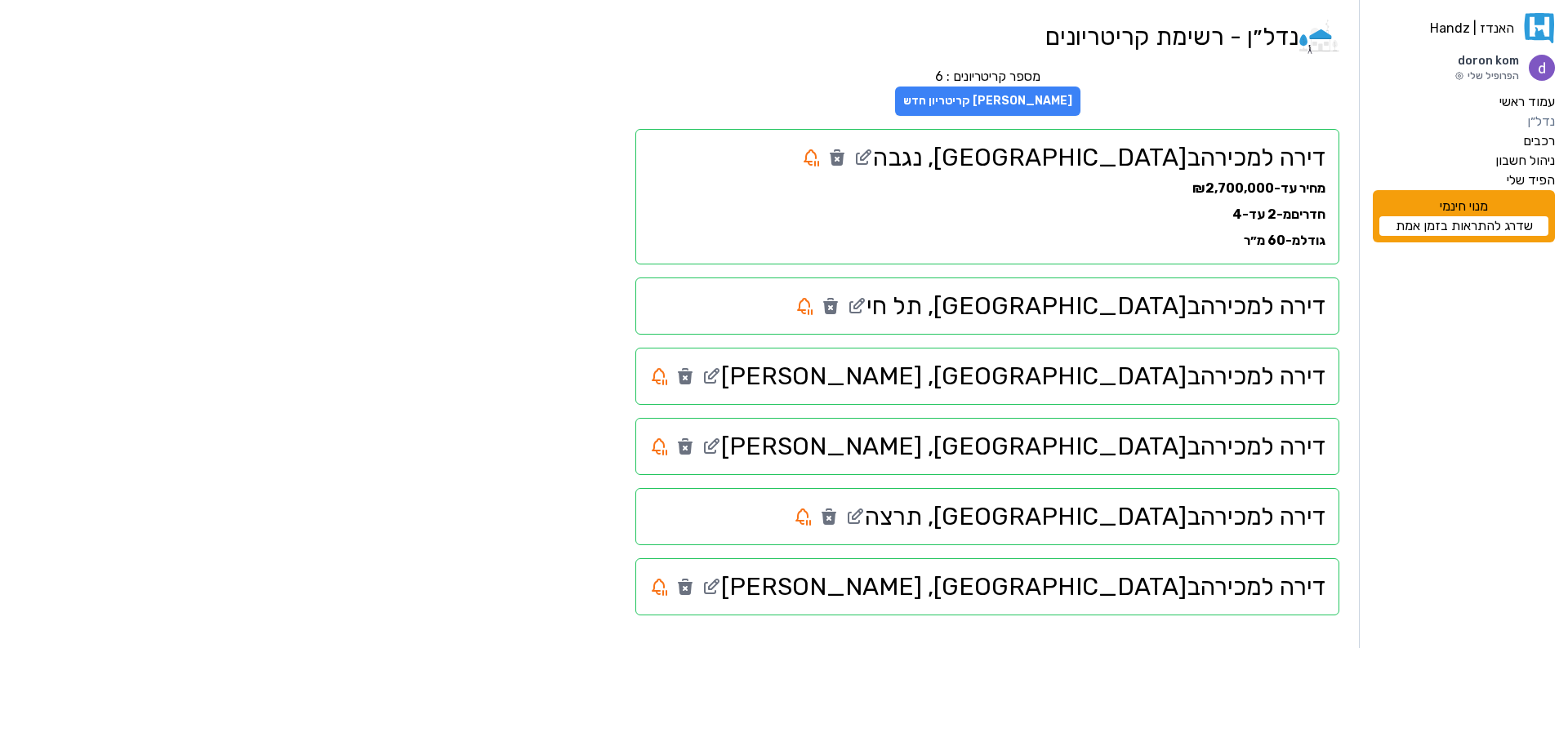
click at [1080, 102] on button "[PERSON_NAME] קריטריון חדש" at bounding box center [988, 101] width 185 height 29
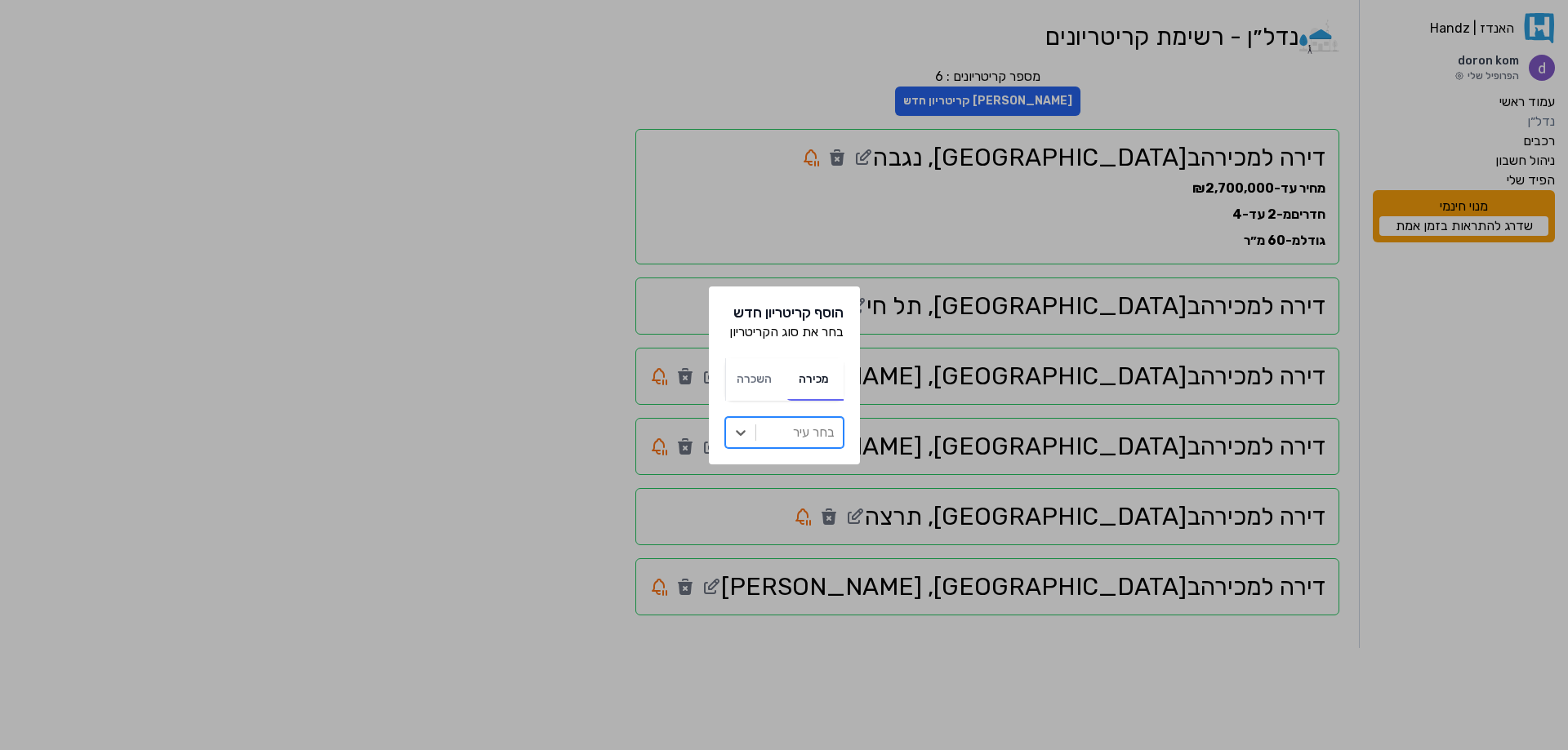
click at [802, 434] on div at bounding box center [799, 432] width 70 height 23
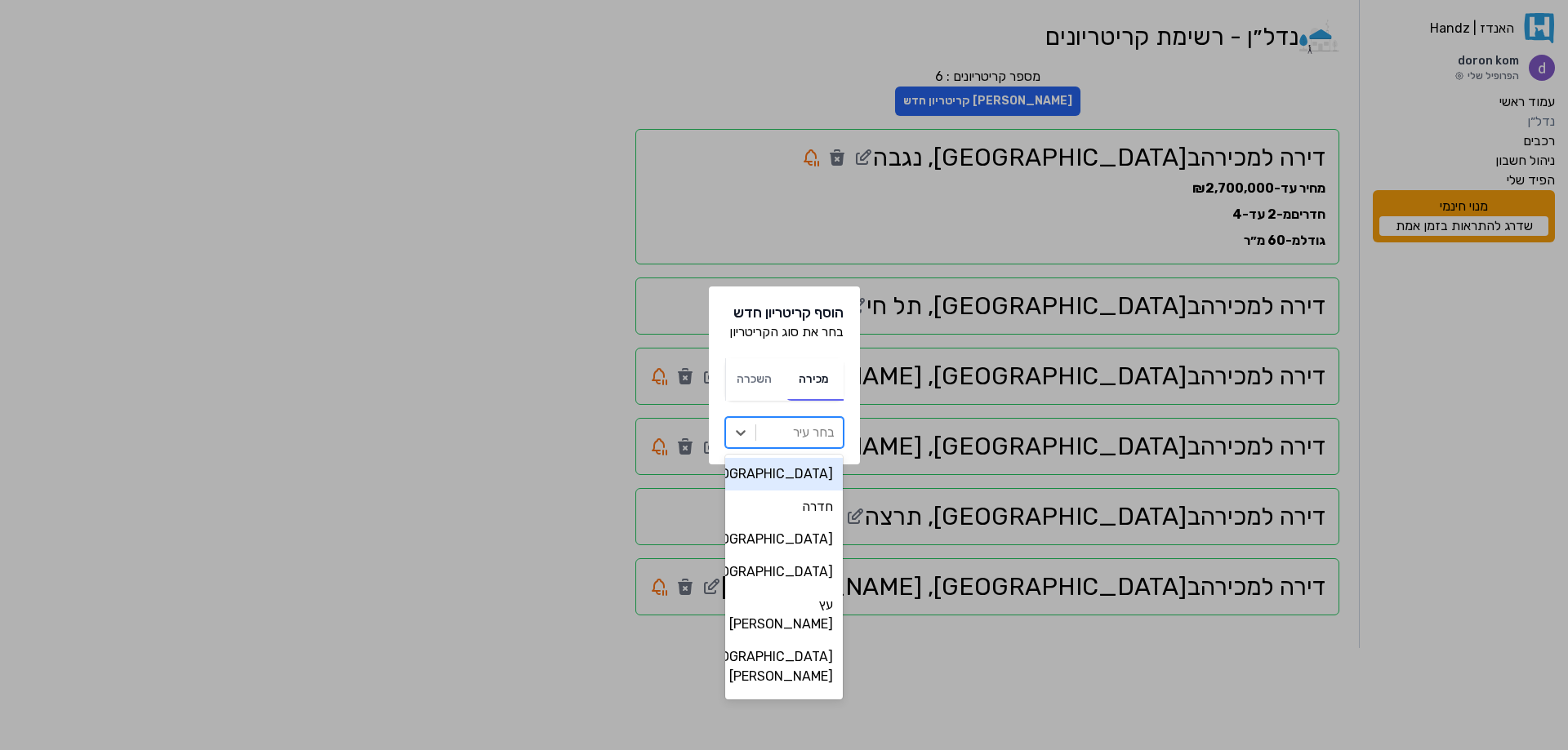
click at [802, 434] on div at bounding box center [799, 432] width 70 height 23
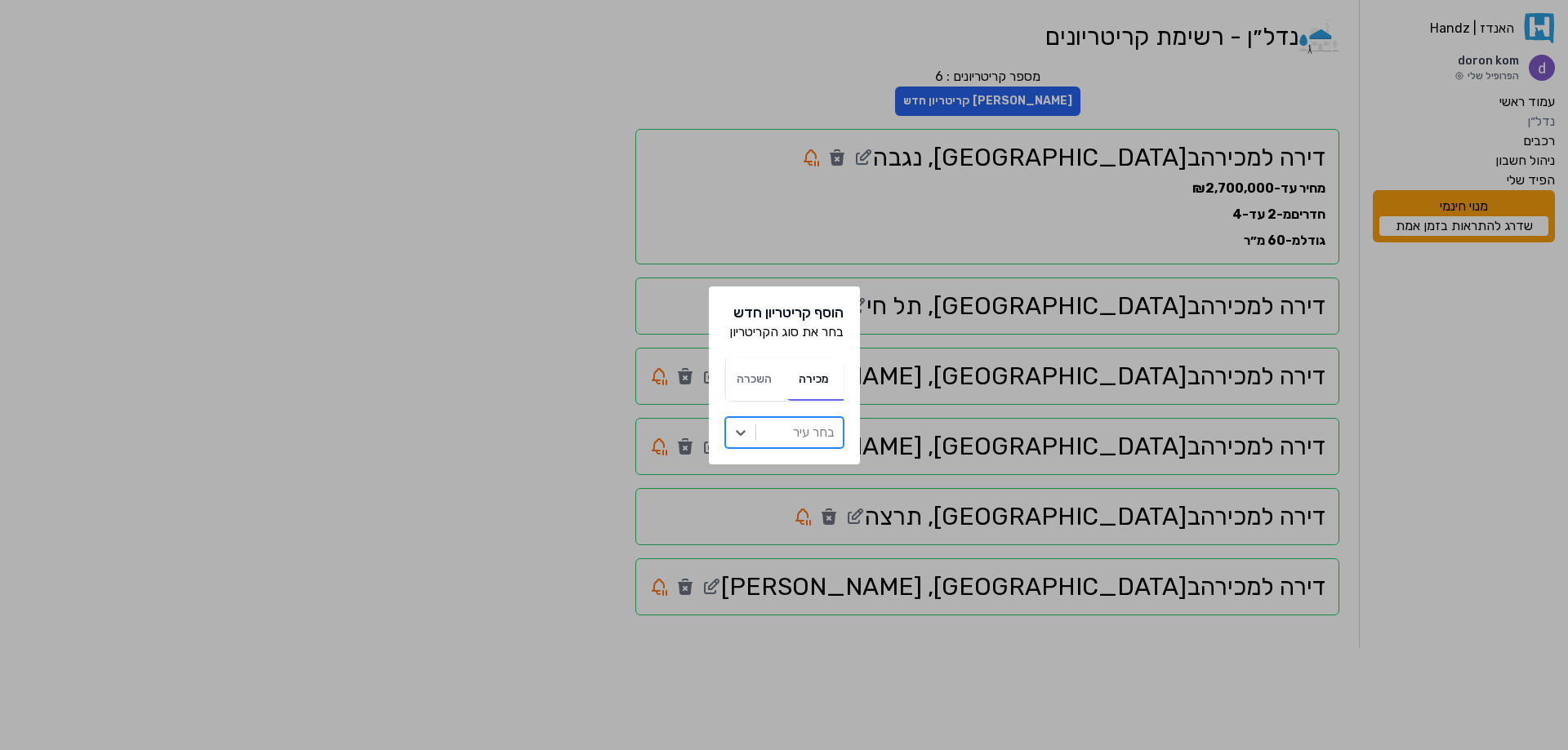
click at [799, 436] on div at bounding box center [799, 432] width 70 height 23
click at [799, 437] on div at bounding box center [799, 432] width 70 height 23
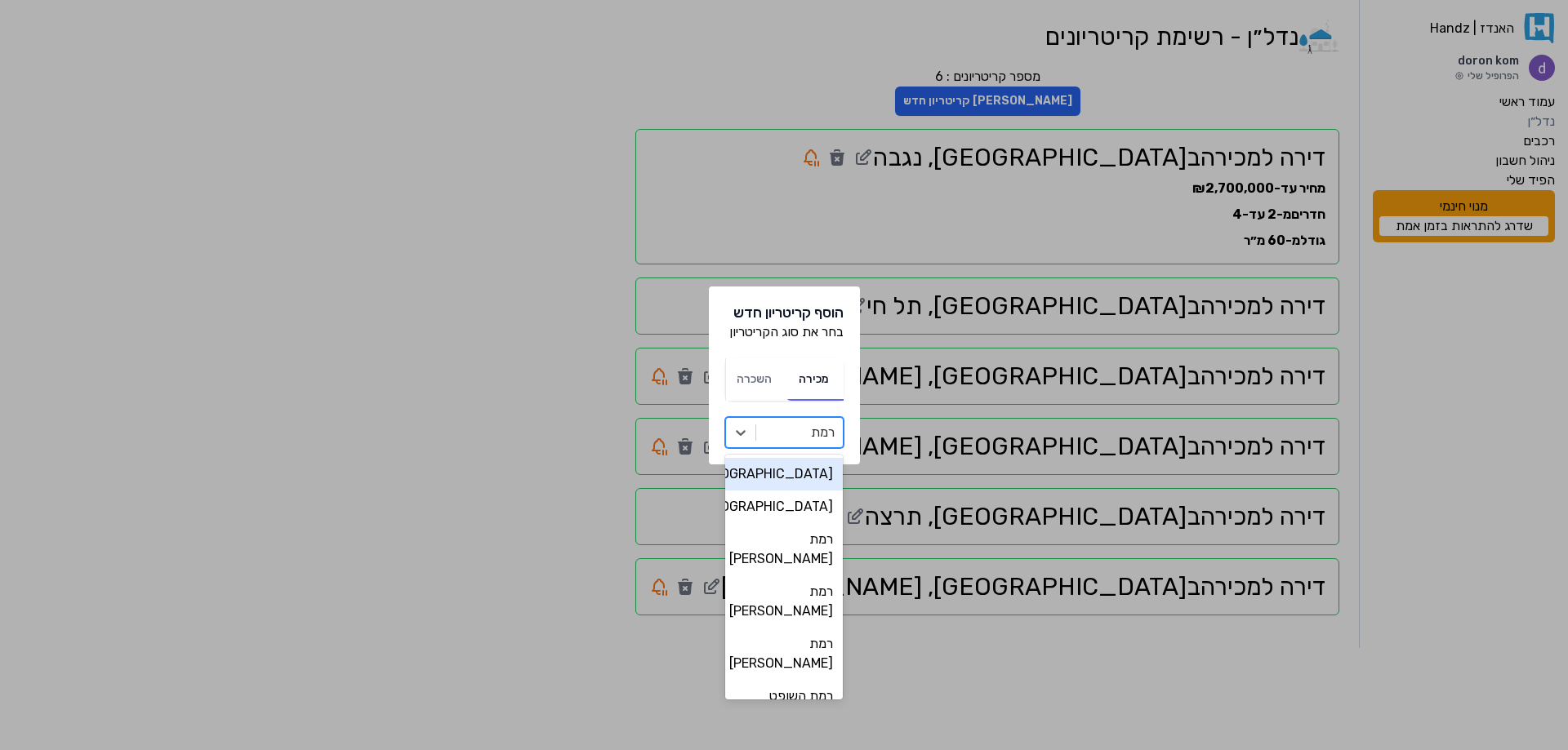
type input "רמת"
click at [807, 472] on div "[GEOGRAPHIC_DATA]" at bounding box center [784, 474] width 119 height 33
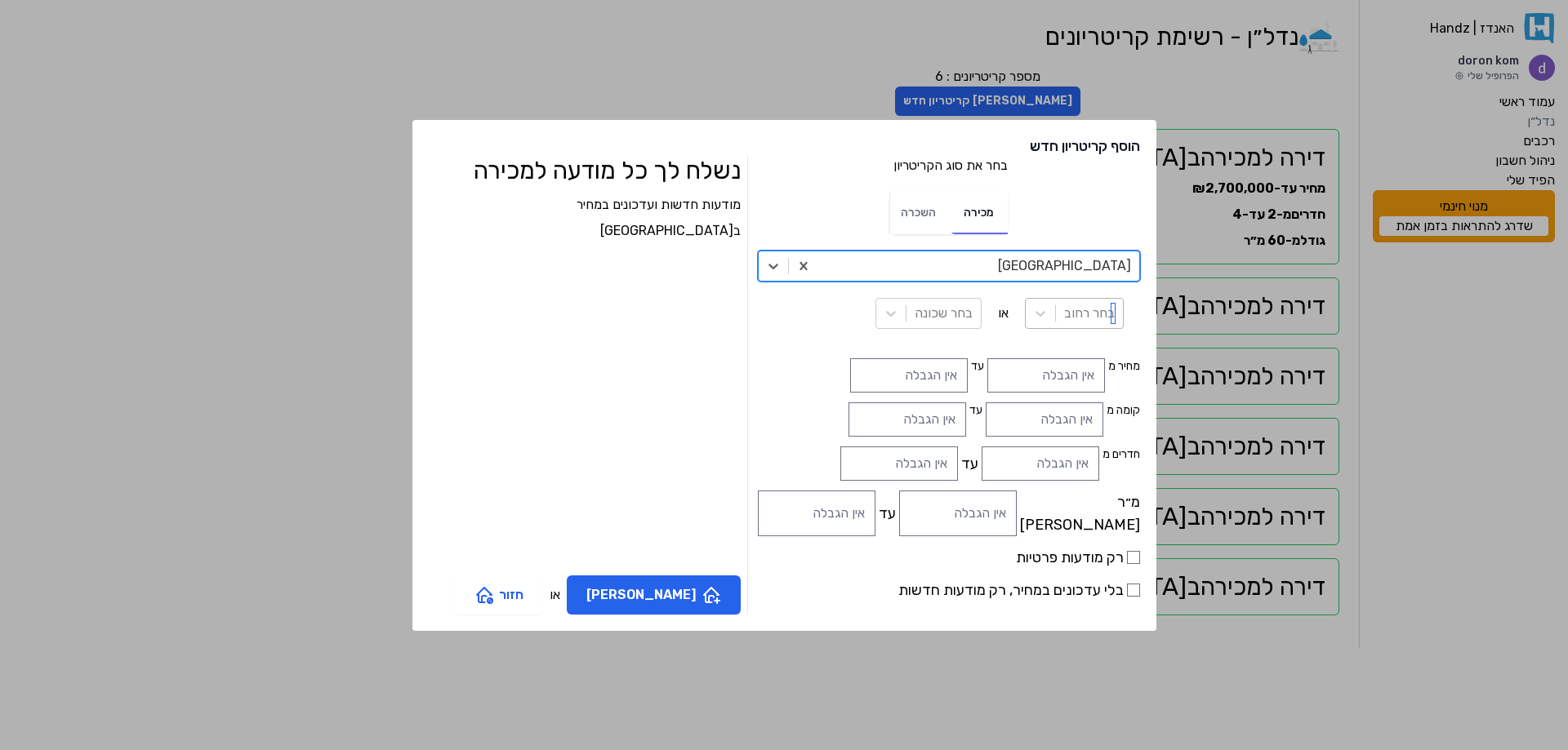
click at [1064, 316] on div at bounding box center [1090, 313] width 51 height 23
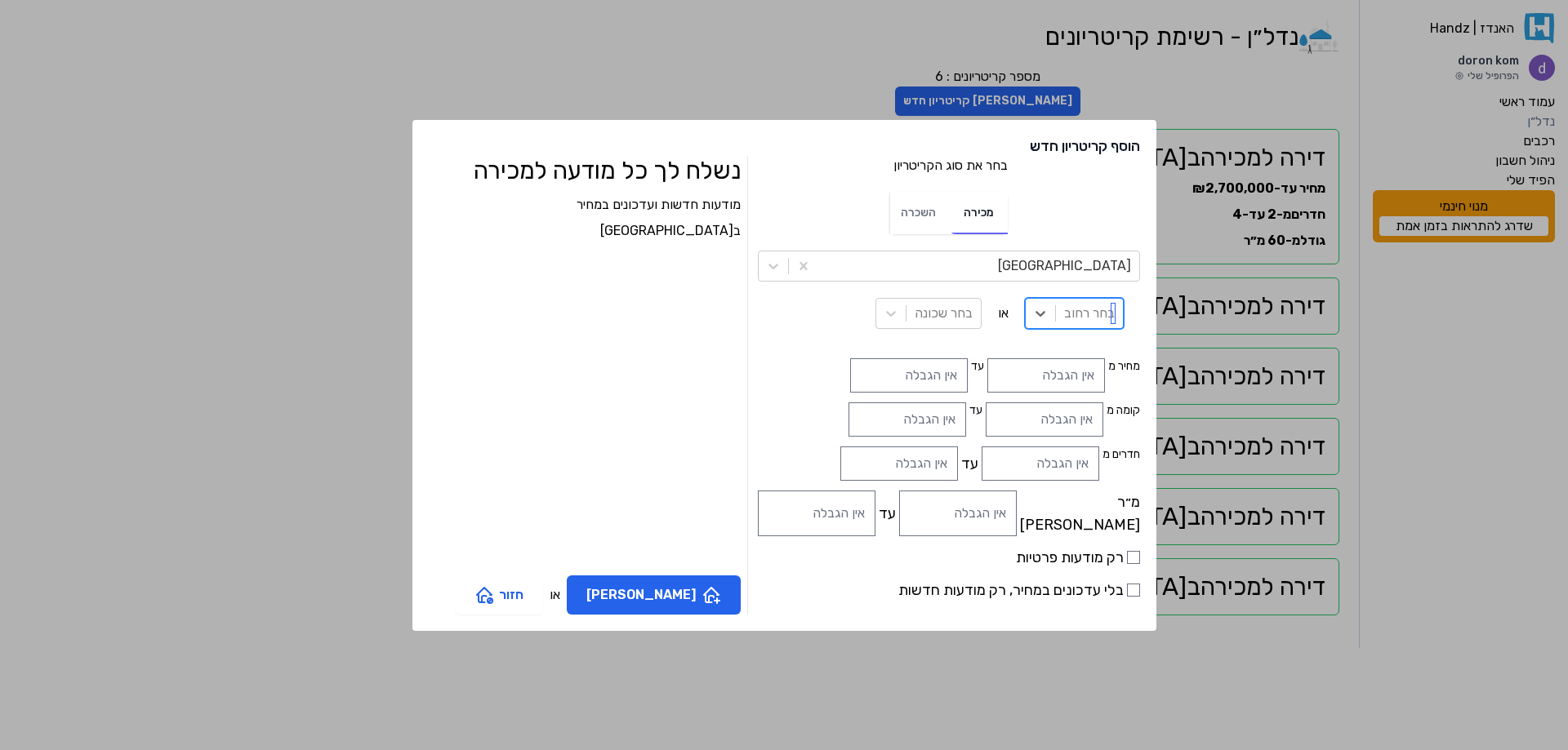
click at [1064, 316] on div at bounding box center [1090, 313] width 51 height 23
type input "[PERSON_NAME]"
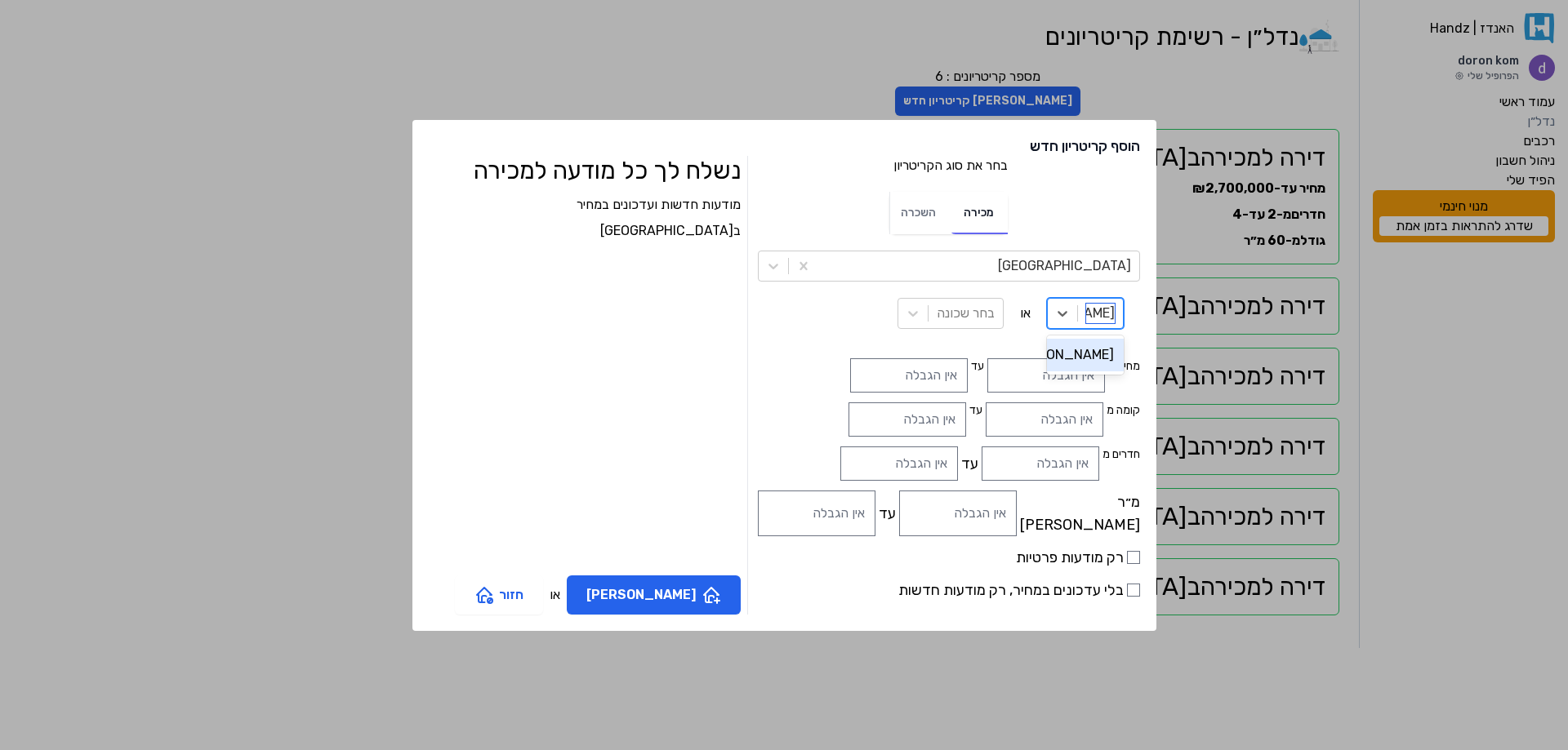
click at [1047, 351] on div "[PERSON_NAME]" at bounding box center [1085, 354] width 77 height 33
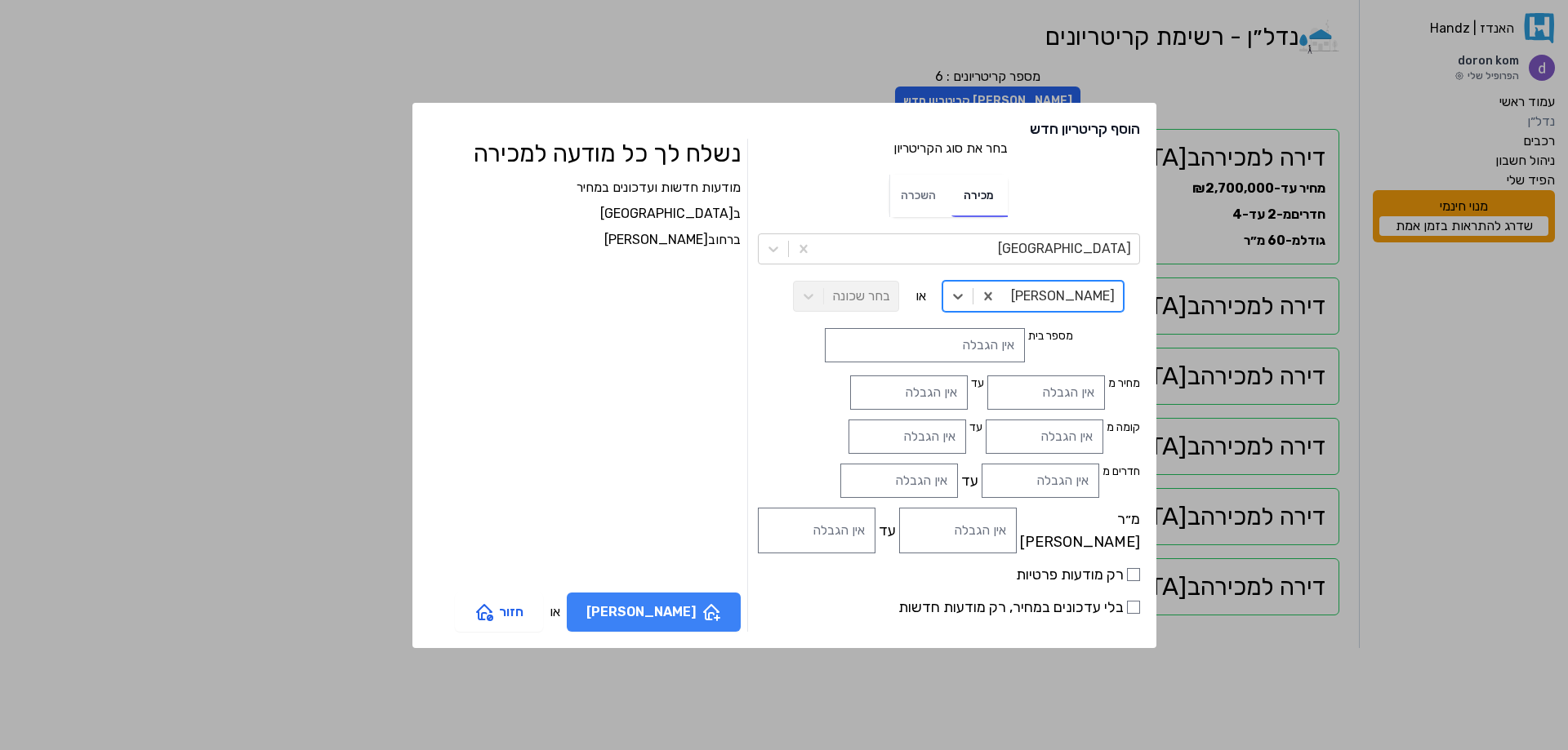
click at [694, 618] on button "[PERSON_NAME]" at bounding box center [653, 612] width 174 height 40
